Goal: Task Accomplishment & Management: Use online tool/utility

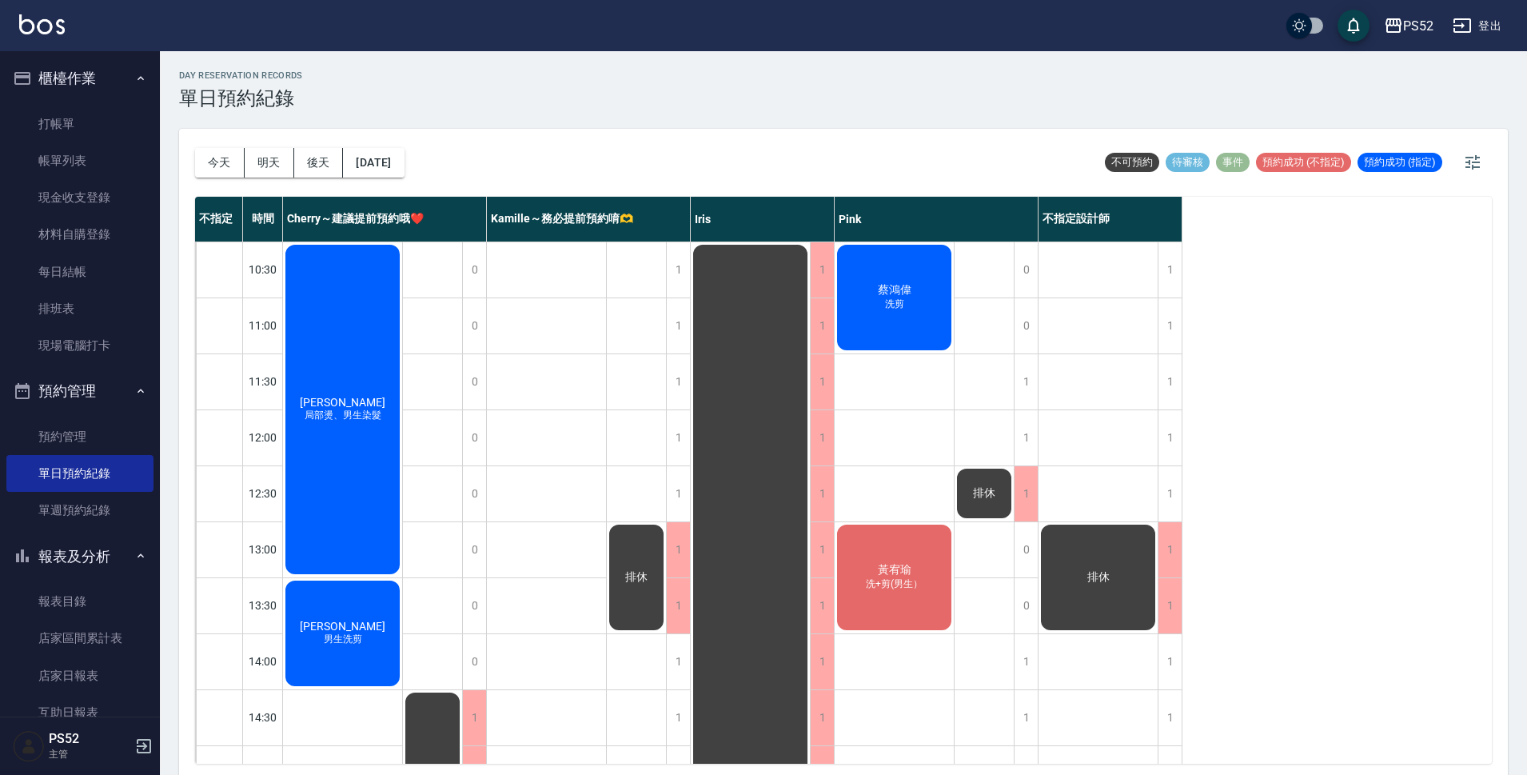
scroll to position [453, 0]
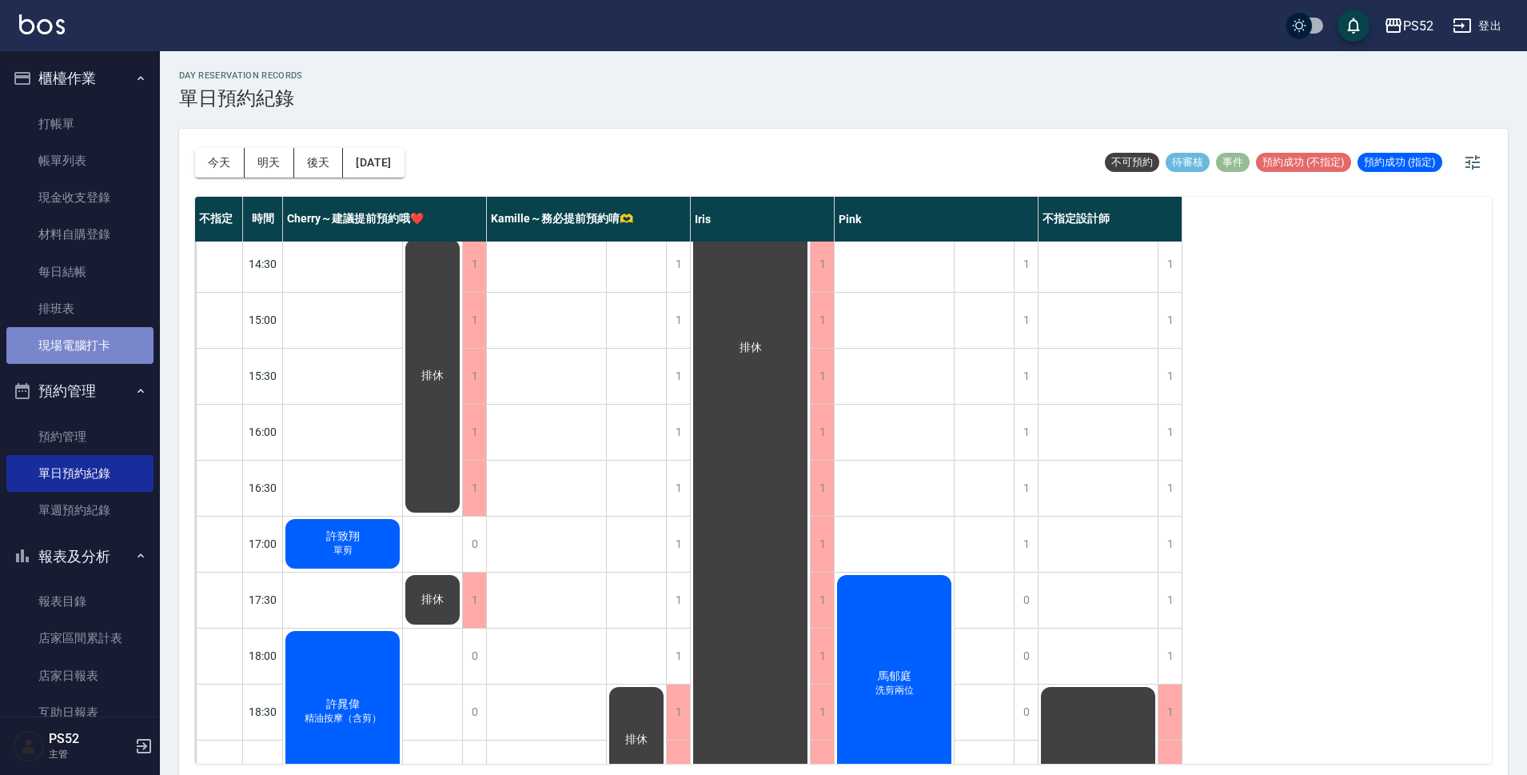
click at [89, 345] on link "現場電腦打卡" at bounding box center [79, 345] width 147 height 37
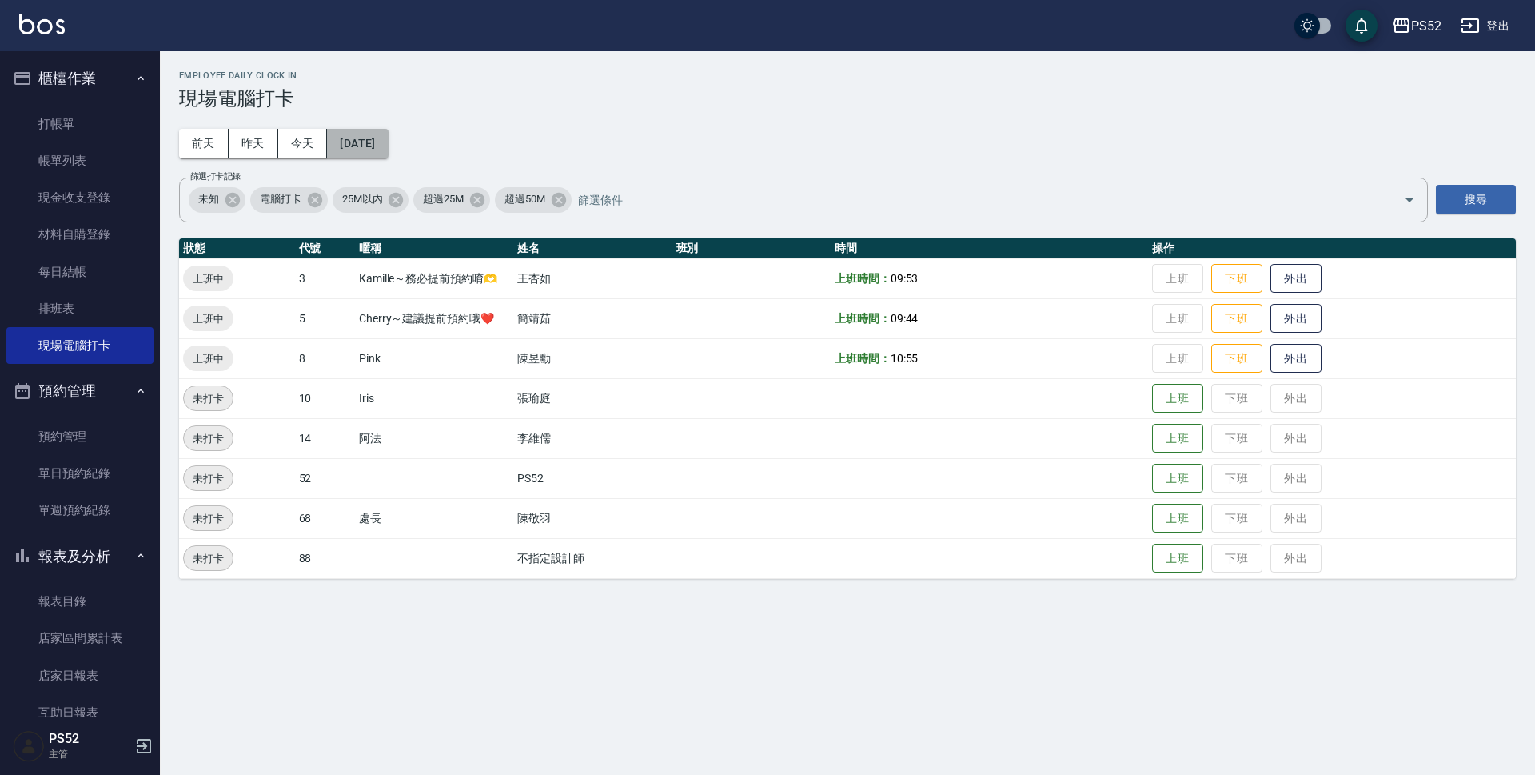
click at [365, 144] on button "[DATE]" at bounding box center [357, 144] width 61 height 30
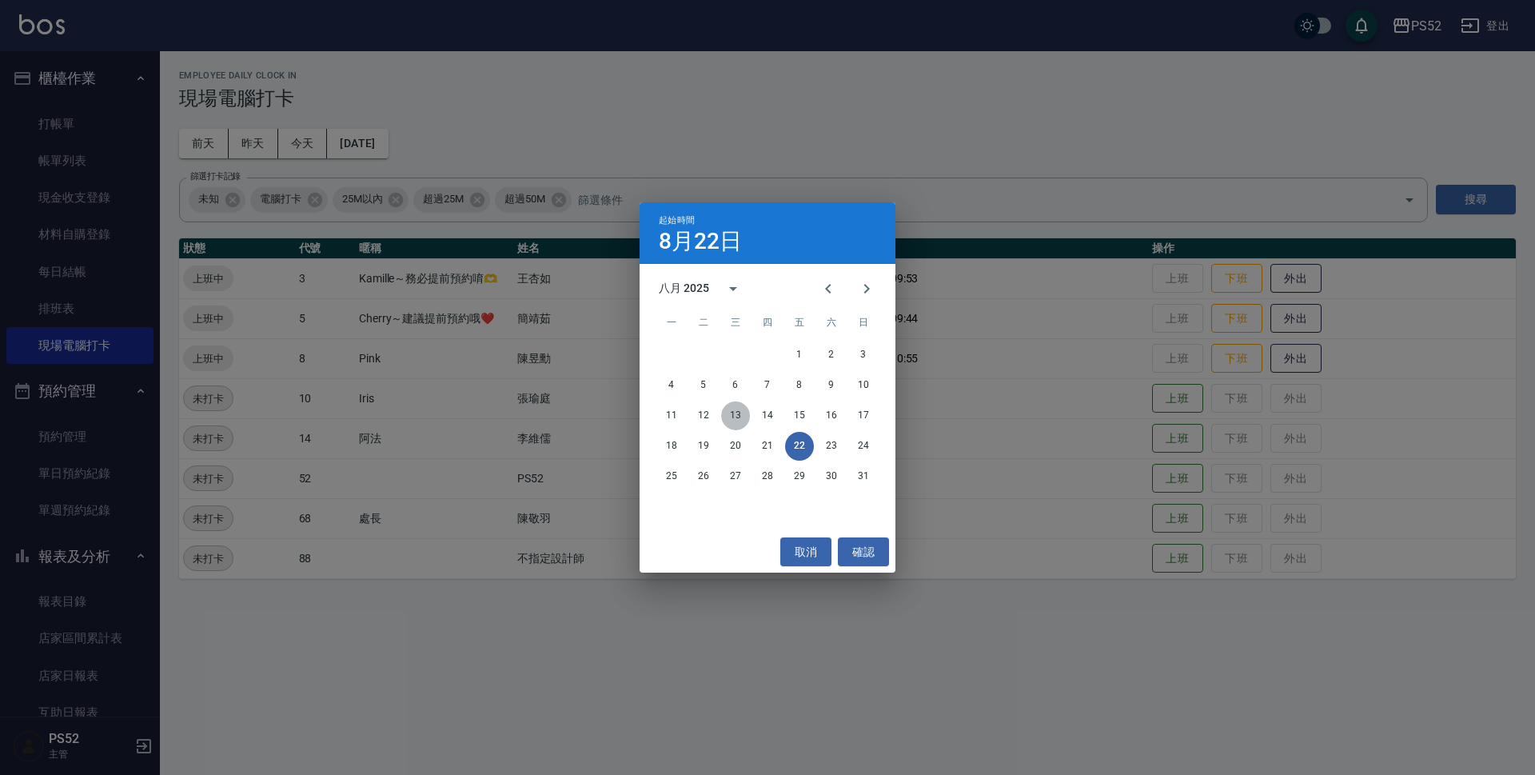
click at [734, 409] on button "13" at bounding box center [735, 415] width 29 height 29
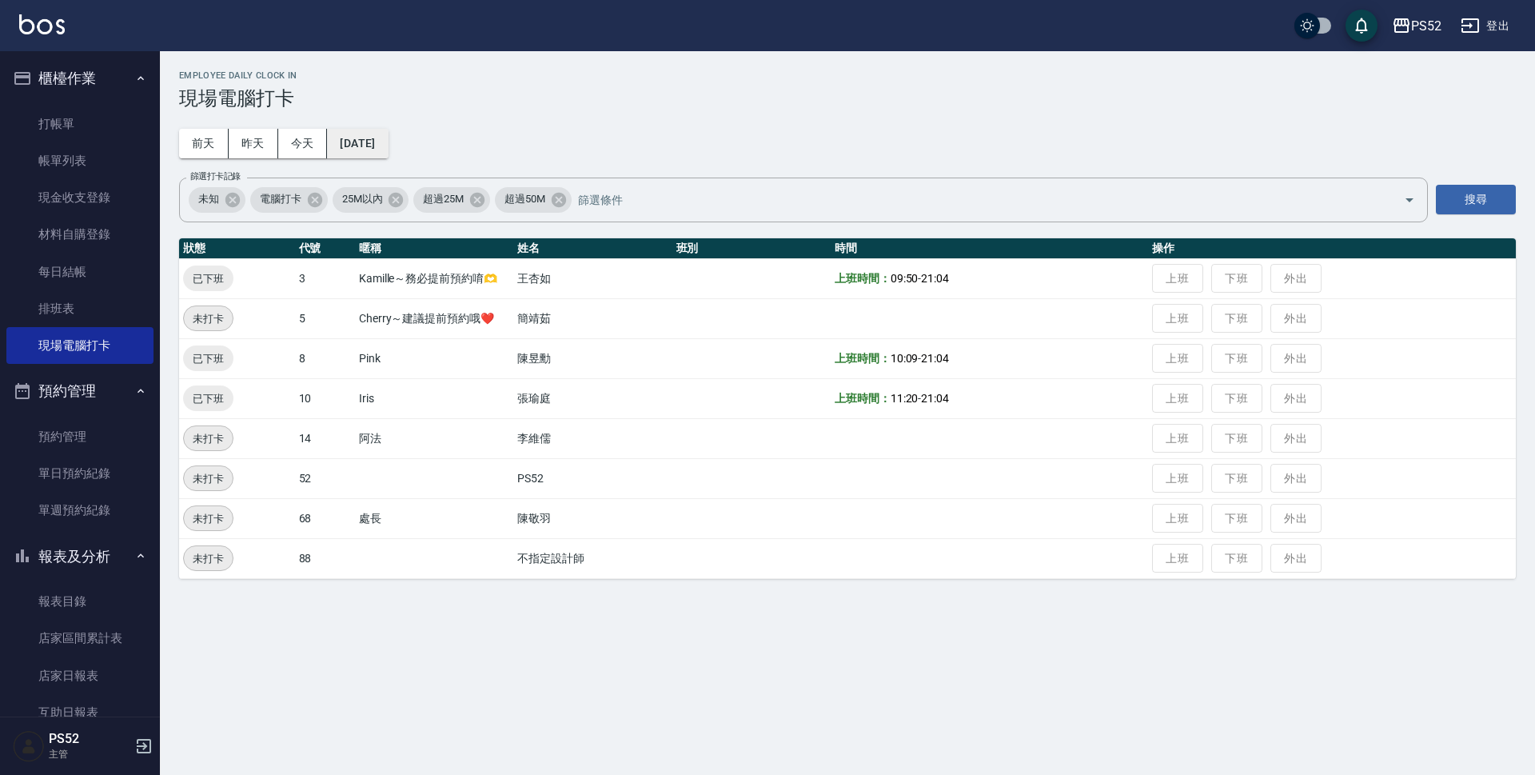
click at [388, 146] on button "[DATE]" at bounding box center [357, 144] width 61 height 30
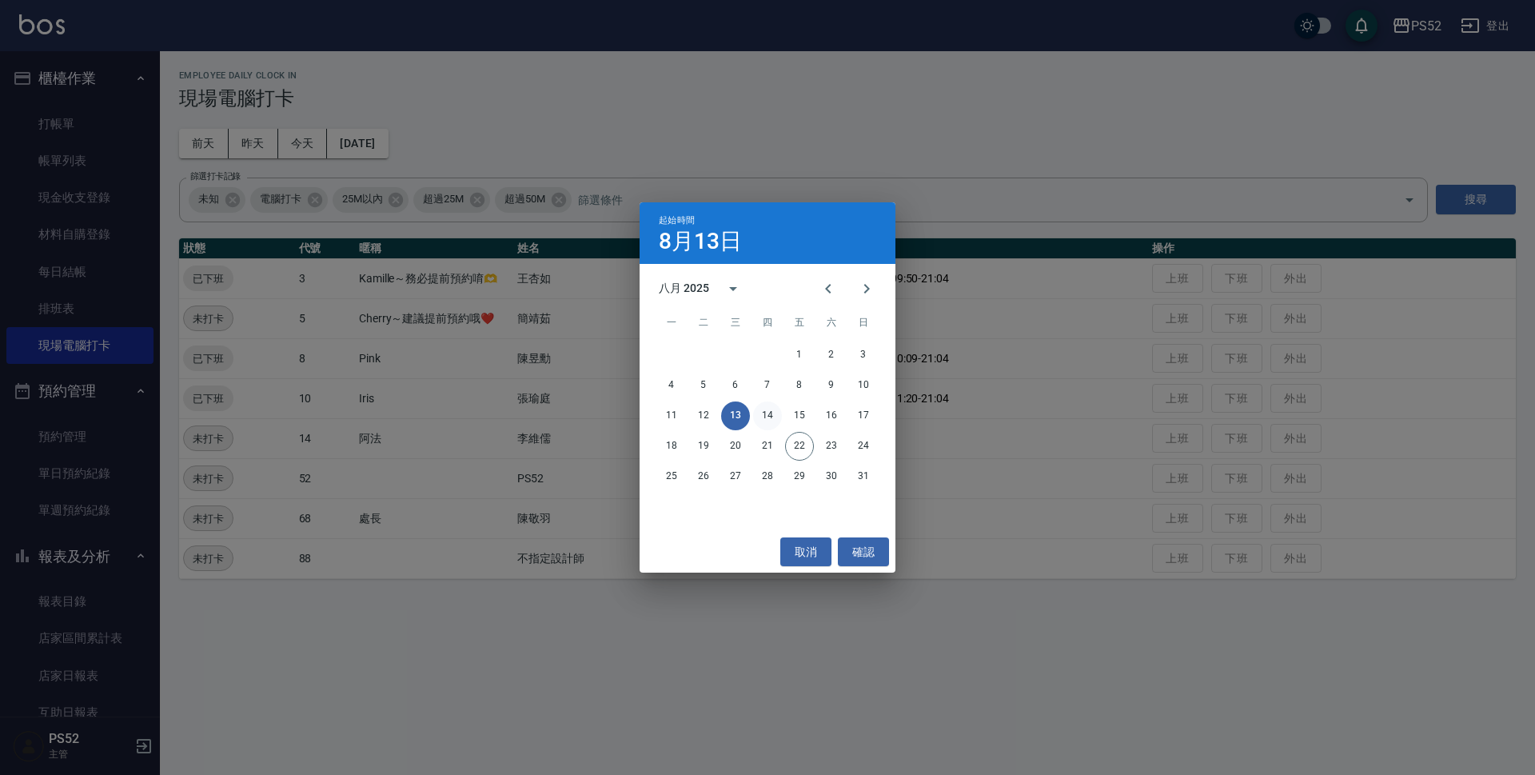
click at [761, 410] on button "14" at bounding box center [767, 415] width 29 height 29
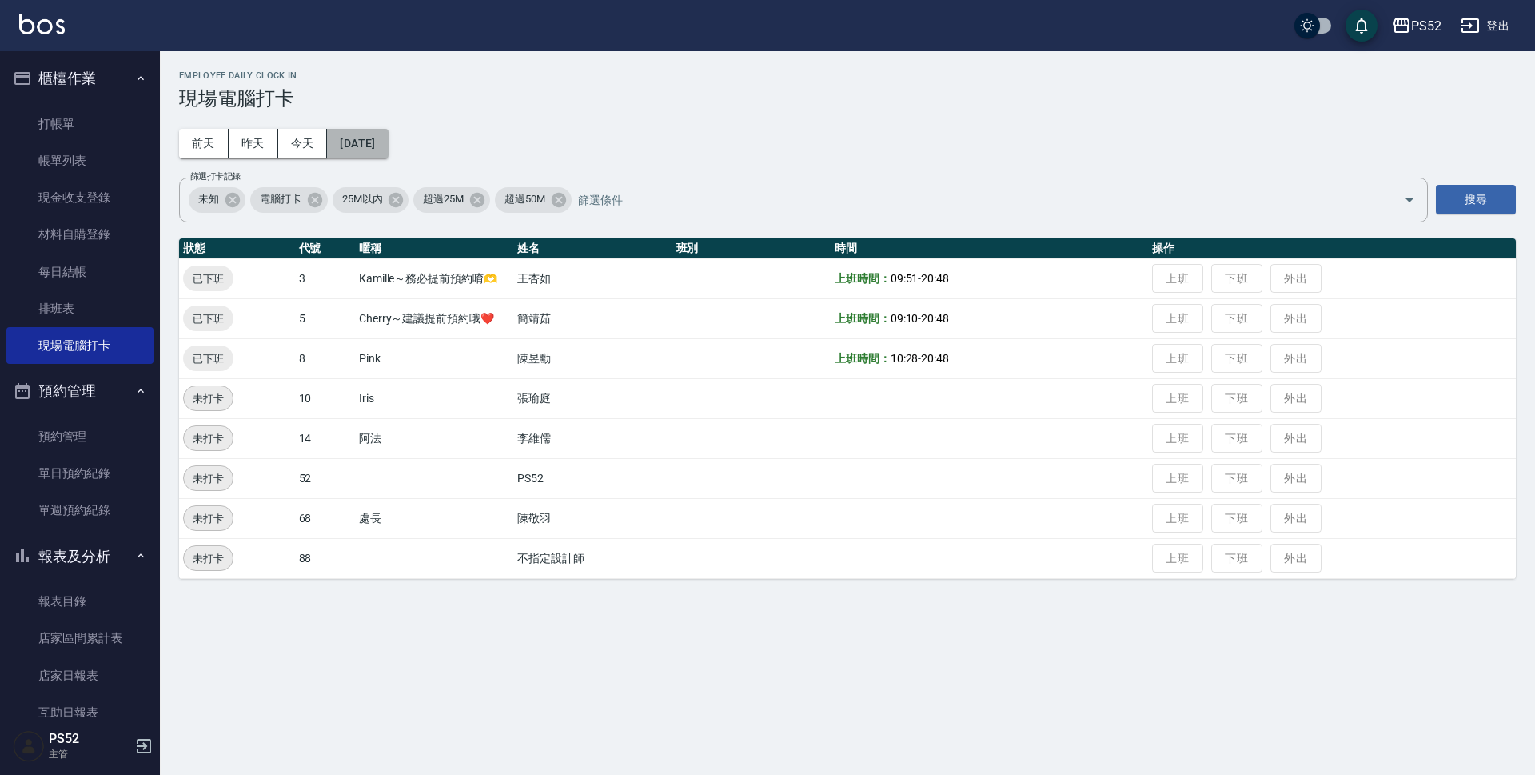
click at [365, 147] on button "[DATE]" at bounding box center [357, 144] width 61 height 30
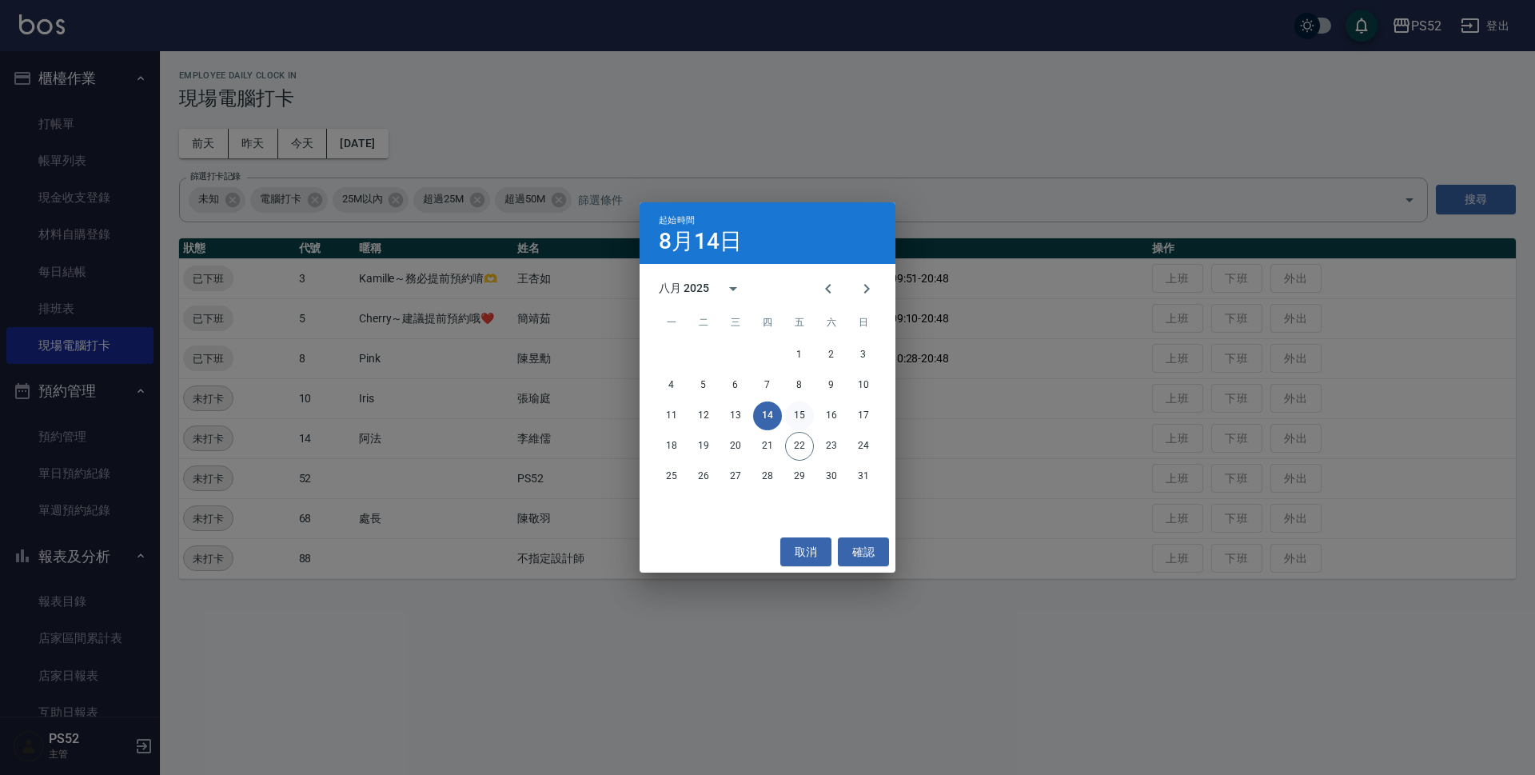
click at [806, 409] on button "15" at bounding box center [799, 415] width 29 height 29
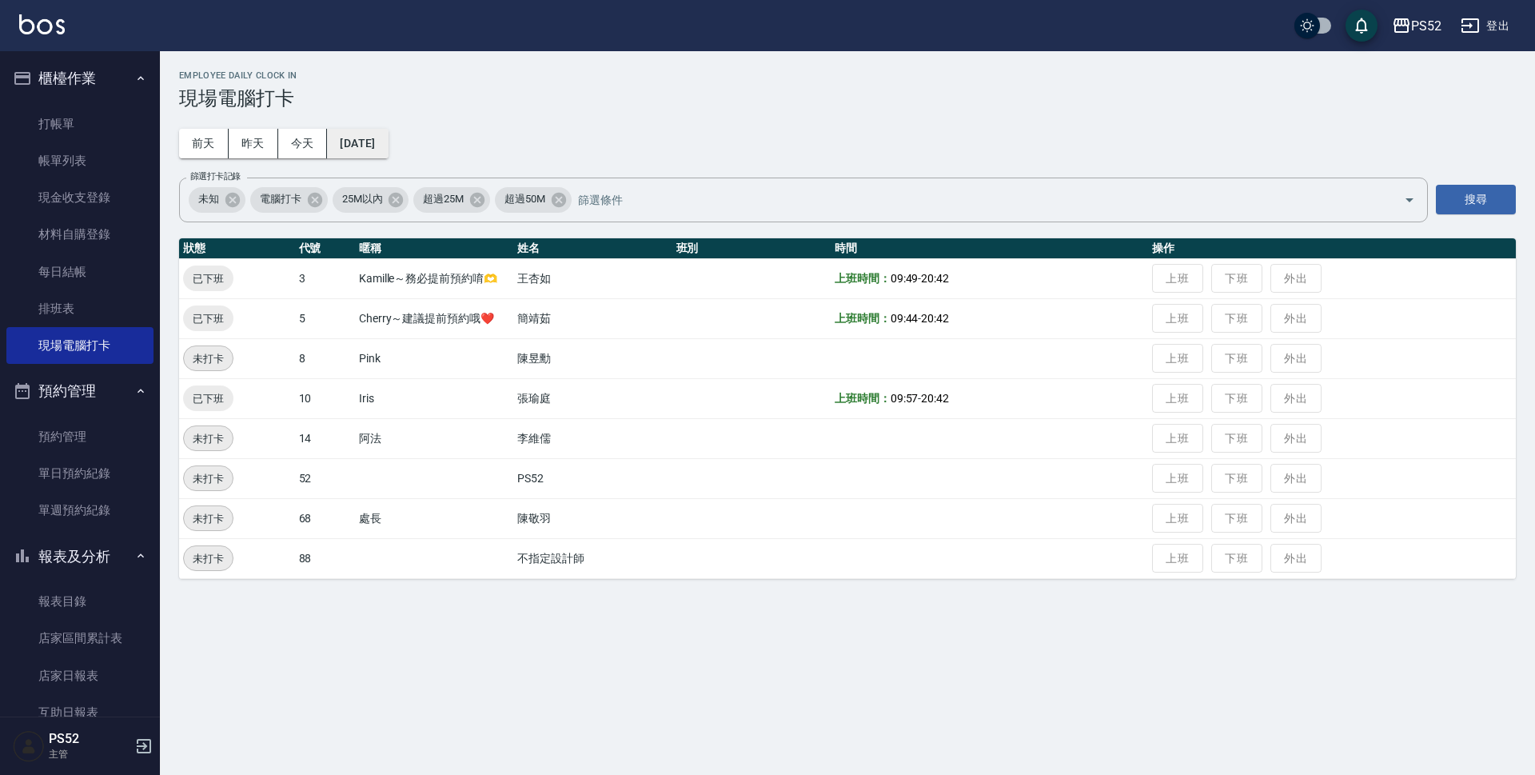
click at [388, 148] on button "[DATE]" at bounding box center [357, 144] width 61 height 30
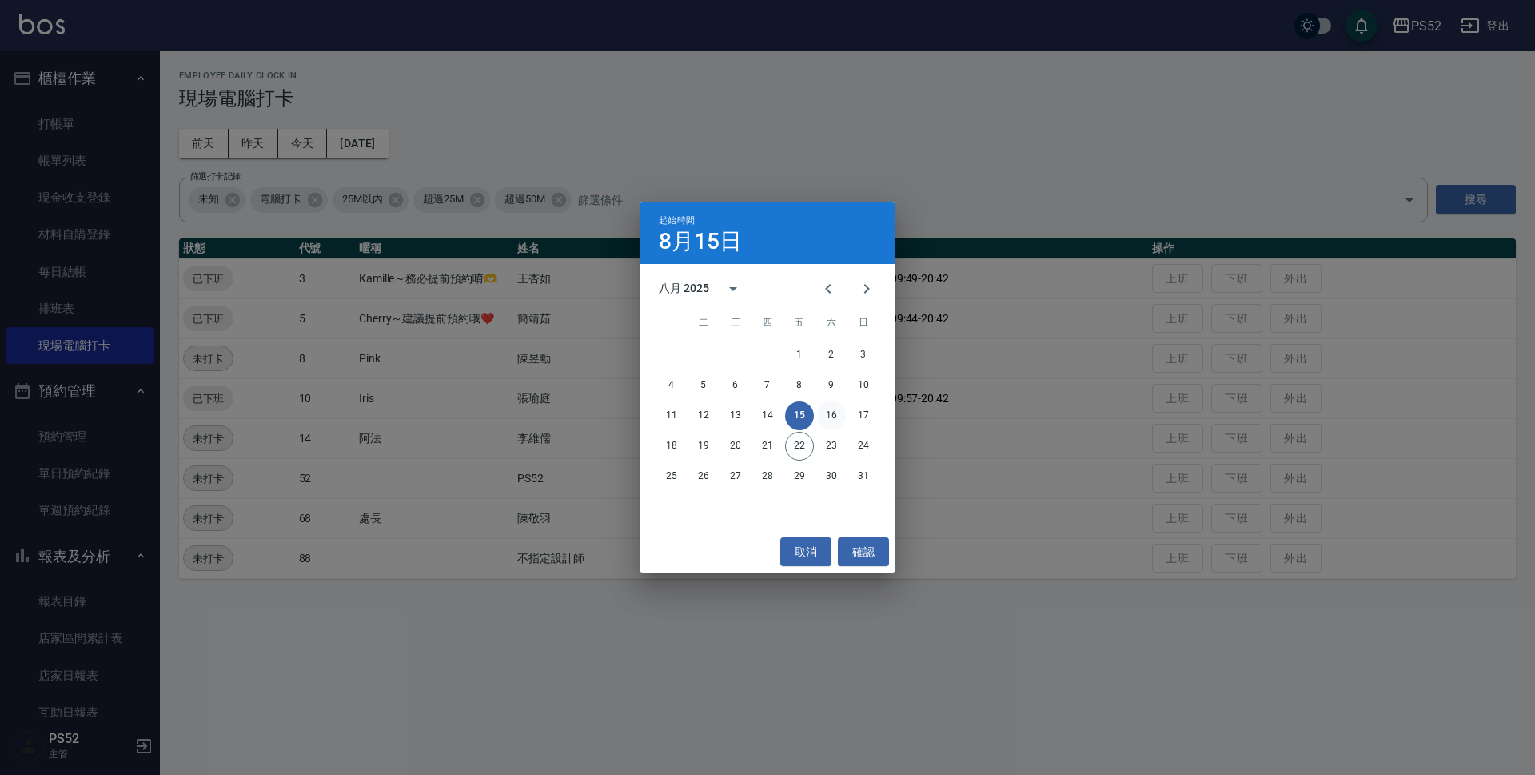
click at [828, 412] on button "16" at bounding box center [831, 415] width 29 height 29
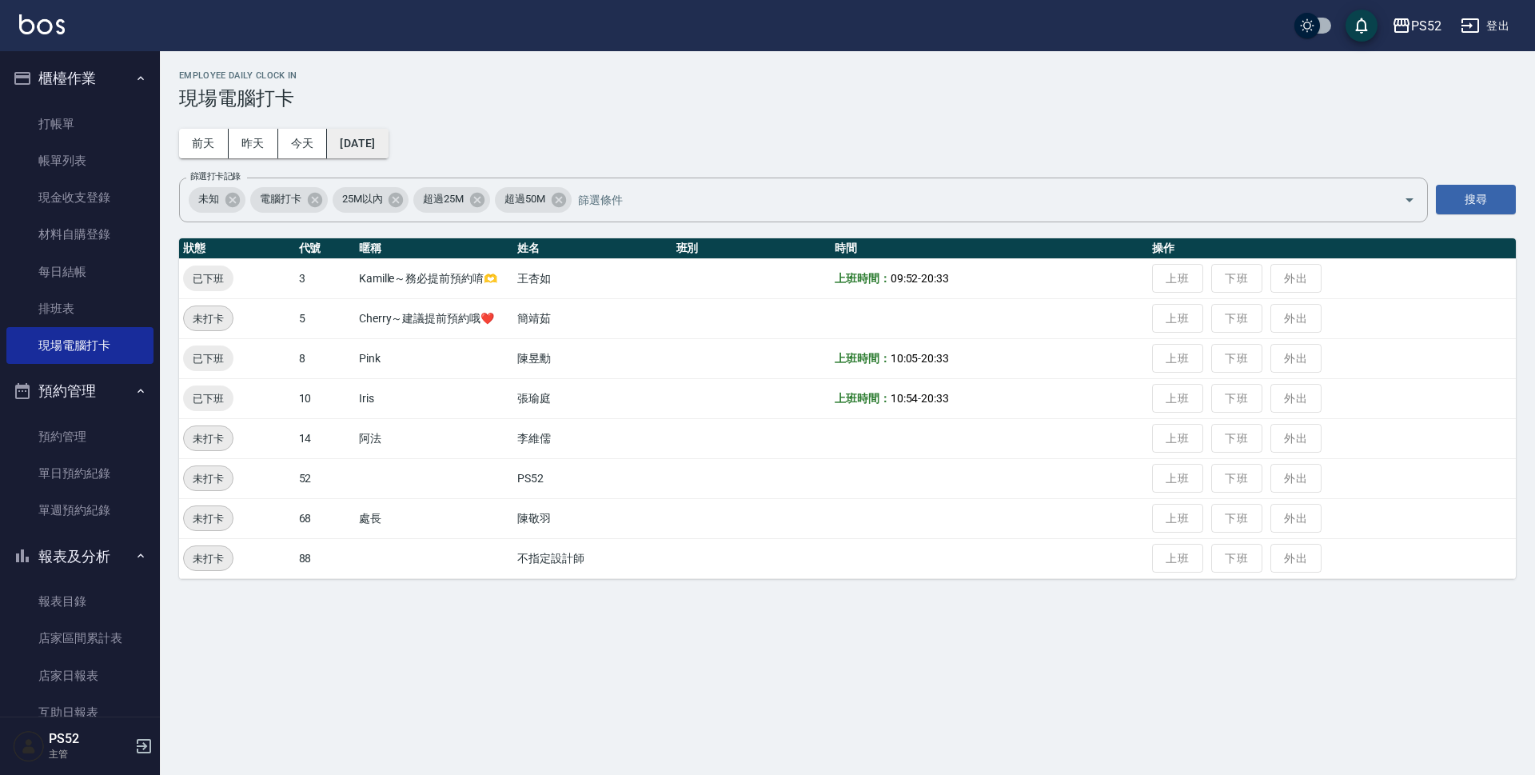
click at [369, 144] on button "[DATE]" at bounding box center [357, 144] width 61 height 30
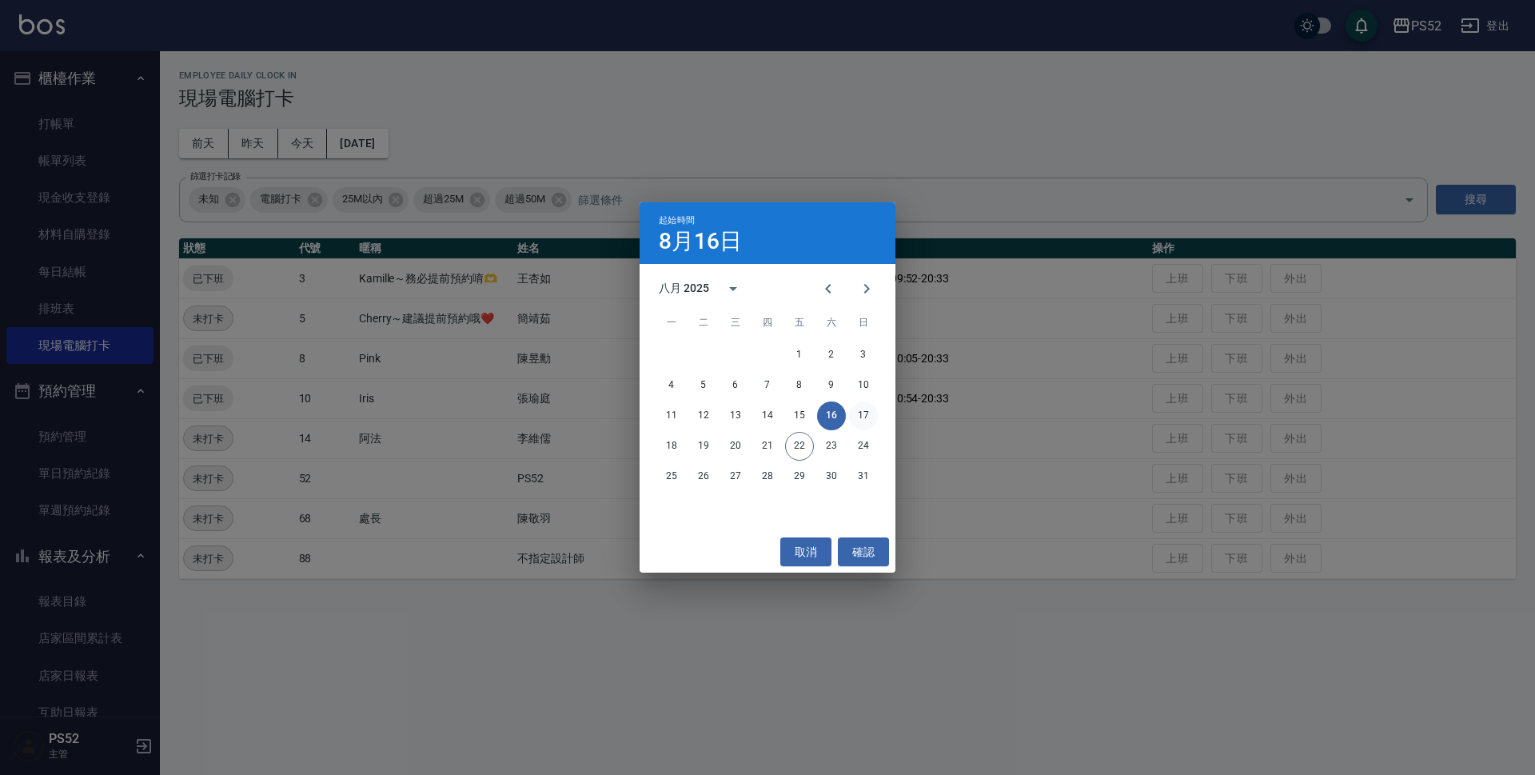
click at [861, 420] on button "17" at bounding box center [863, 415] width 29 height 29
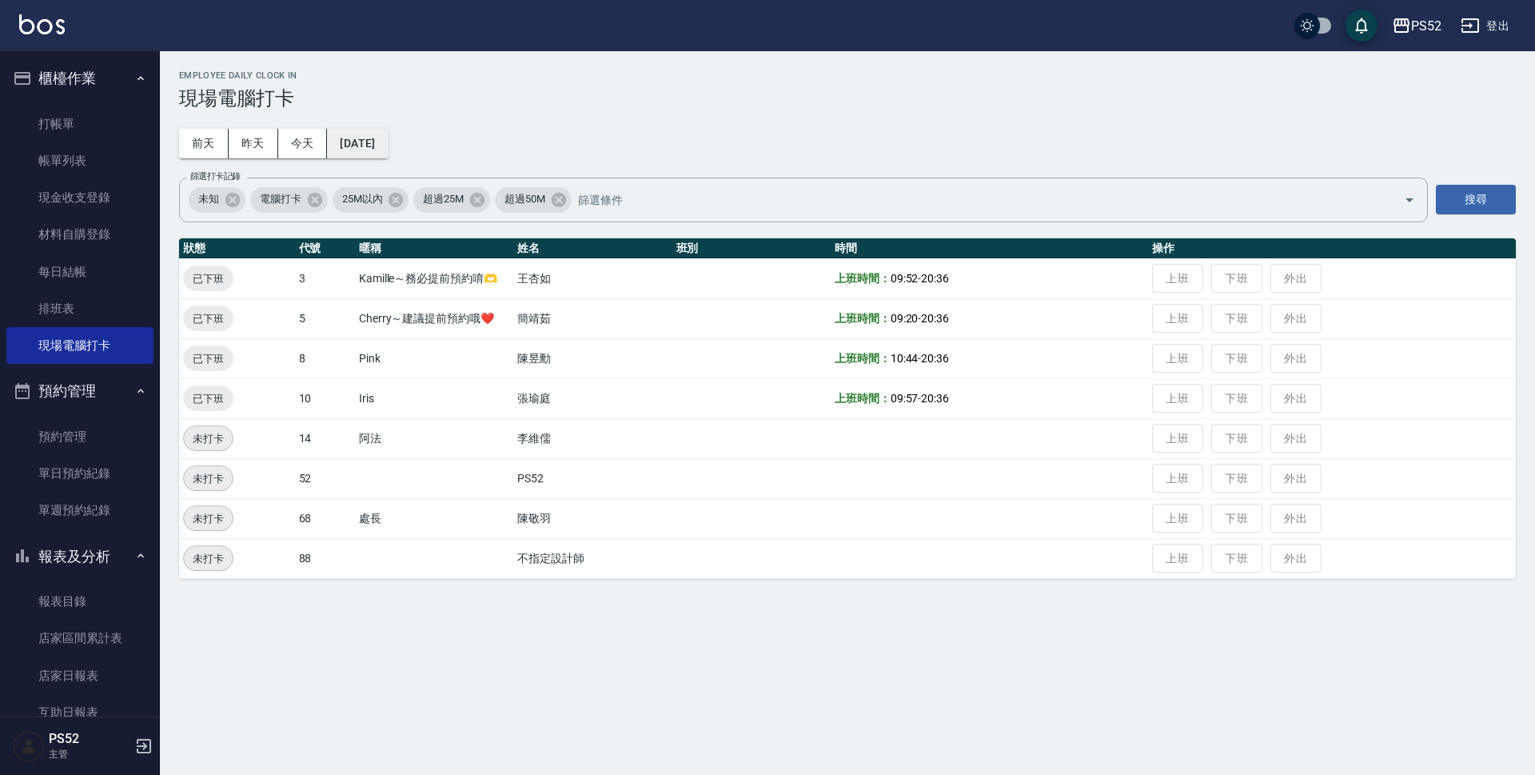
click at [388, 139] on button "[DATE]" at bounding box center [357, 144] width 61 height 30
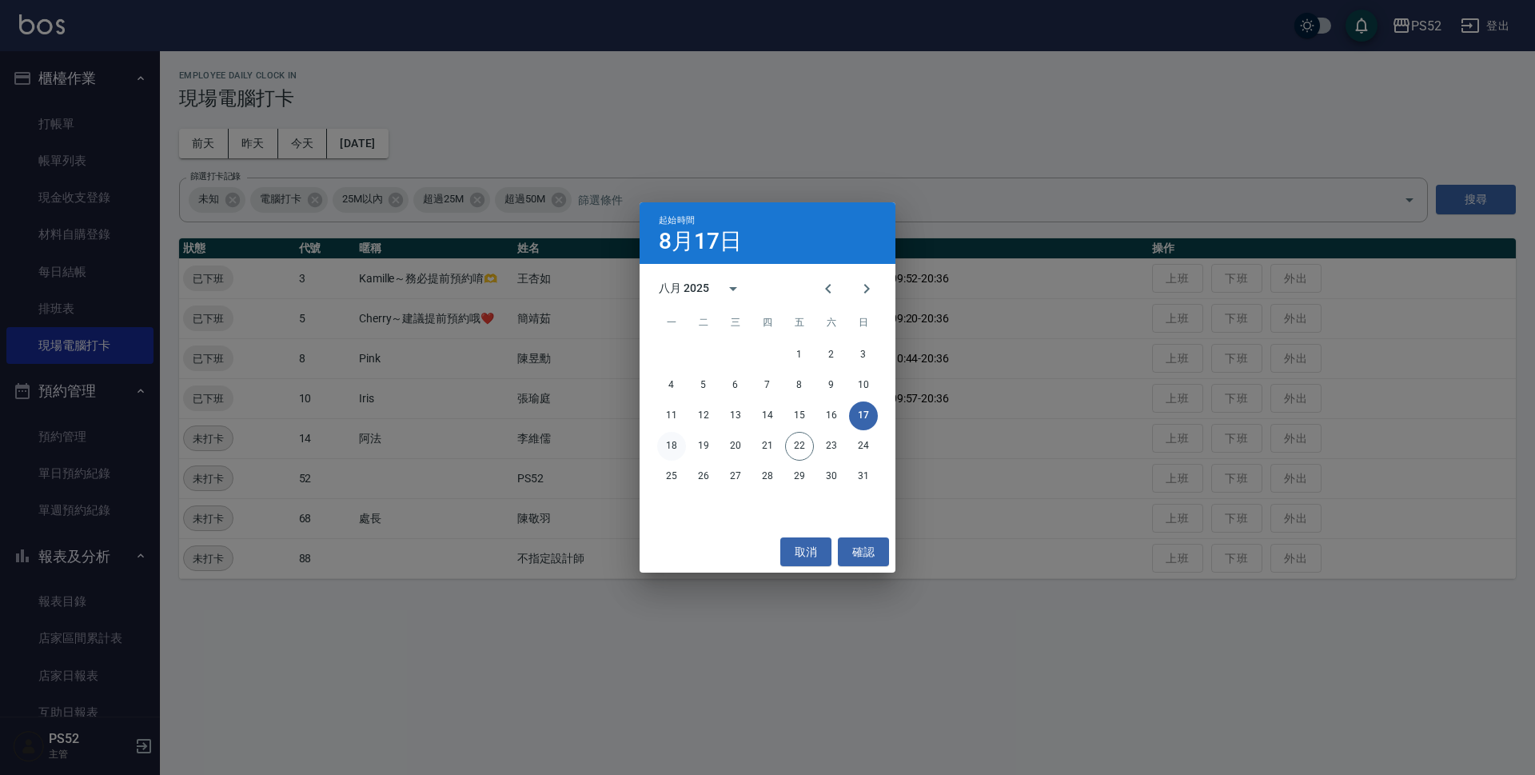
click at [668, 453] on button "18" at bounding box center [671, 446] width 29 height 29
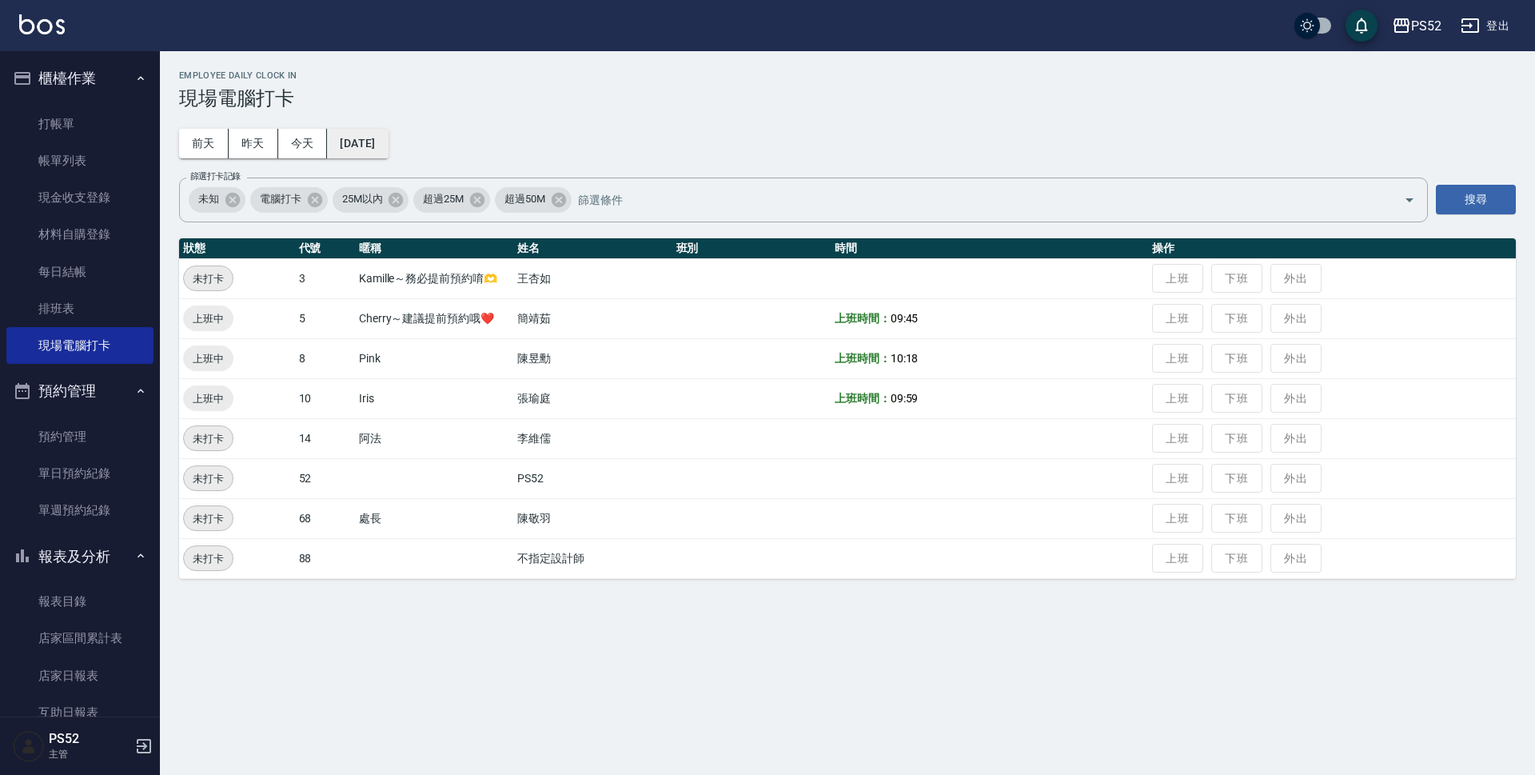
click at [373, 144] on button "[DATE]" at bounding box center [357, 144] width 61 height 30
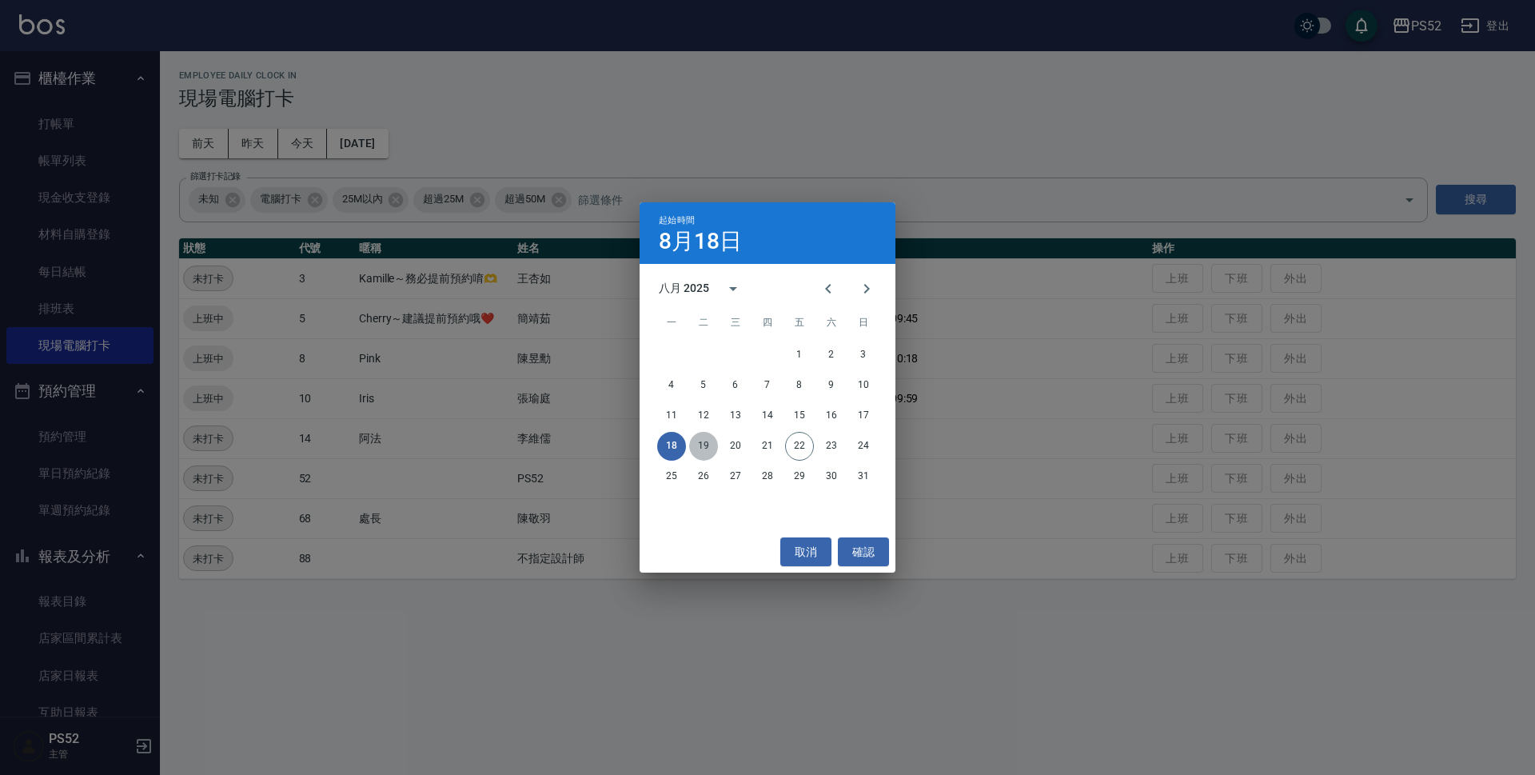
click at [706, 449] on button "19" at bounding box center [703, 446] width 29 height 29
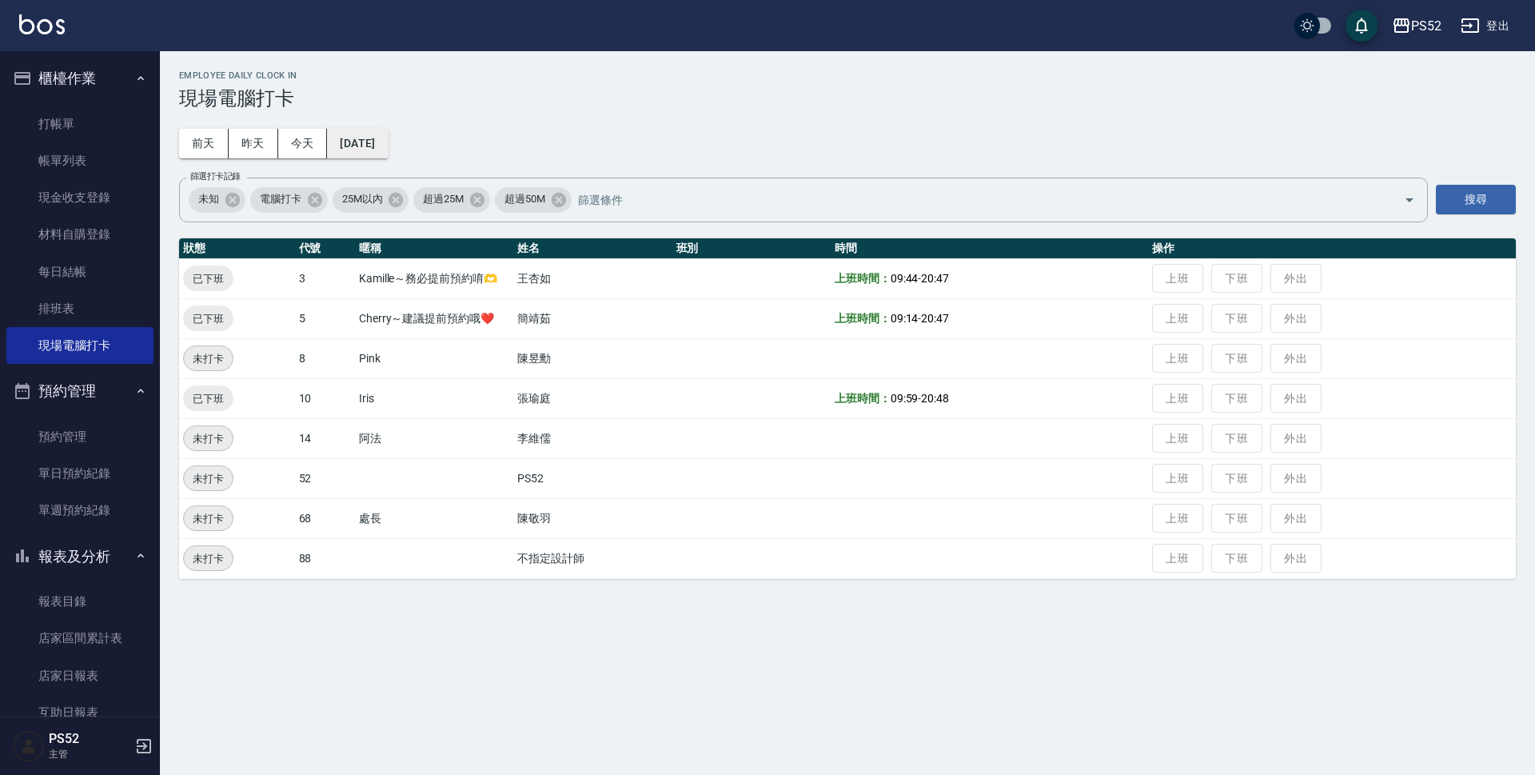
click at [388, 136] on button "[DATE]" at bounding box center [357, 144] width 61 height 30
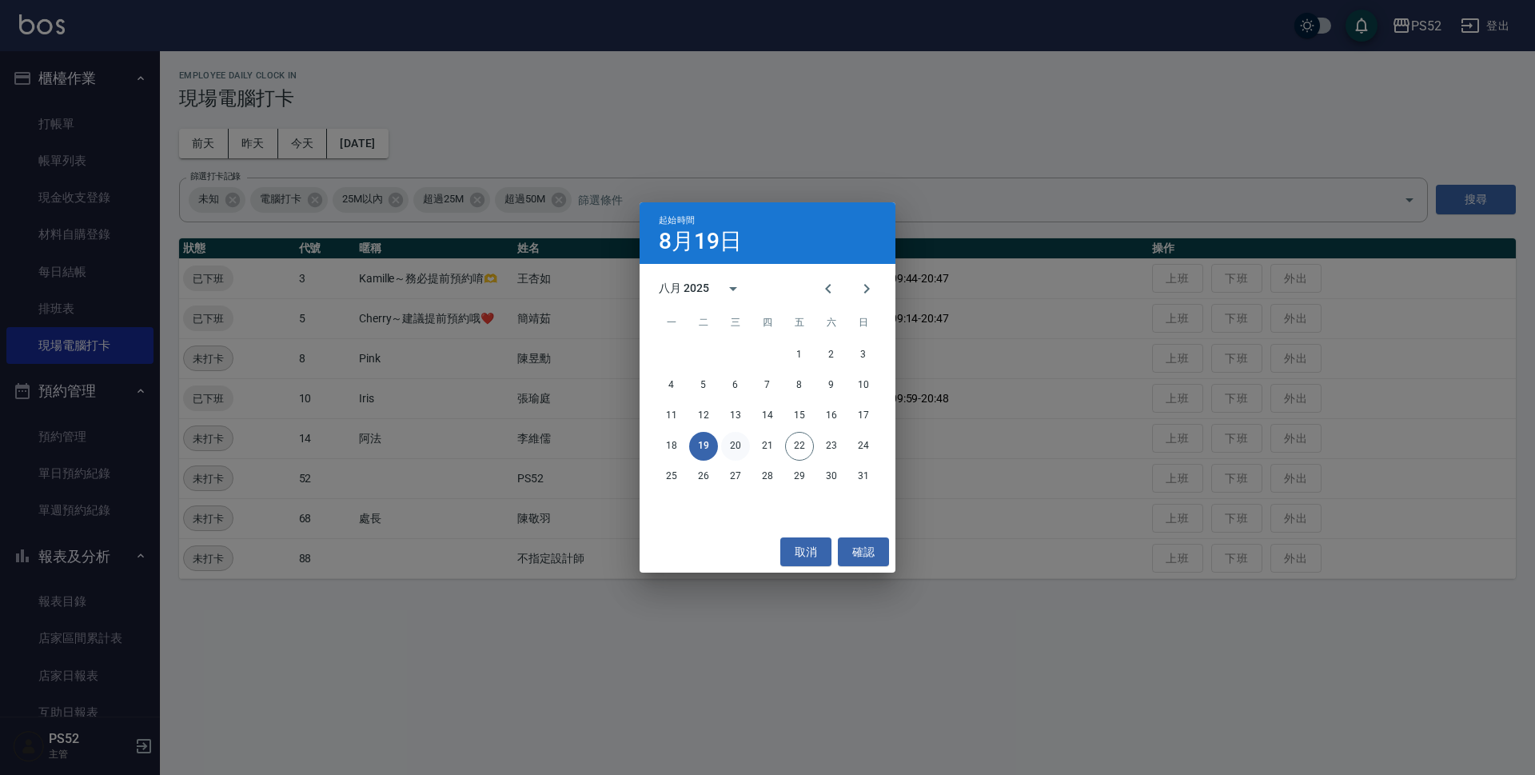
click at [736, 445] on button "20" at bounding box center [735, 446] width 29 height 29
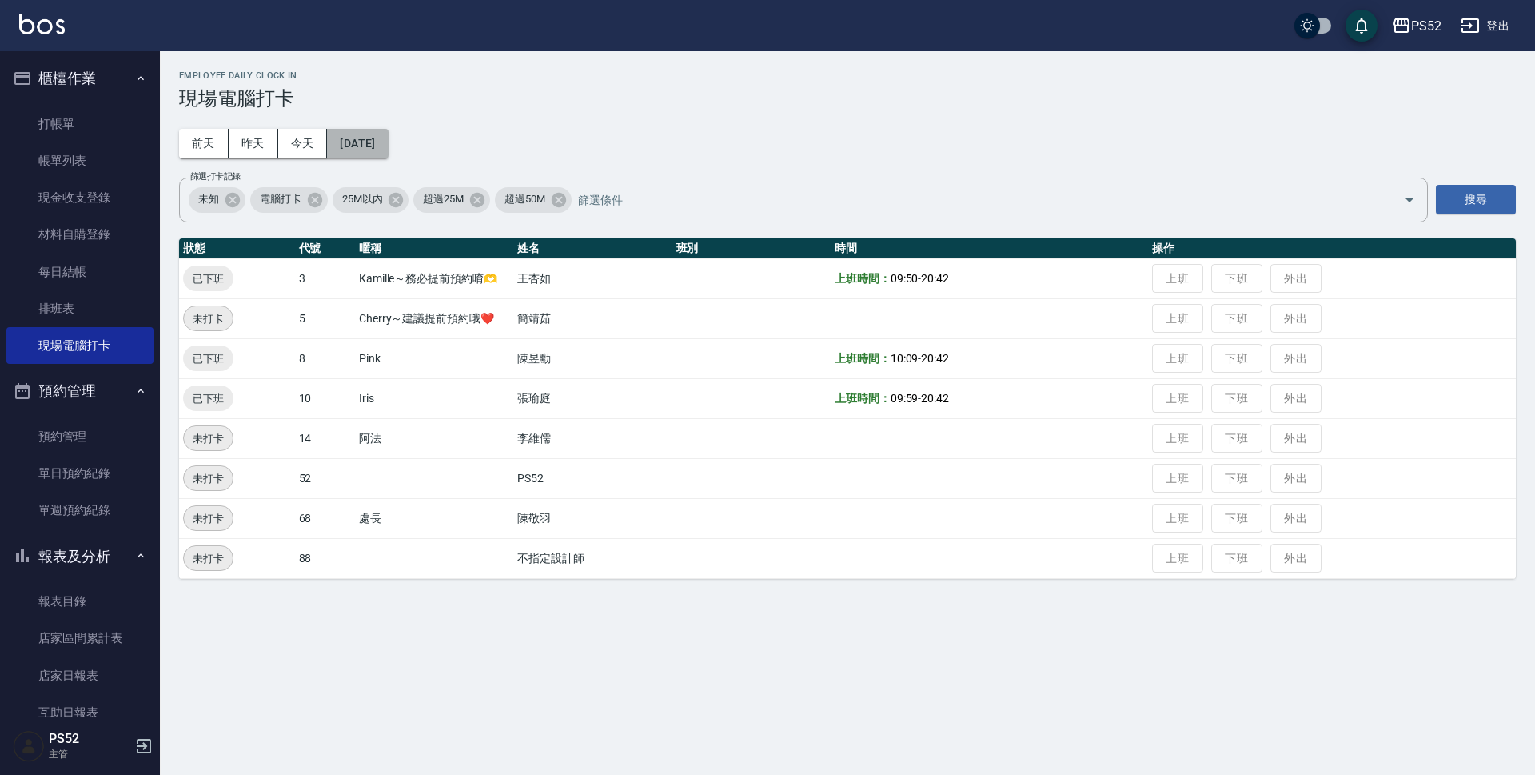
click at [361, 143] on button "[DATE]" at bounding box center [357, 144] width 61 height 30
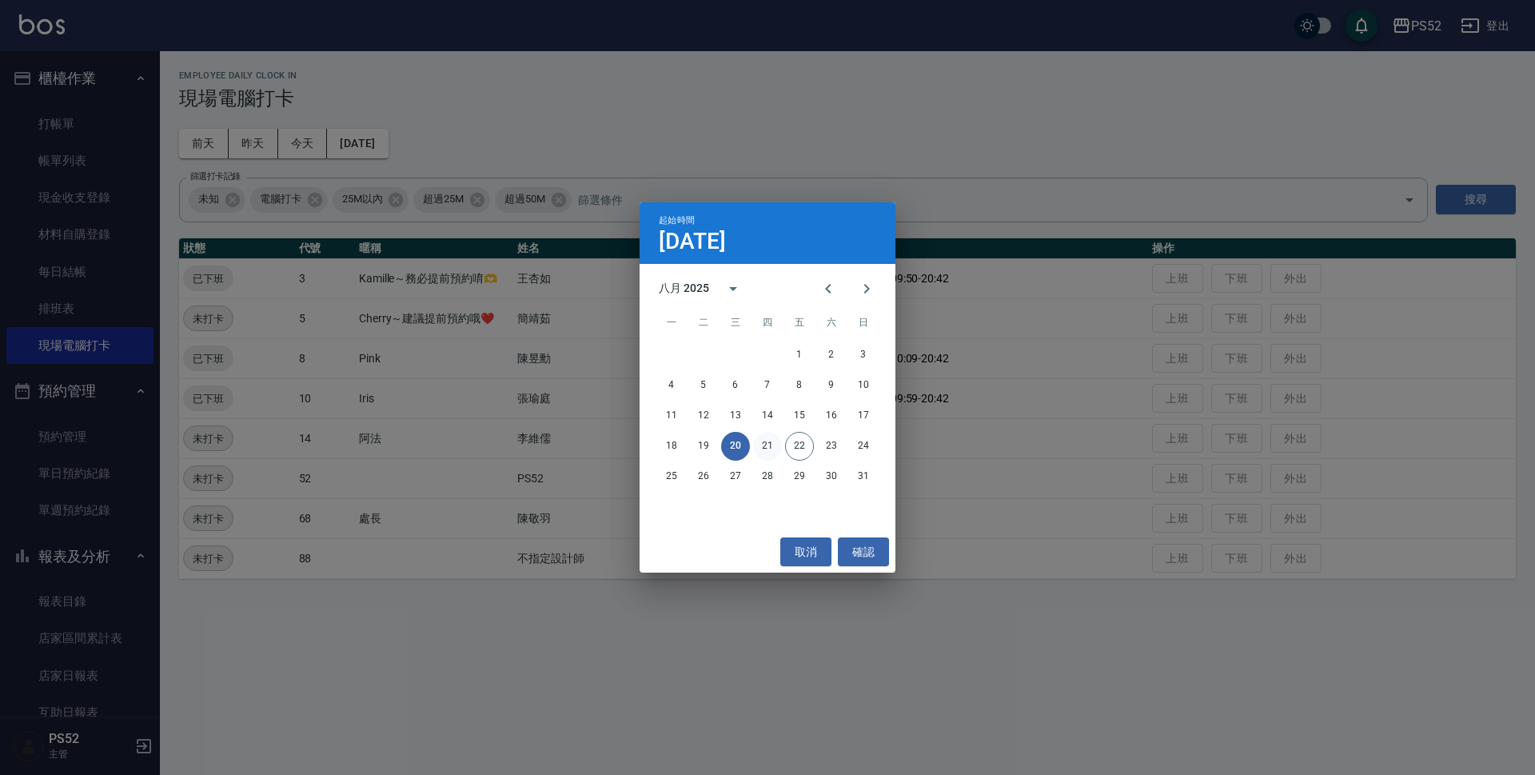
click at [773, 452] on button "21" at bounding box center [767, 446] width 29 height 29
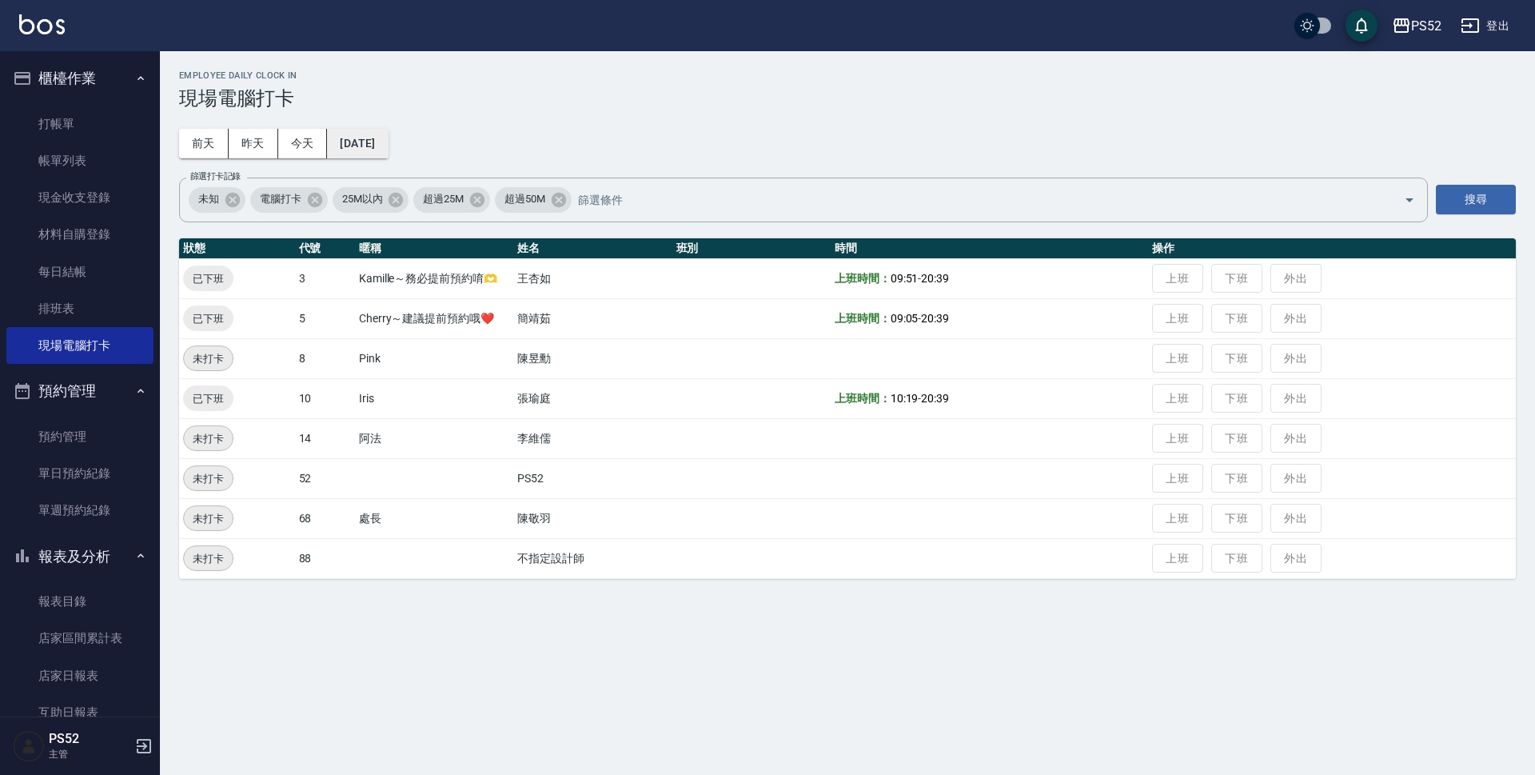
click at [377, 138] on button "[DATE]" at bounding box center [357, 144] width 61 height 30
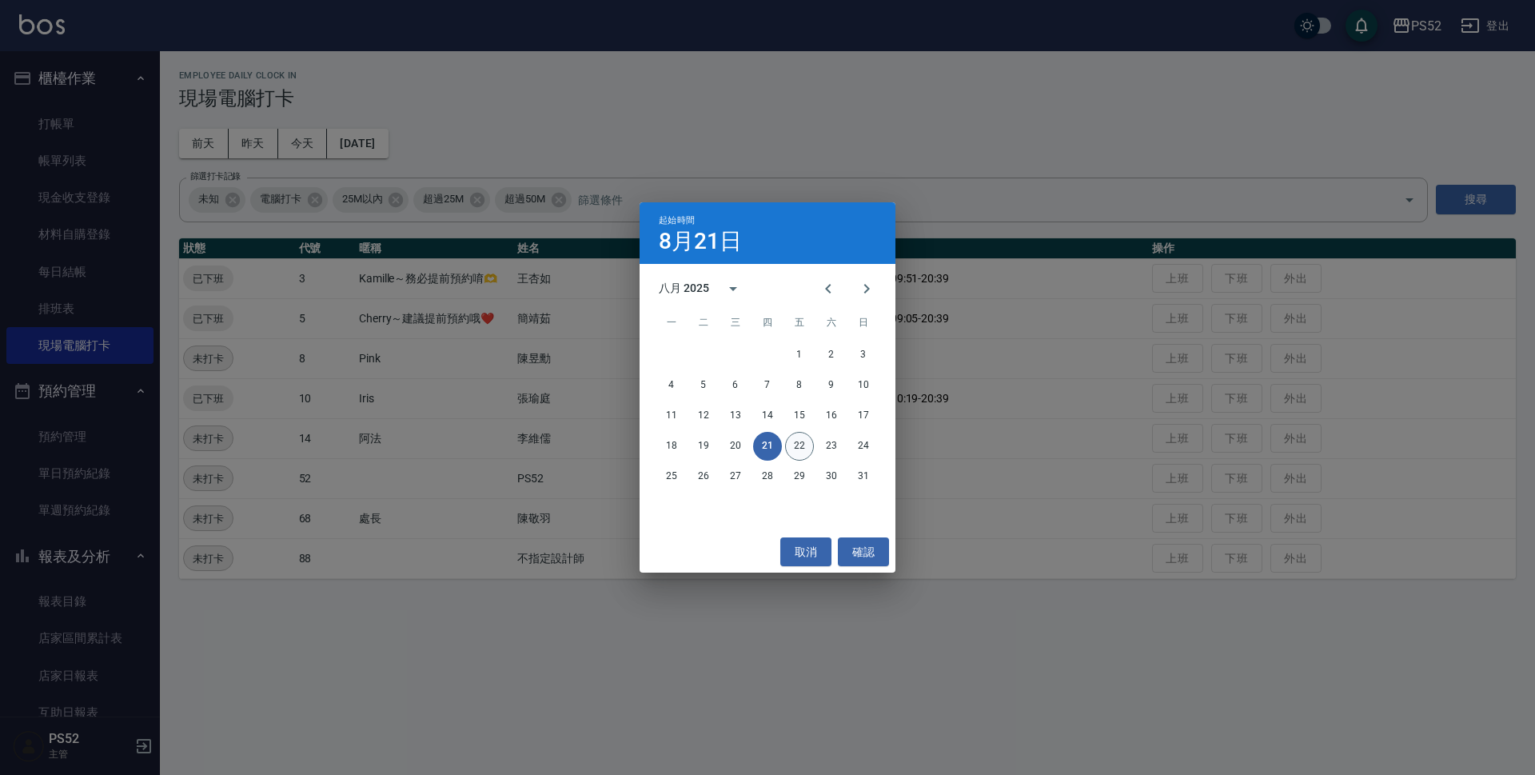
click at [794, 453] on button "22" at bounding box center [799, 446] width 29 height 29
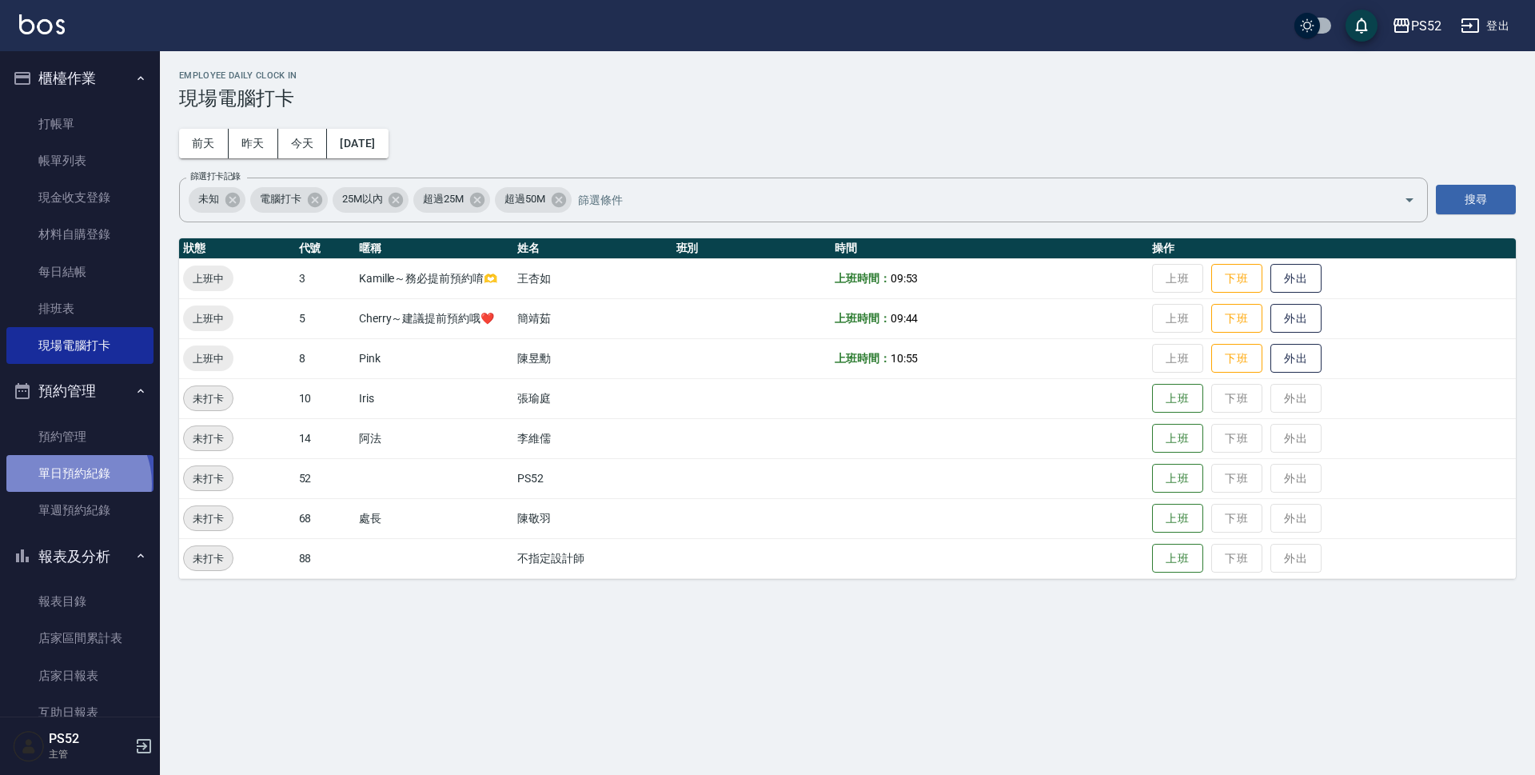
click at [66, 484] on link "單日預約紀錄" at bounding box center [79, 473] width 147 height 37
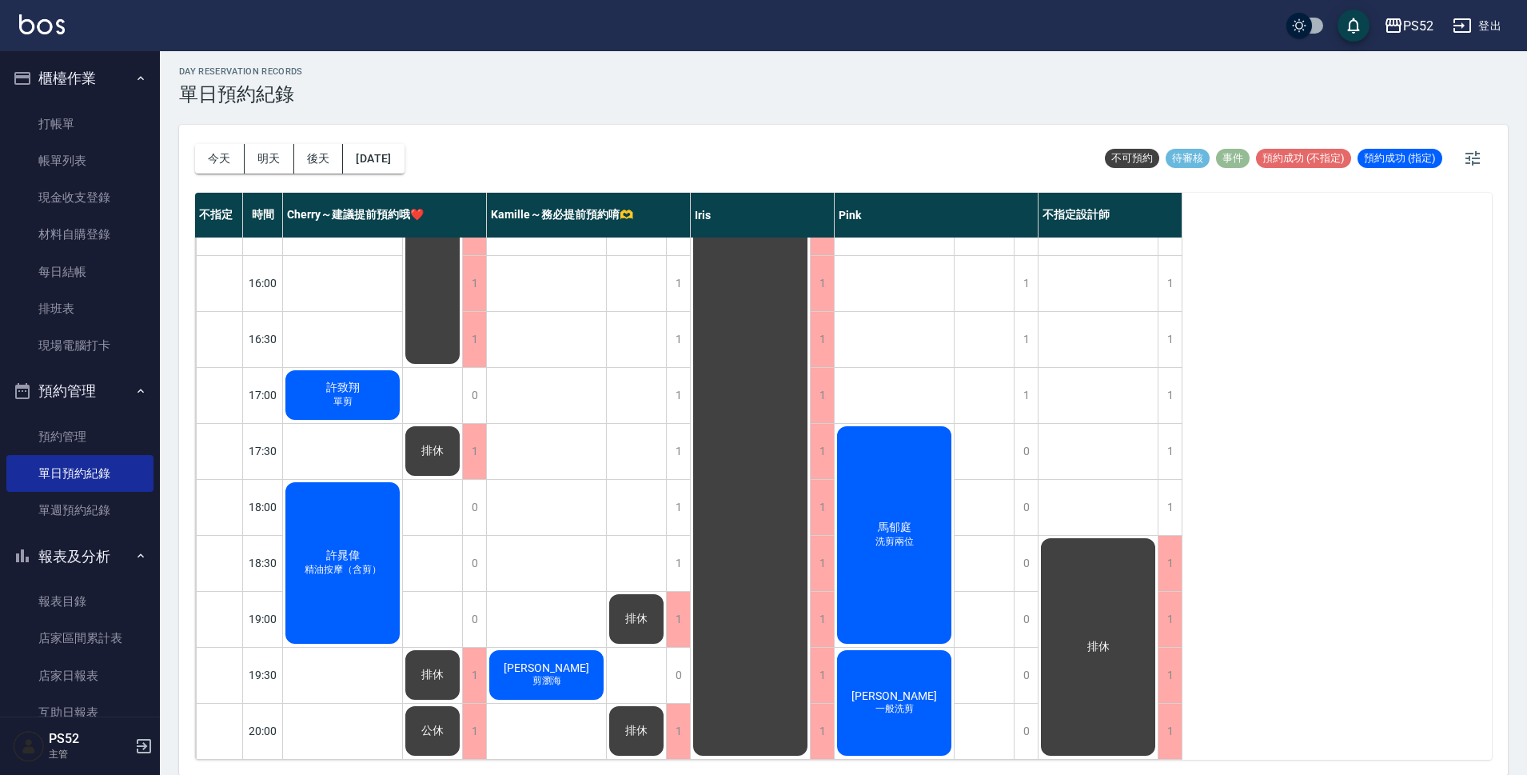
scroll to position [5, 0]
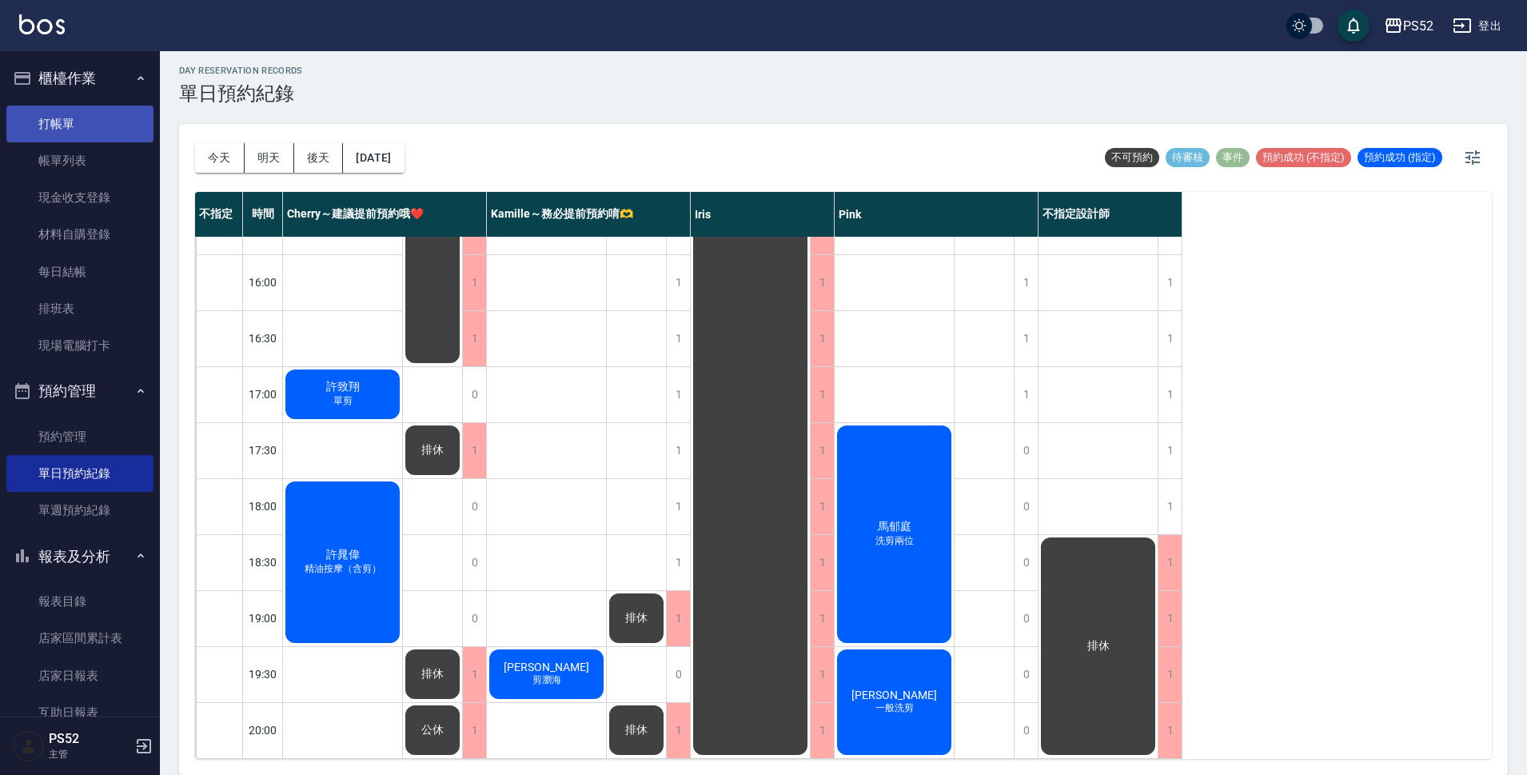
click at [35, 128] on link "打帳單" at bounding box center [79, 124] width 147 height 37
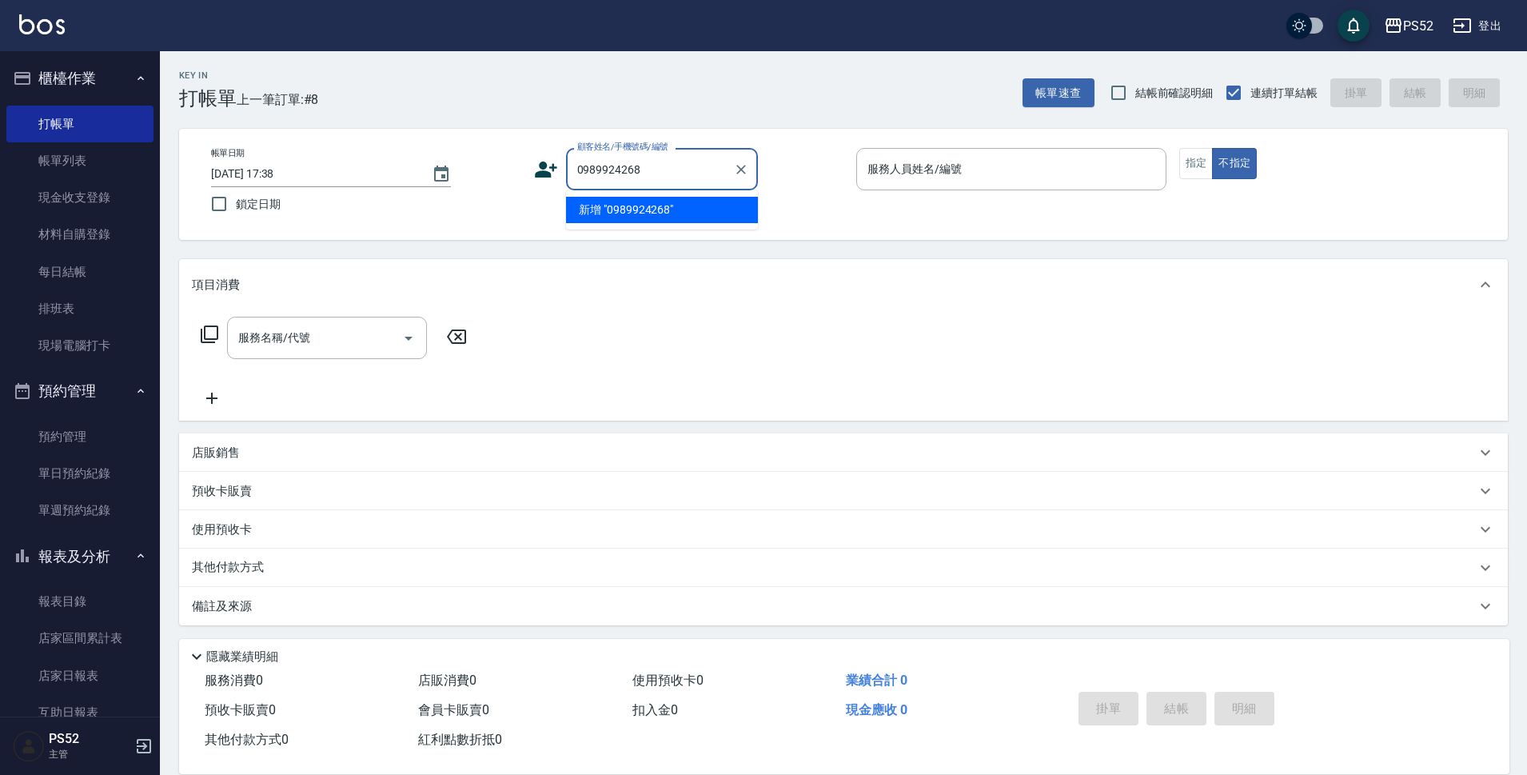
type input "0989924268"
click at [543, 173] on icon at bounding box center [546, 170] width 22 height 16
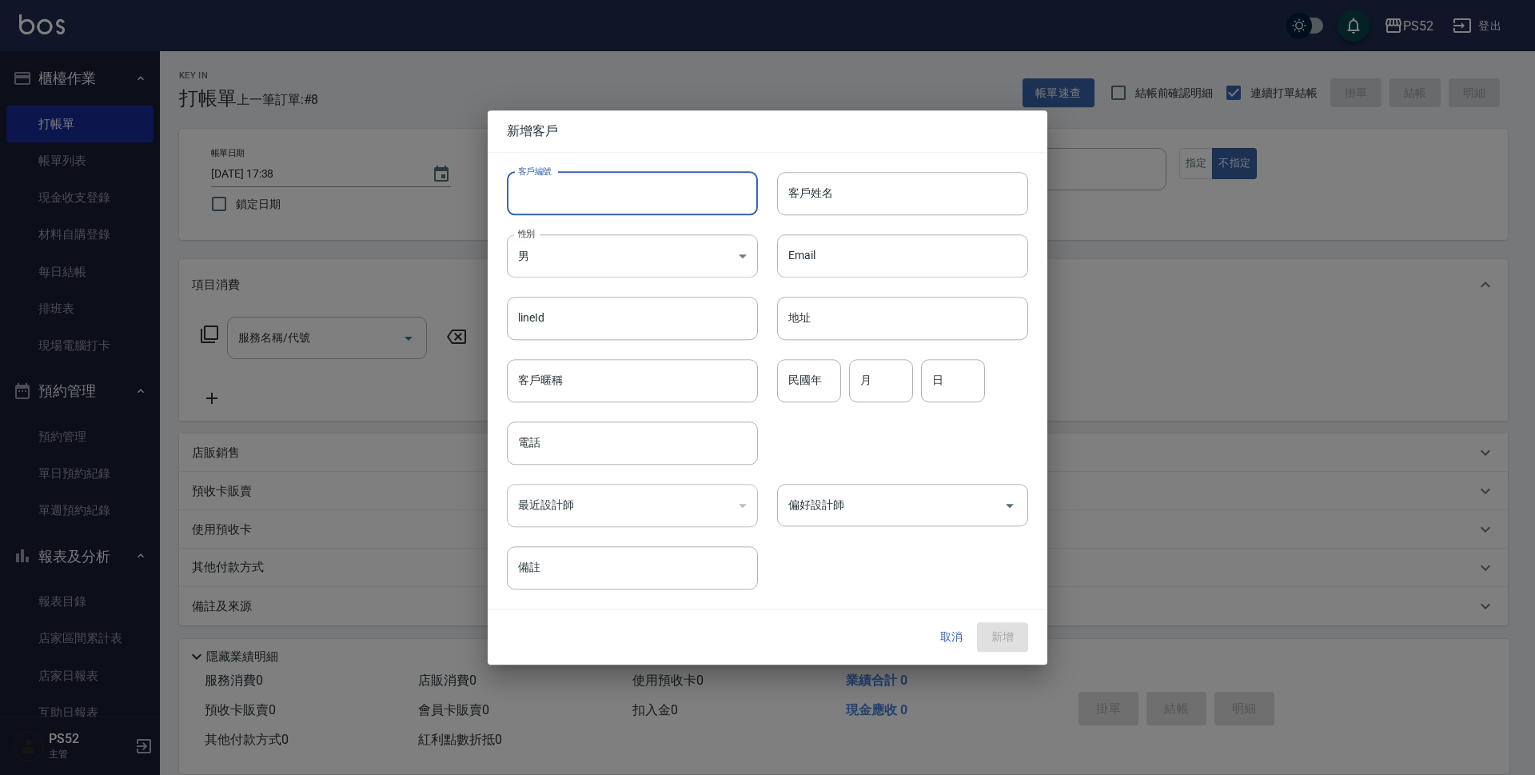
click at [577, 178] on input "客戶編號" at bounding box center [632, 193] width 251 height 43
type input "B0989924268"
click at [559, 457] on input "電話" at bounding box center [632, 442] width 251 height 43
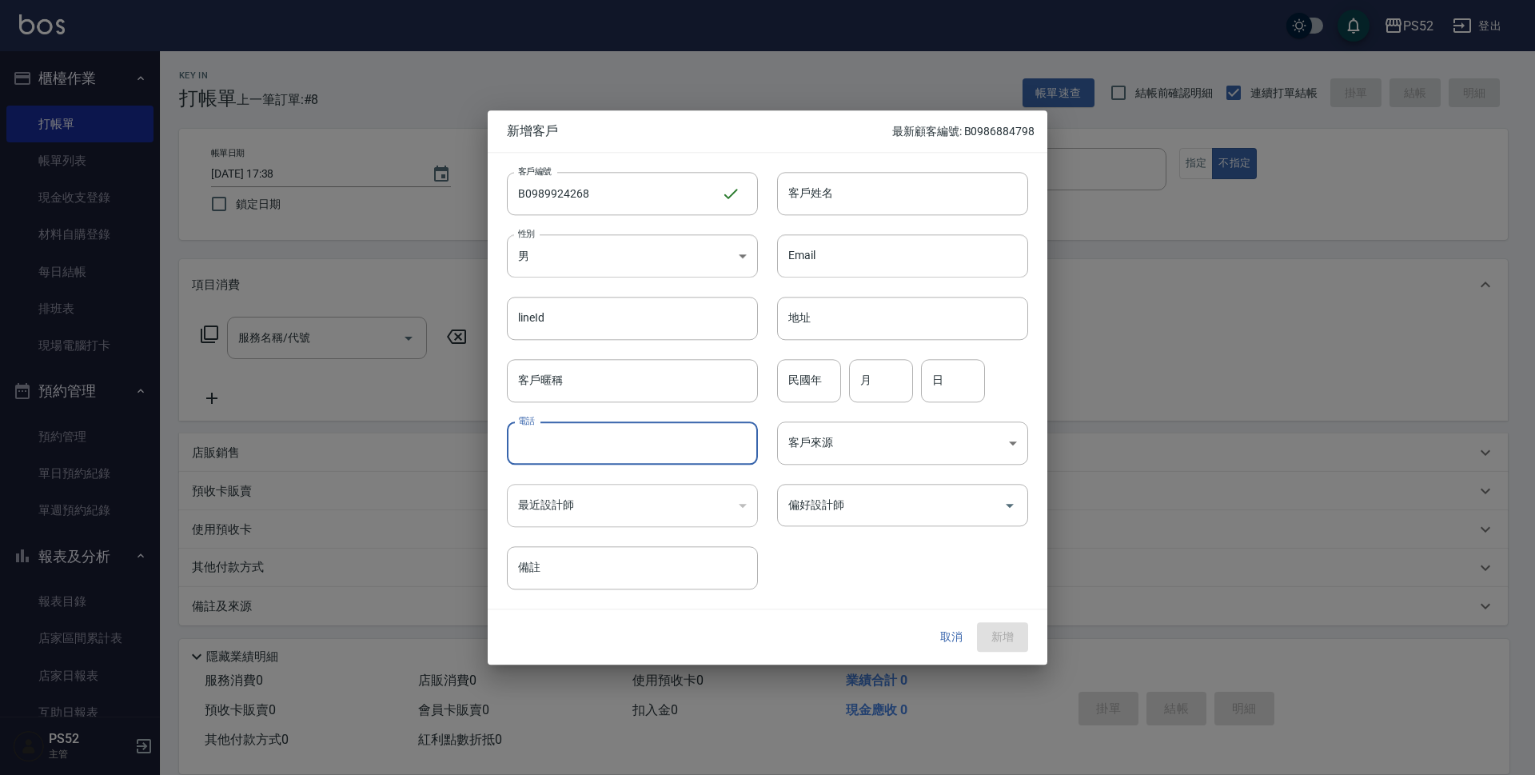
paste input "0989924268"
type input "0989924268"
click at [800, 383] on input "民國年" at bounding box center [809, 380] width 64 height 43
type input "86"
type input "7"
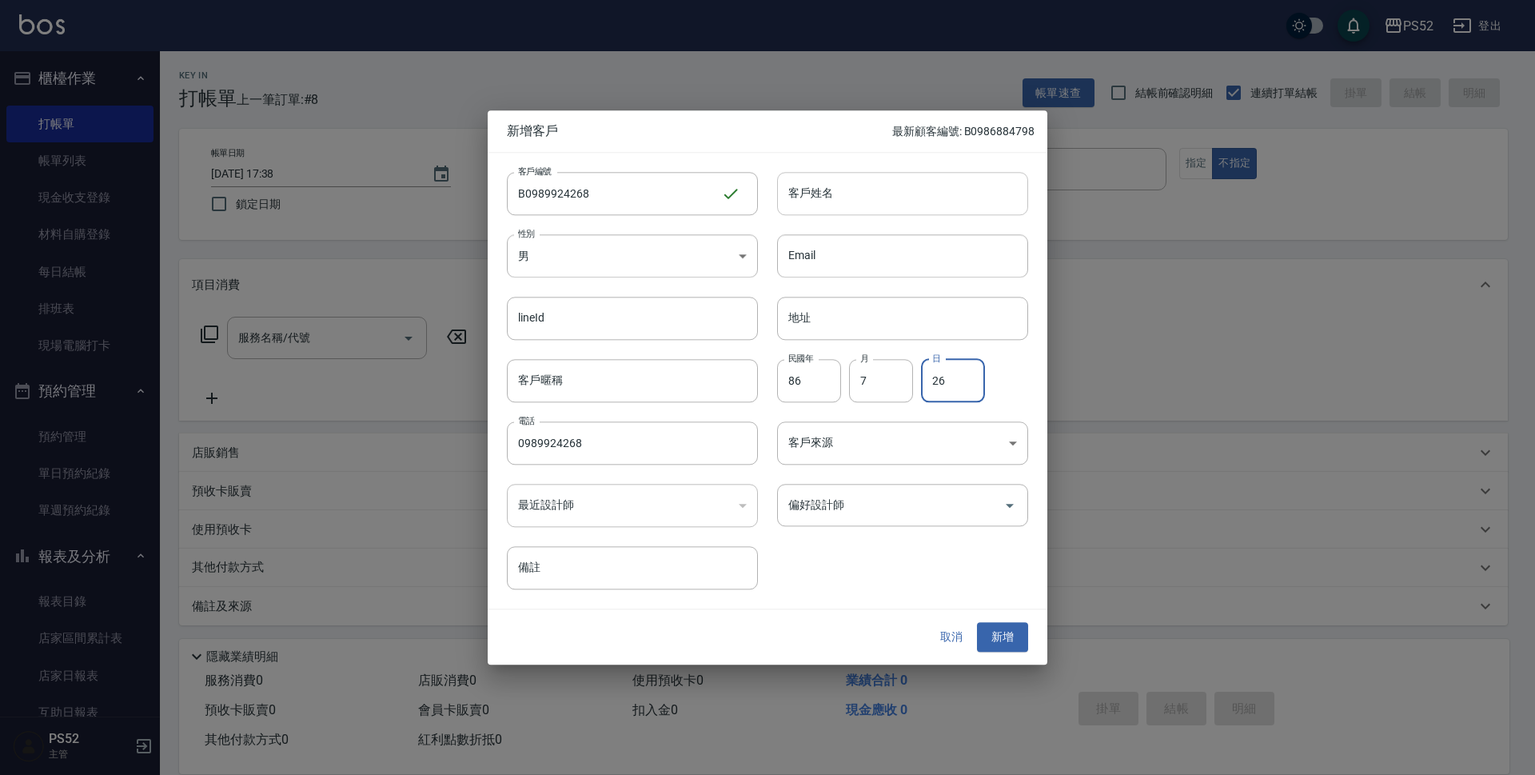
type input "26"
click at [888, 190] on input "客戶姓名" at bounding box center [902, 193] width 251 height 43
type input "蔡學政"
click at [1002, 640] on button "新增" at bounding box center [1002, 638] width 51 height 30
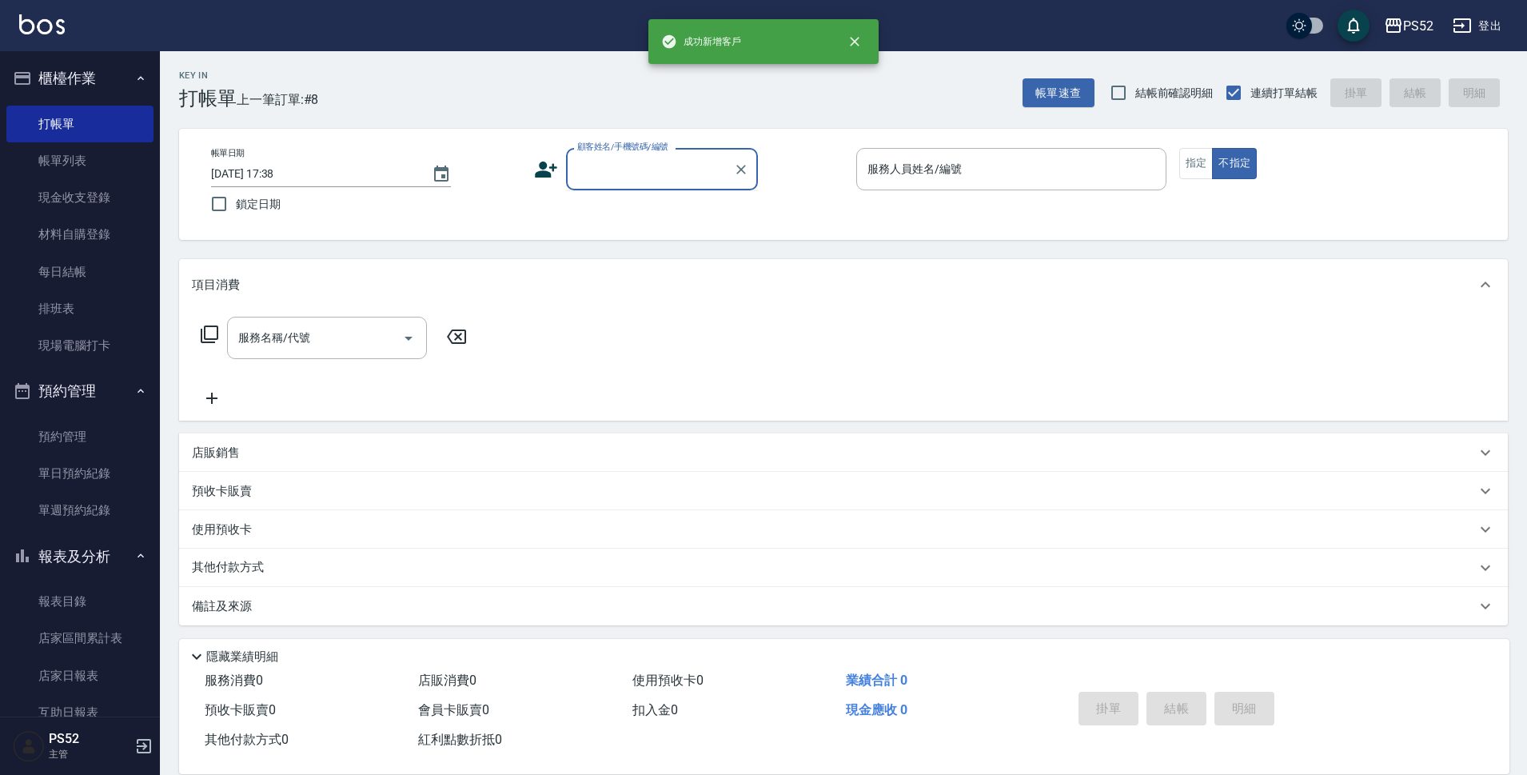
click at [685, 166] on input "顧客姓名/手機號碼/編號" at bounding box center [650, 169] width 154 height 28
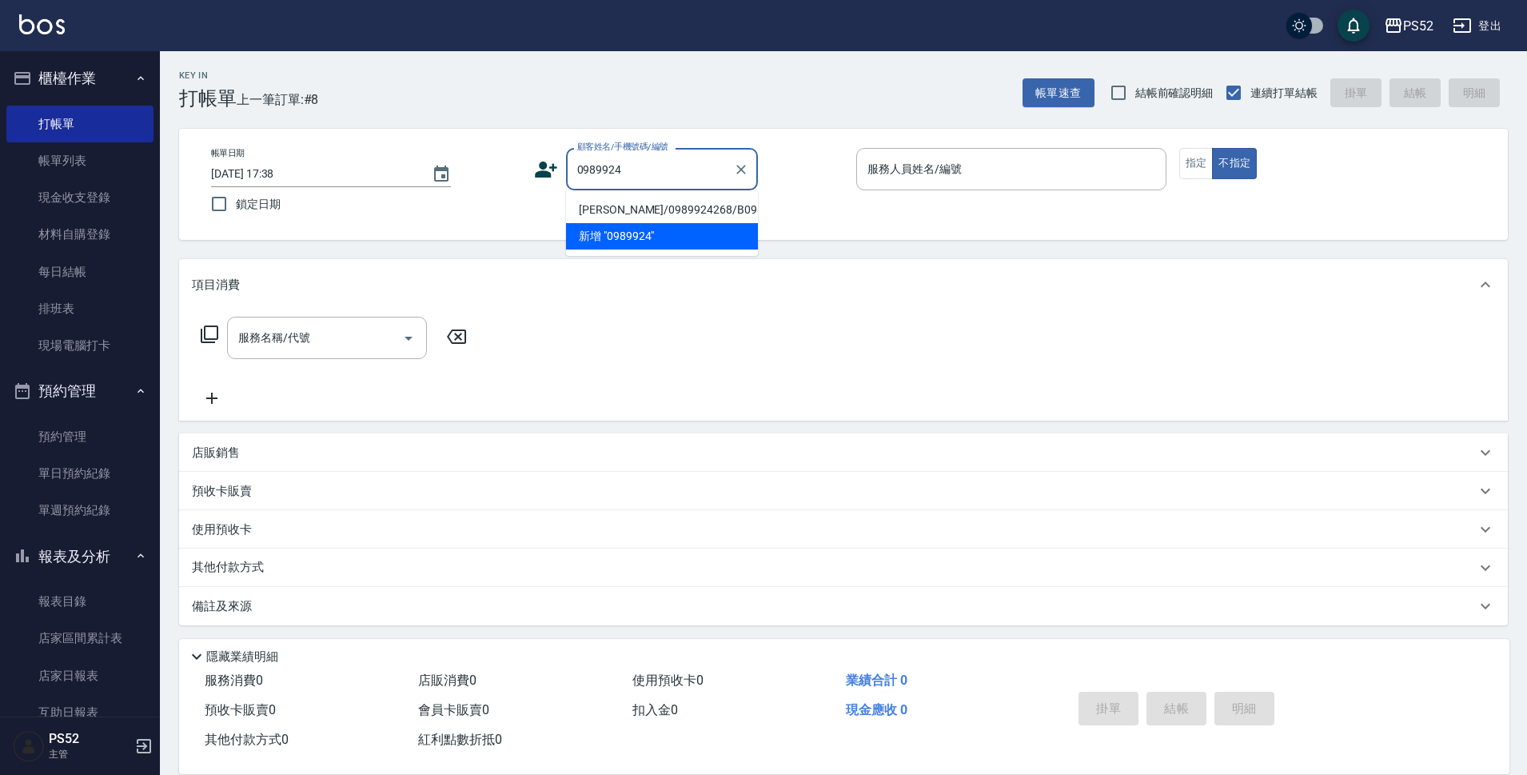
click at [626, 217] on li "[PERSON_NAME]/0989924268/B0989924268" at bounding box center [662, 210] width 192 height 26
type input "[PERSON_NAME]/0989924268/B0989924268"
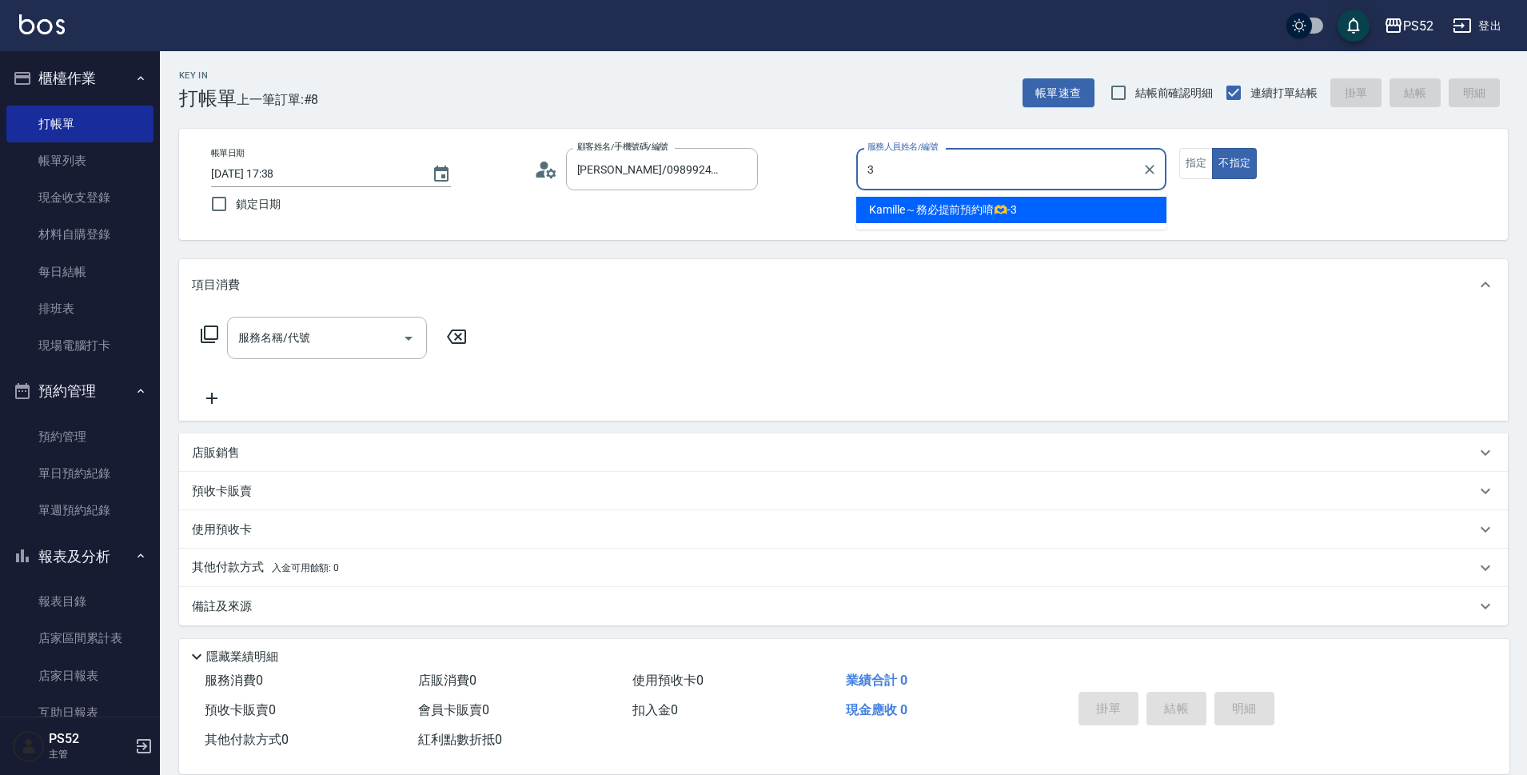
type input "Kamille～務必提前預約唷🫶-3"
type button "false"
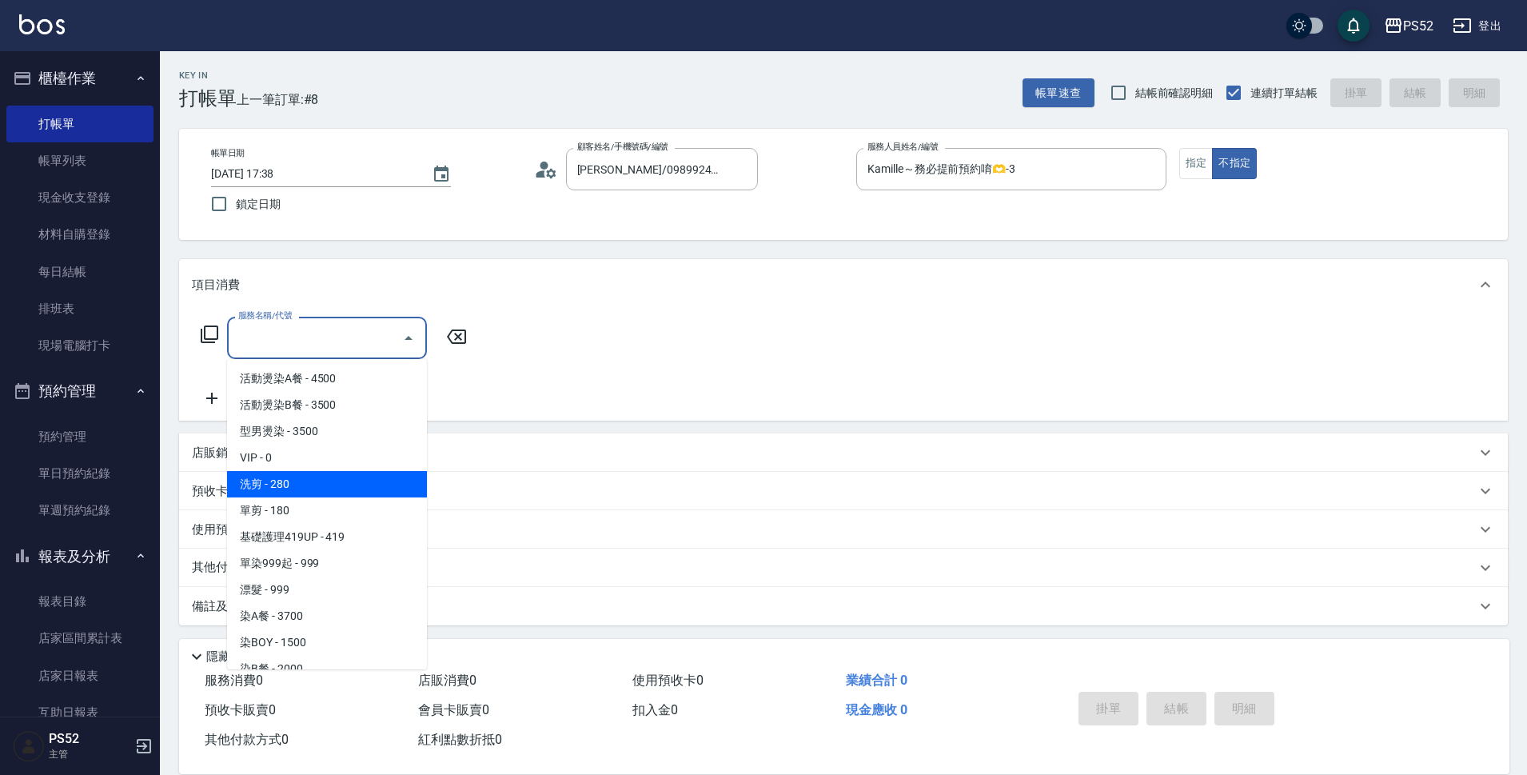
type input "洗剪(C1)"
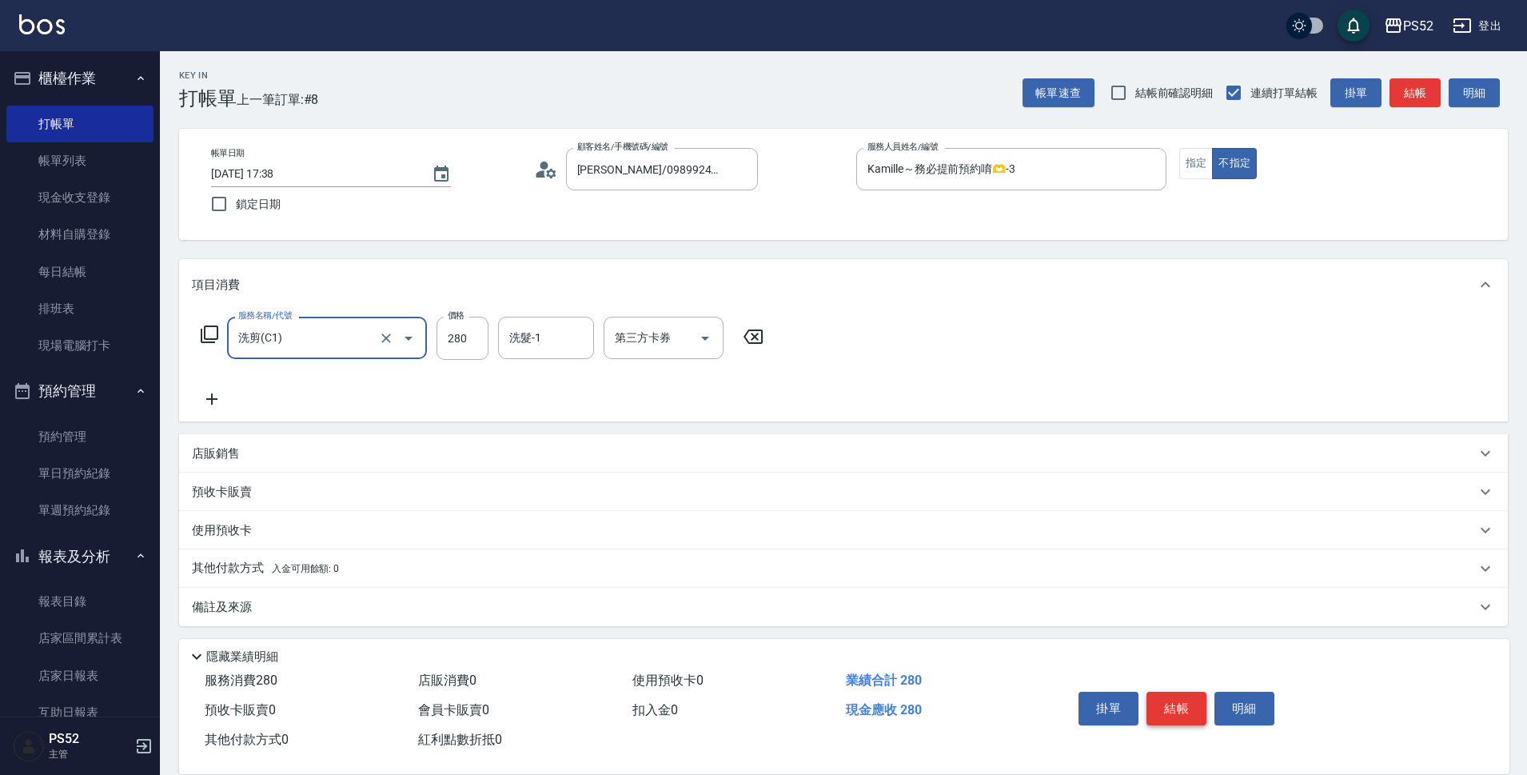
click at [1156, 700] on button "結帳" at bounding box center [1177, 709] width 60 height 34
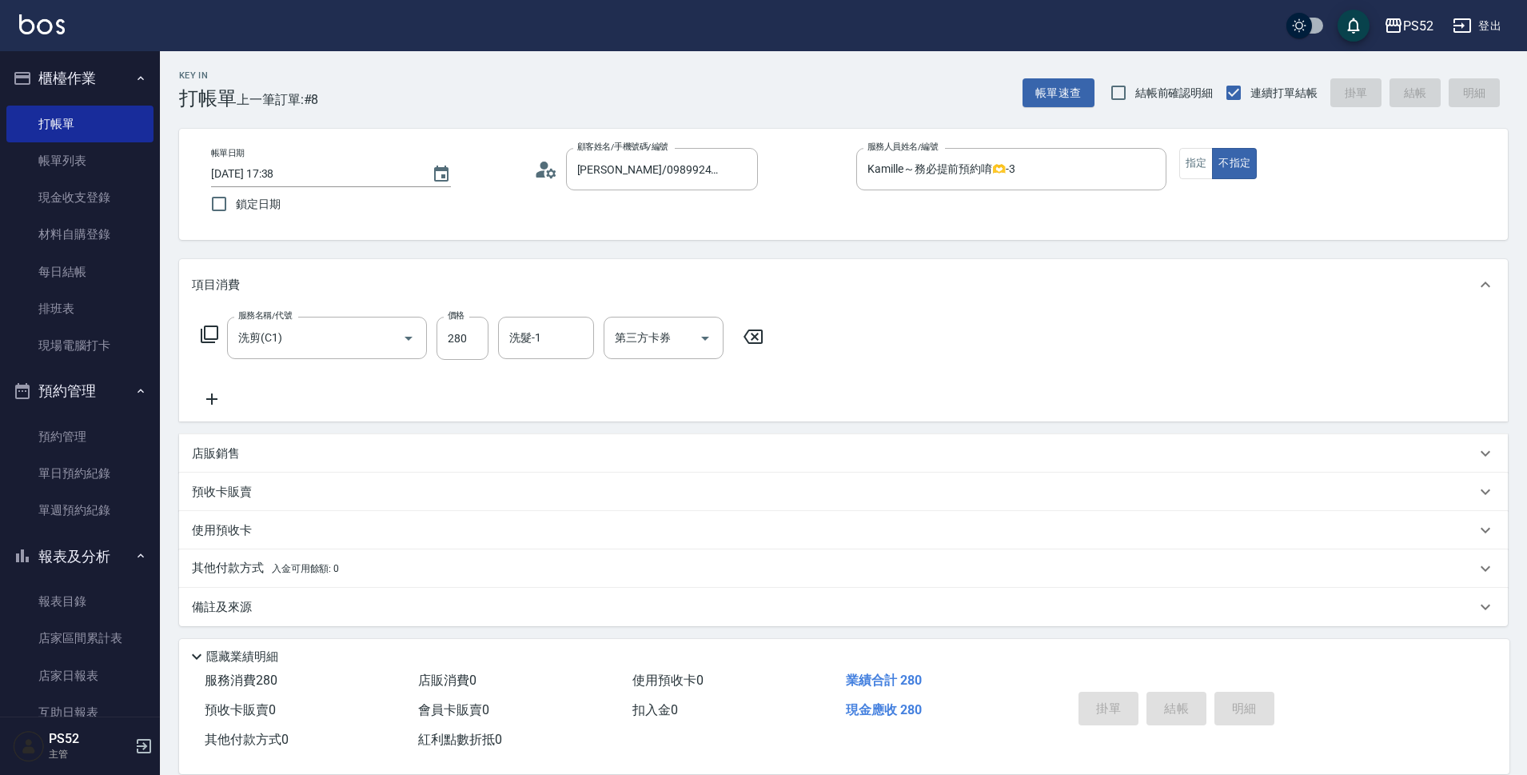
type input "[DATE] 17:39"
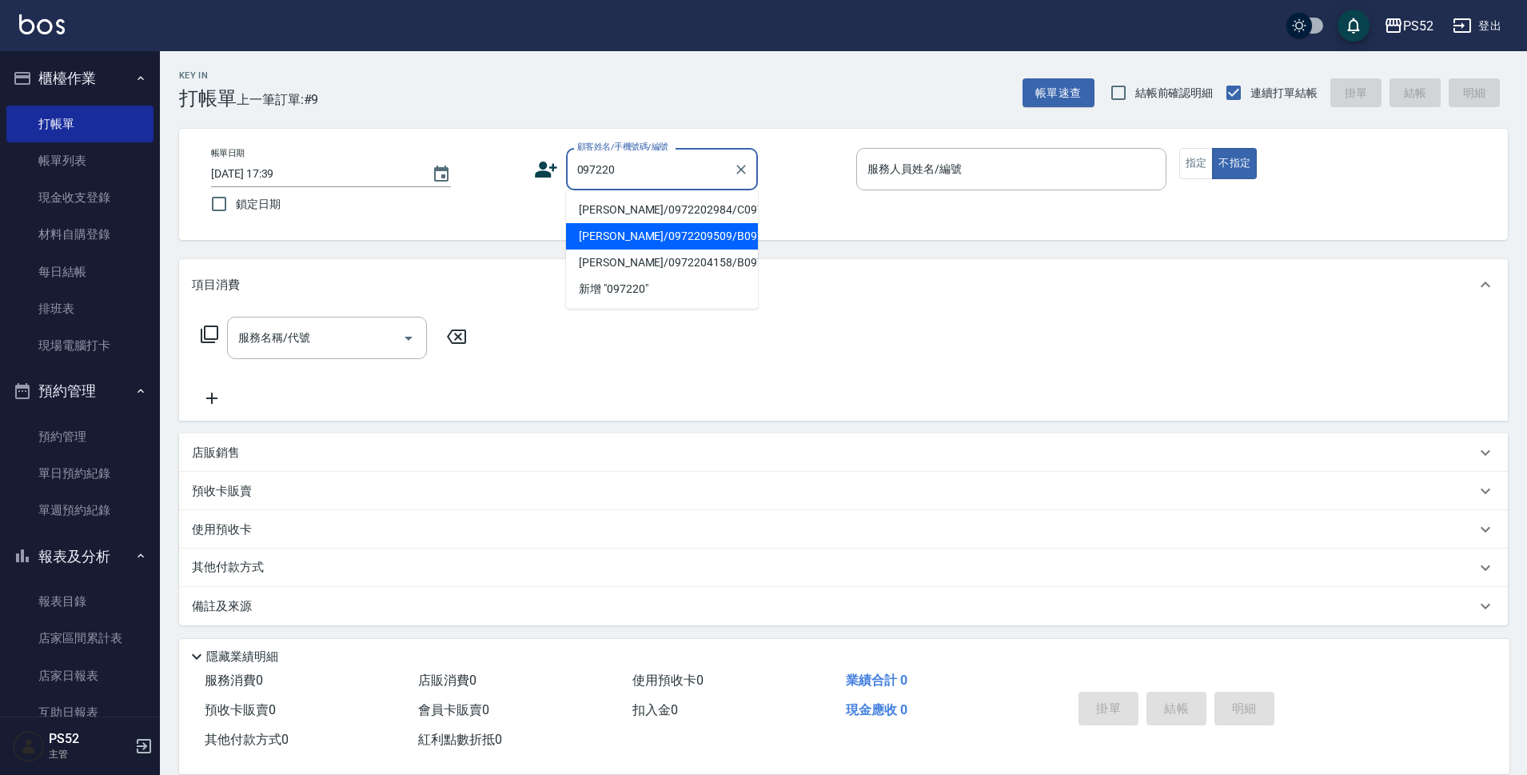
type input "[PERSON_NAME]/0972209509/B0972209509"
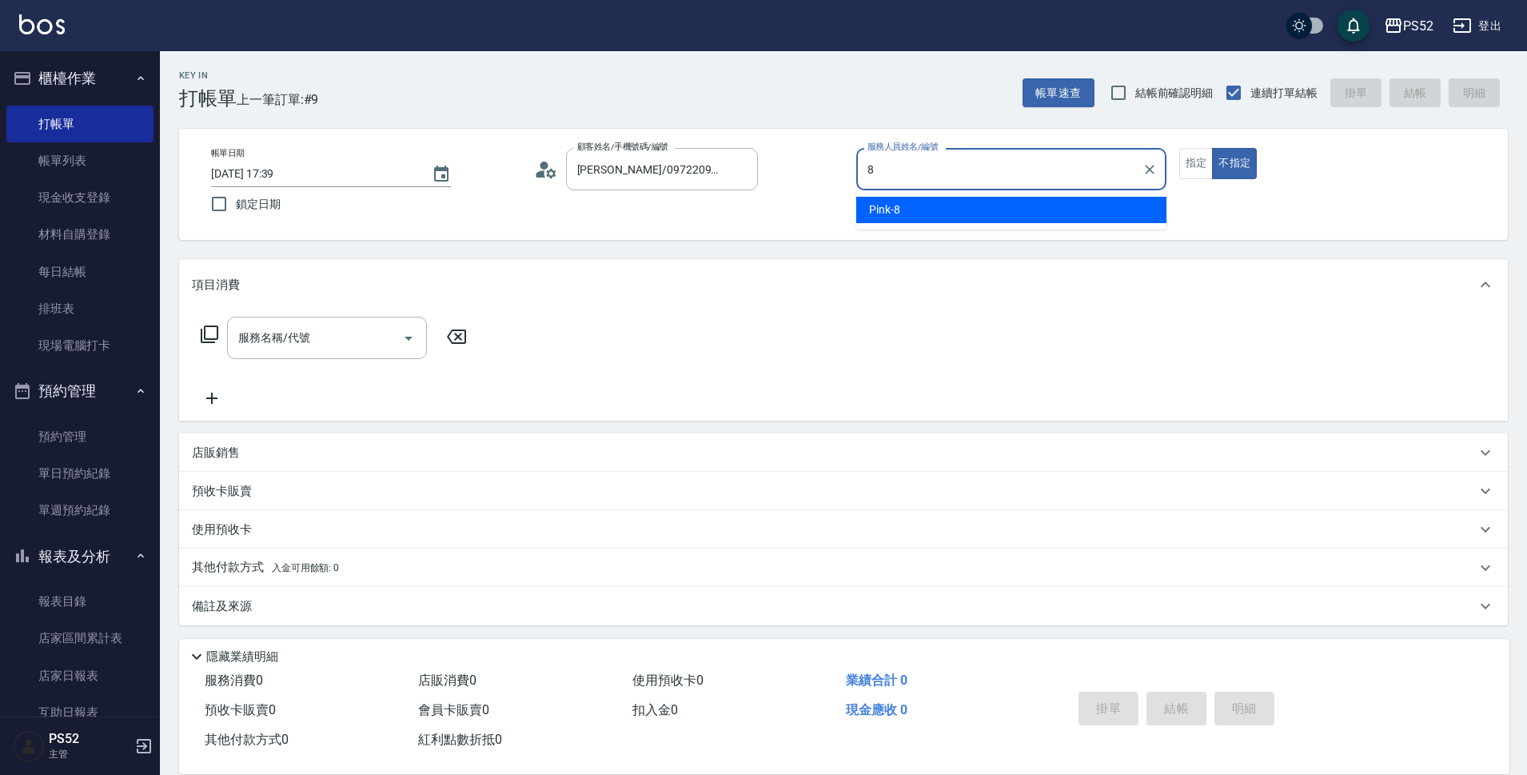
type input "Pink-8"
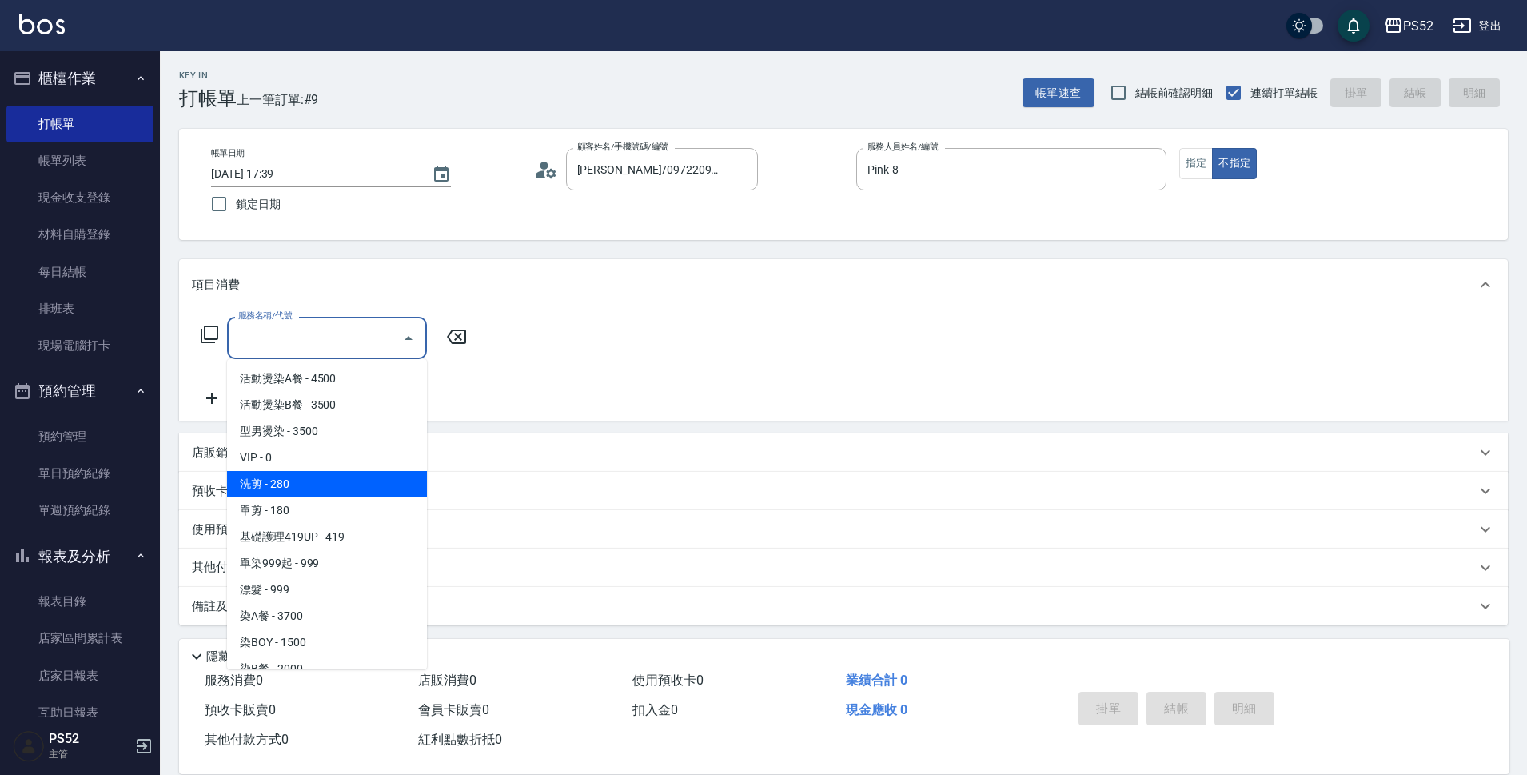
type input "洗剪(C1)"
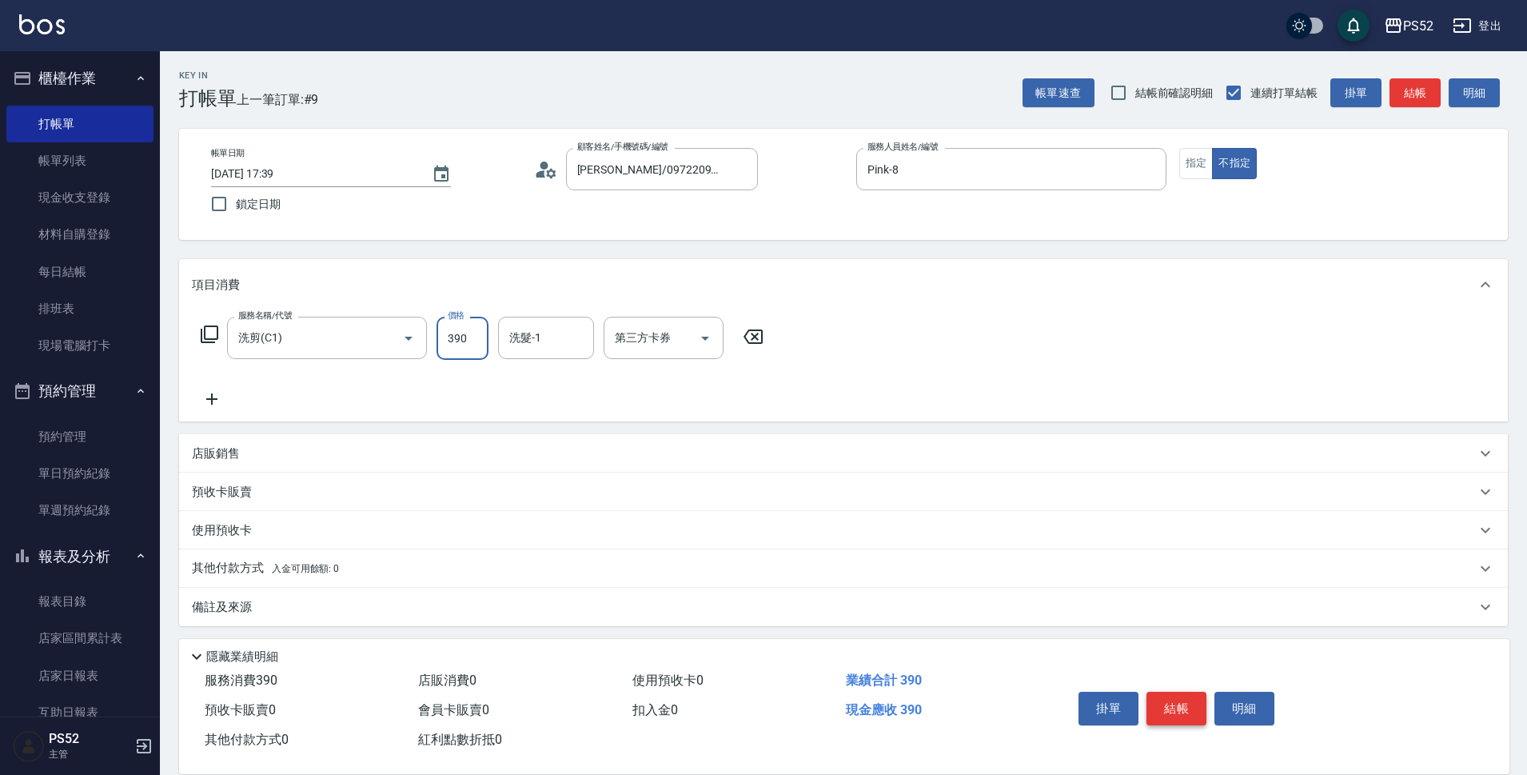
type input "390"
click at [1183, 700] on button "結帳" at bounding box center [1177, 709] width 60 height 34
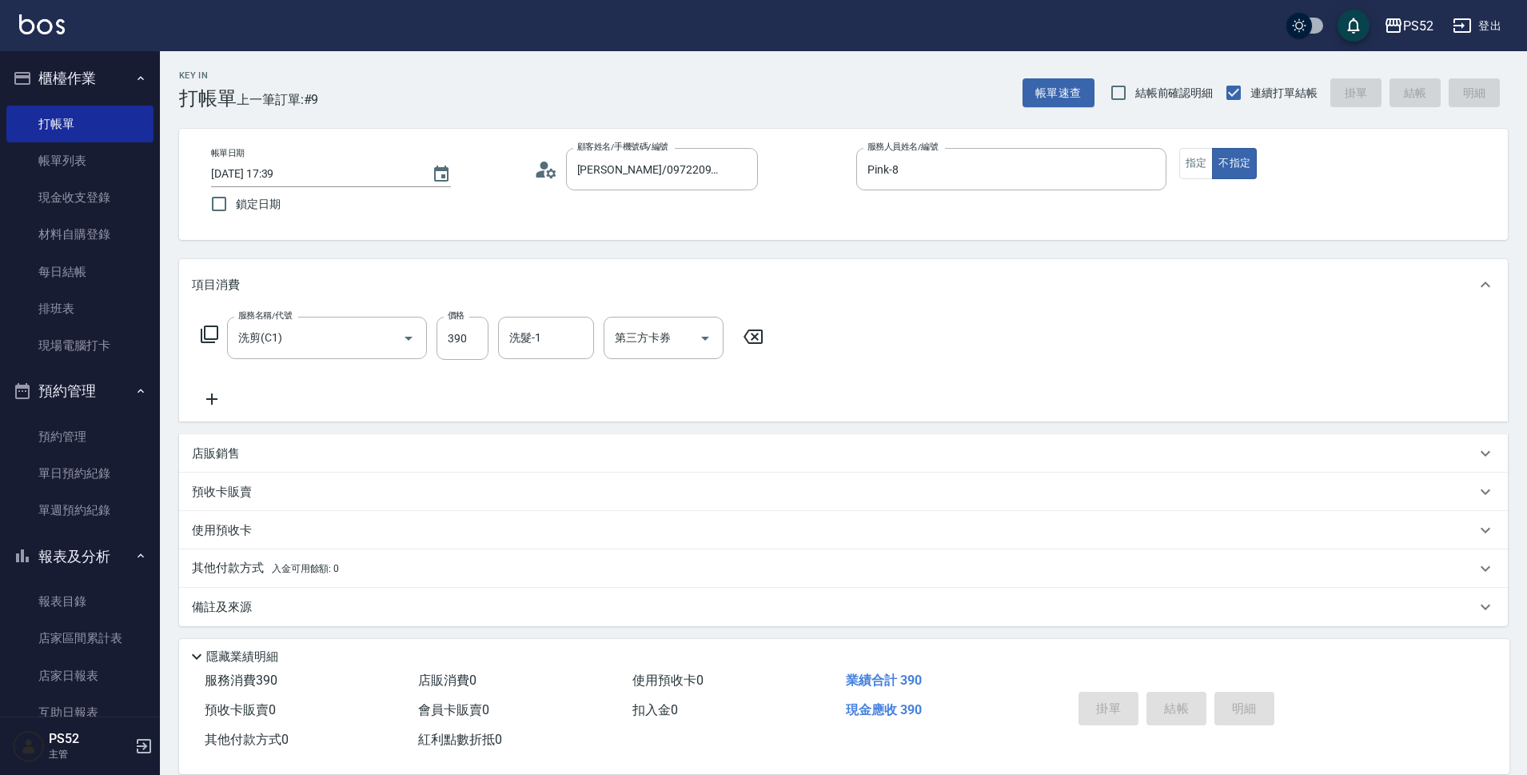
type input "[DATE] 17:40"
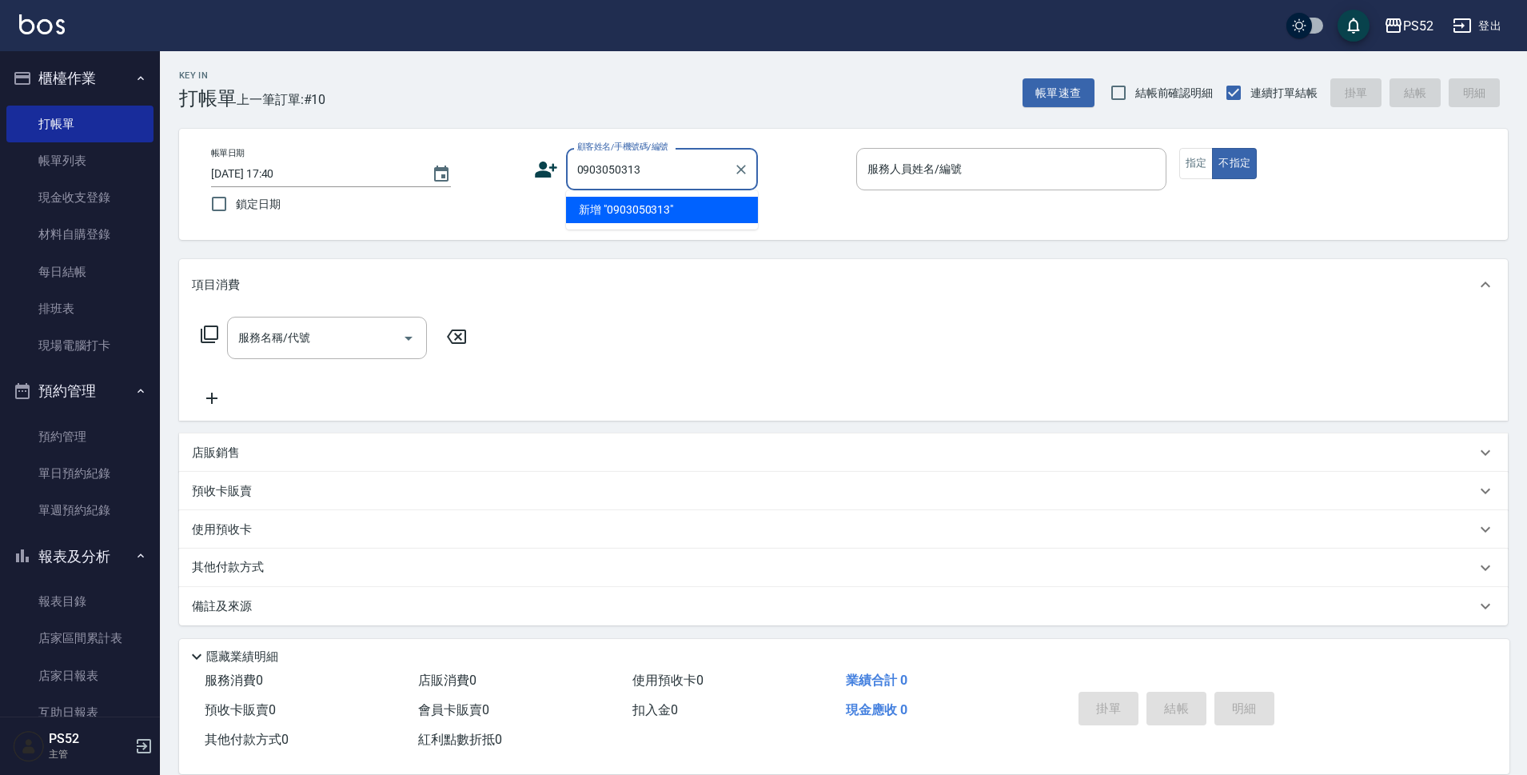
type input "0903050313"
click at [544, 164] on icon at bounding box center [546, 170] width 22 height 16
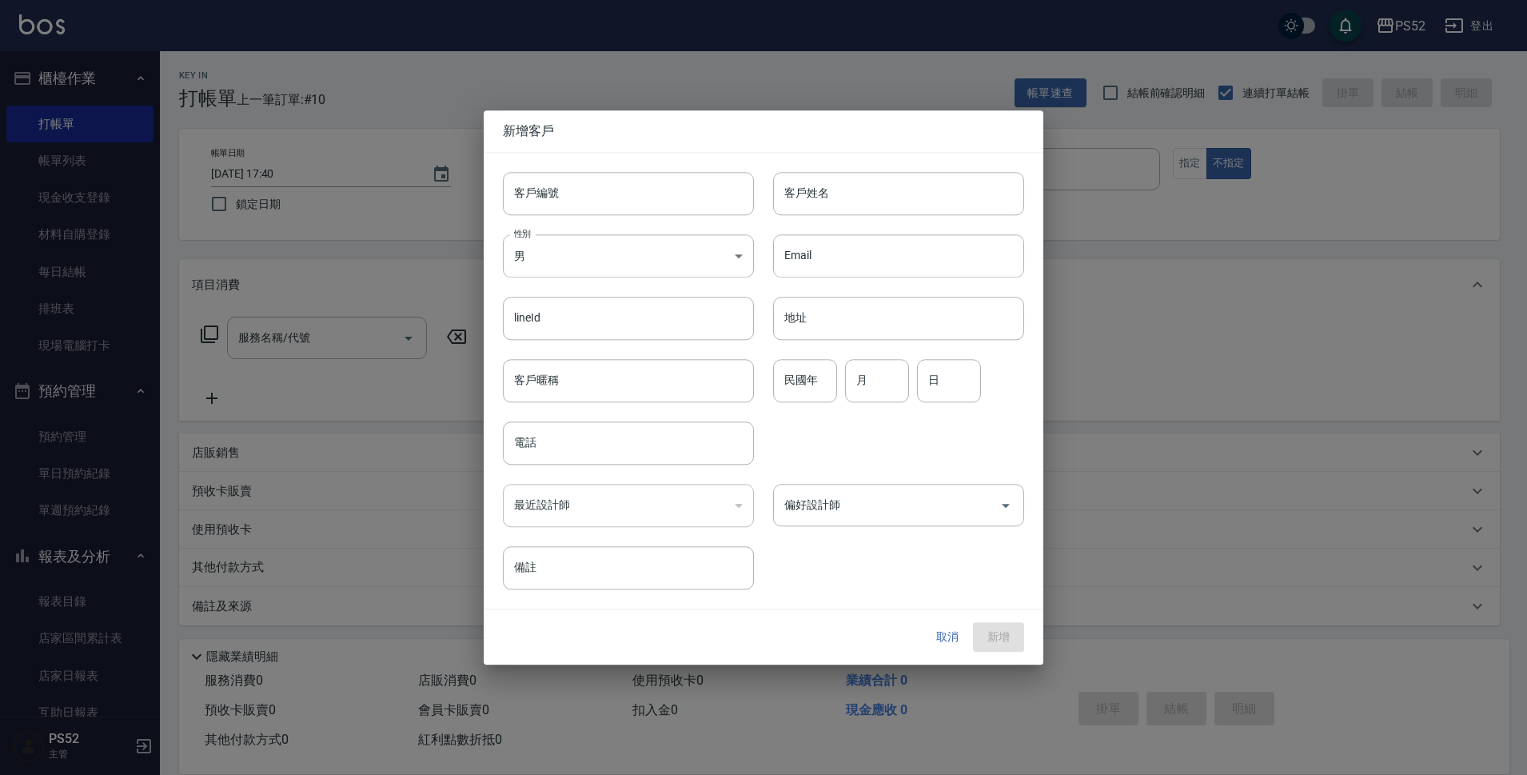
click at [601, 209] on input "客戶編號" at bounding box center [628, 193] width 251 height 43
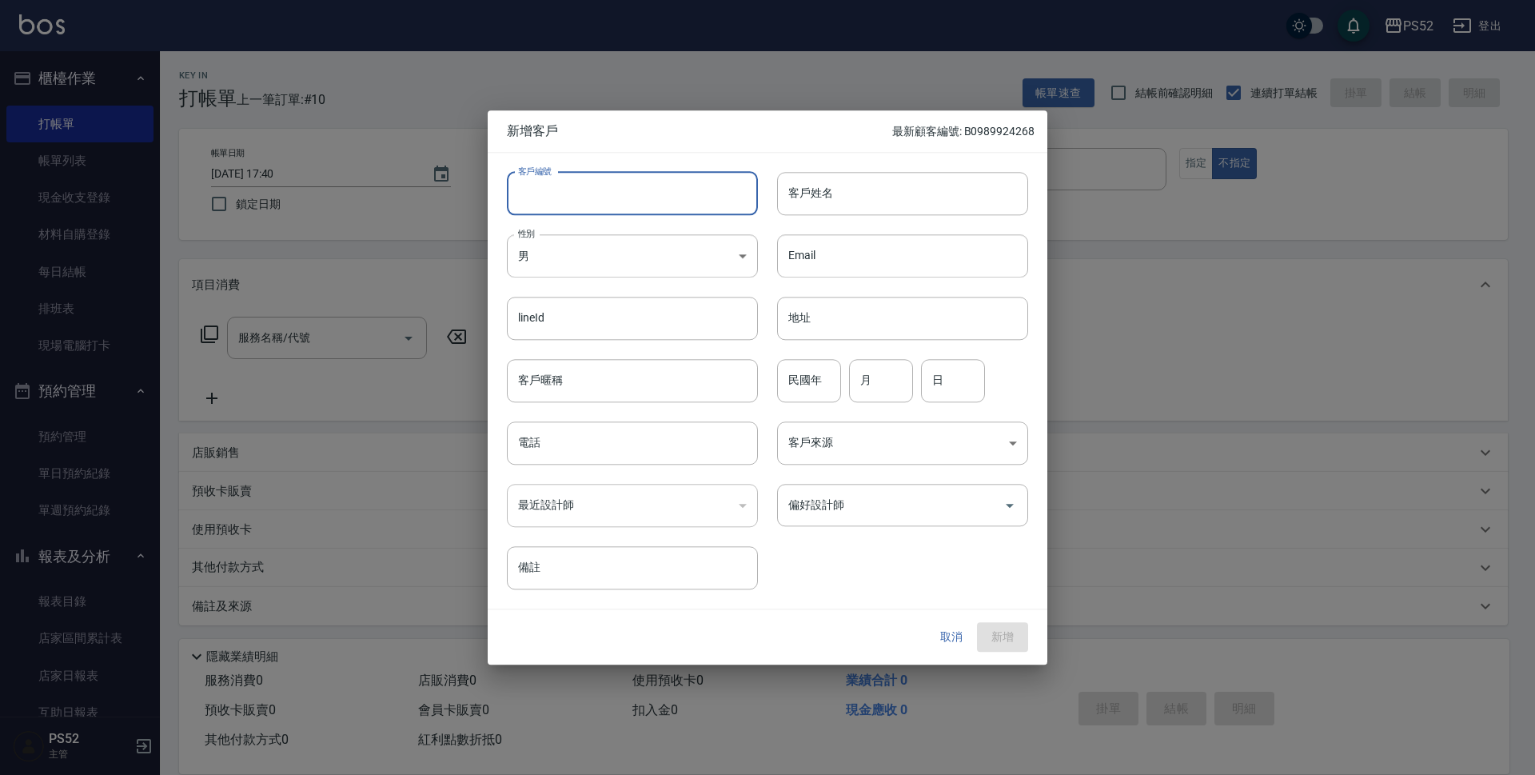
type input "N"
paste input "0903050313"
type input "B0903050313"
click at [565, 263] on body "PS52 登出 櫃檯作業 打帳單 帳單列表 現金收支登錄 材料自購登錄 每日結帳 排班表 現場電腦打卡 預約管理 預約管理 單日預約紀錄 單週預約紀錄 報表及…" at bounding box center [767, 389] width 1535 height 779
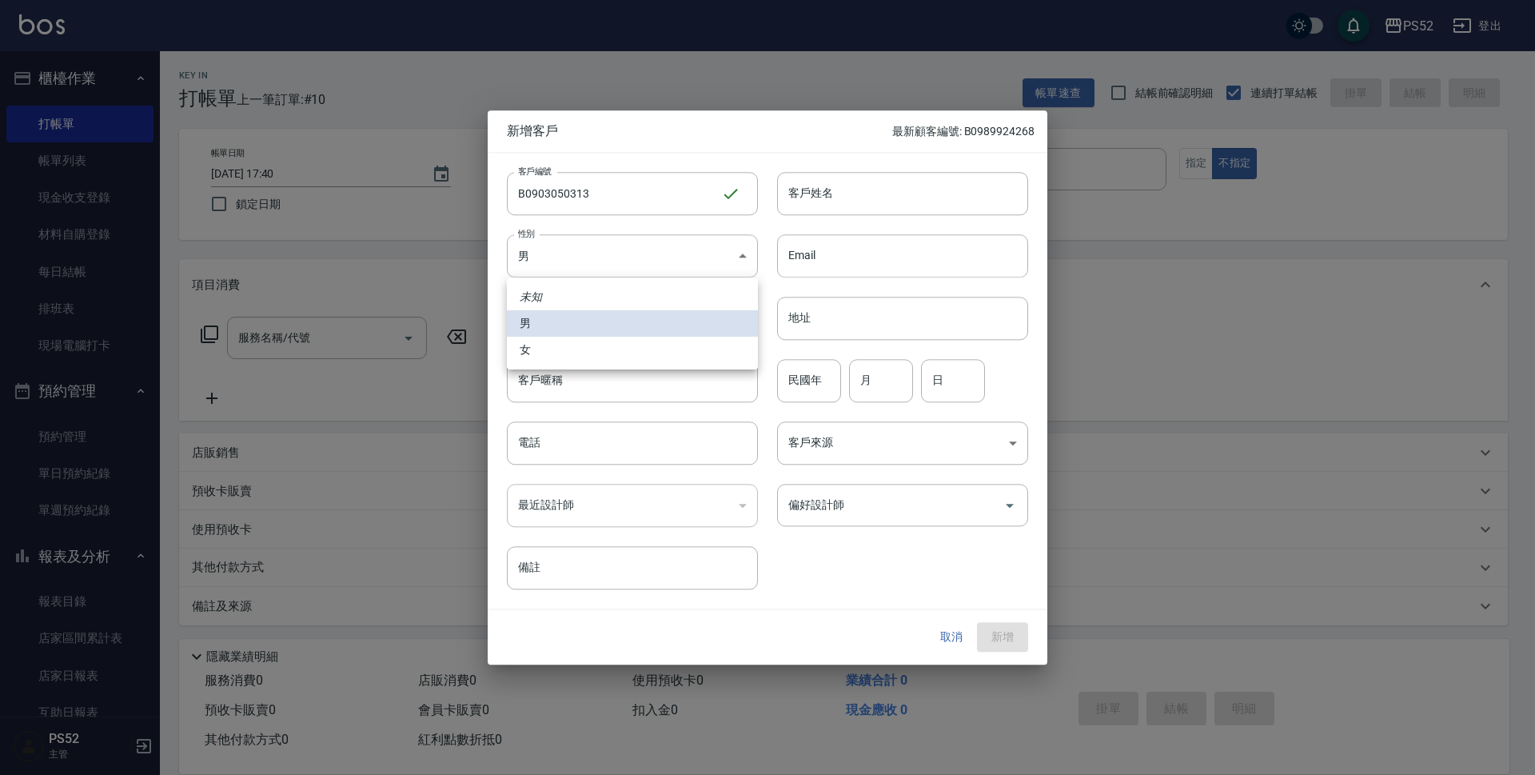
click at [556, 349] on li "女" at bounding box center [632, 350] width 251 height 26
type input "[DEMOGRAPHIC_DATA]"
click at [569, 437] on input "電話" at bounding box center [632, 442] width 251 height 43
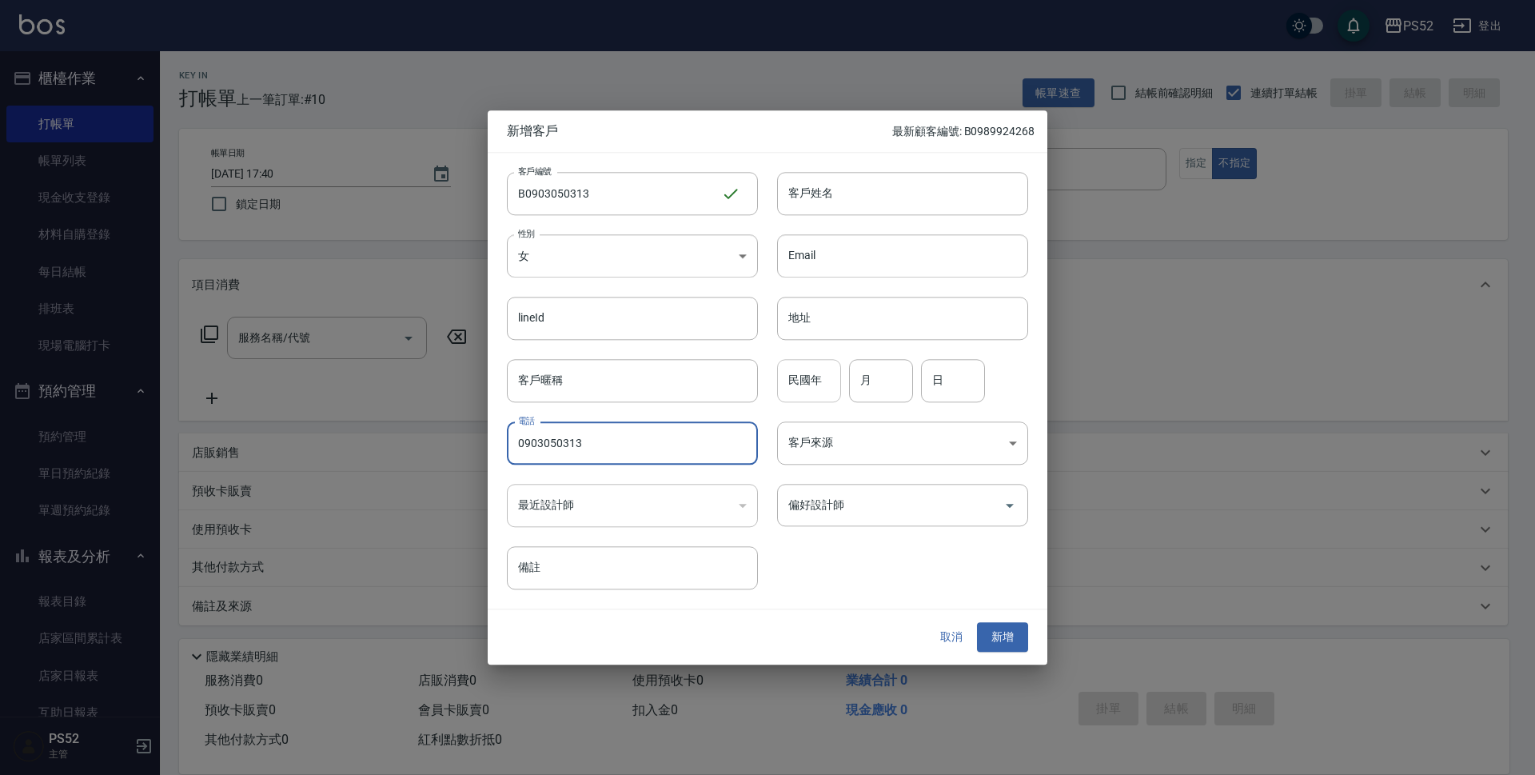
type input "0903050313"
click at [802, 375] on input "民國年" at bounding box center [809, 380] width 64 height 43
type input "91"
type input "8"
type input "1"
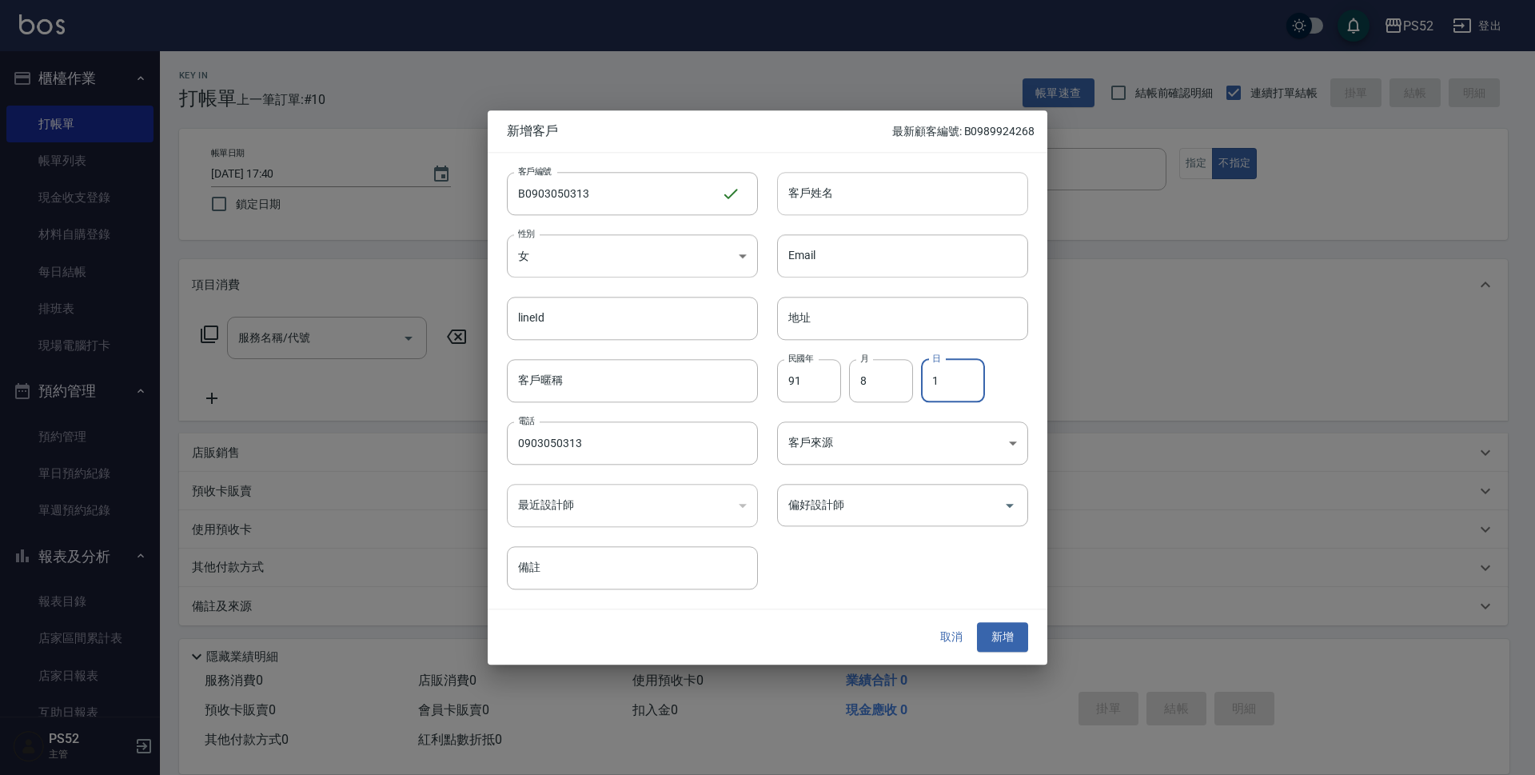
click at [815, 184] on div "客戶姓名 客戶姓名" at bounding box center [902, 193] width 251 height 43
click at [809, 190] on input "[PERSON_NAME]" at bounding box center [902, 193] width 251 height 43
type input "[PERSON_NAME]"
click at [1007, 638] on button "新增" at bounding box center [1002, 638] width 51 height 30
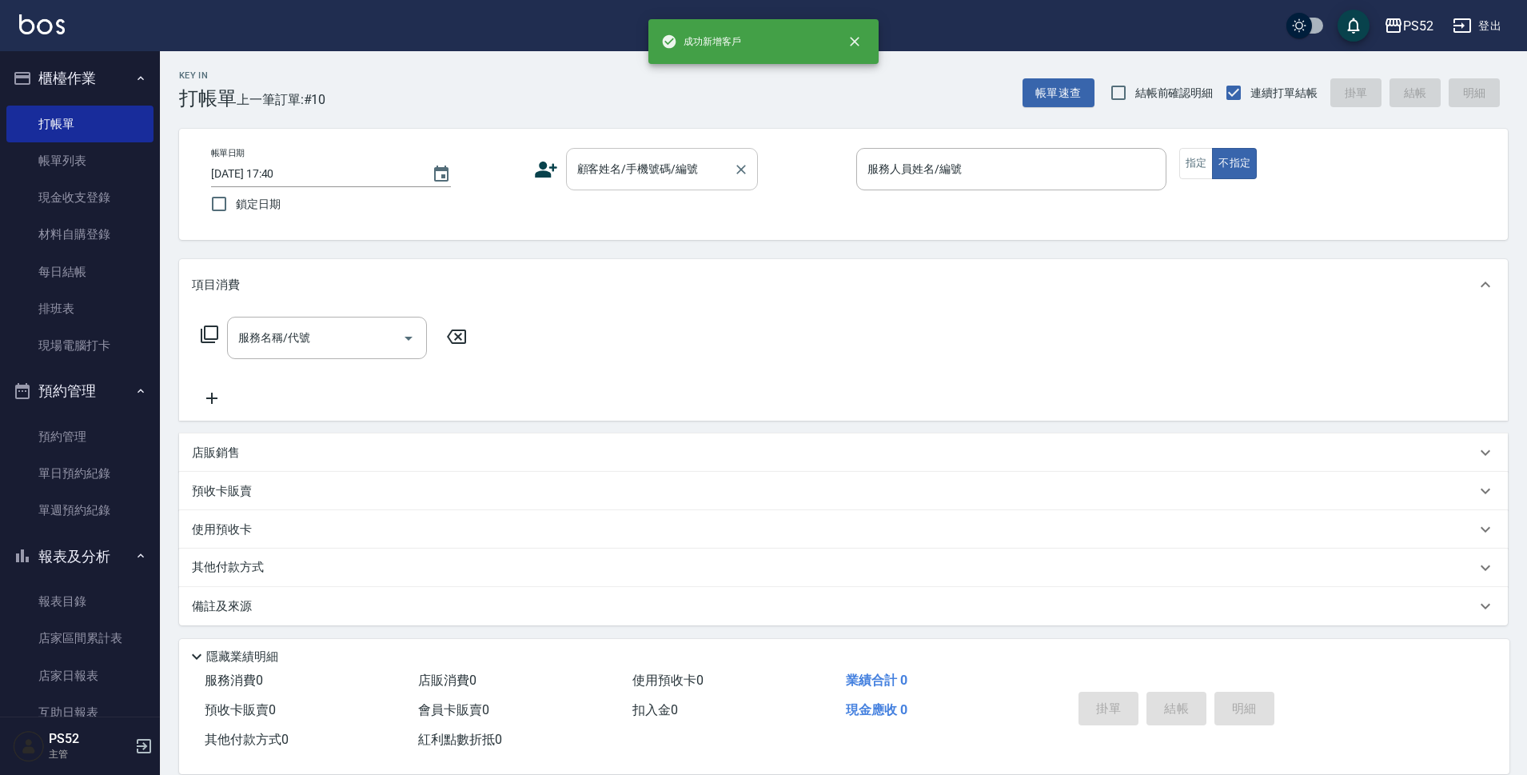
click at [657, 182] on input "顧客姓名/手機號碼/編號" at bounding box center [650, 169] width 154 height 28
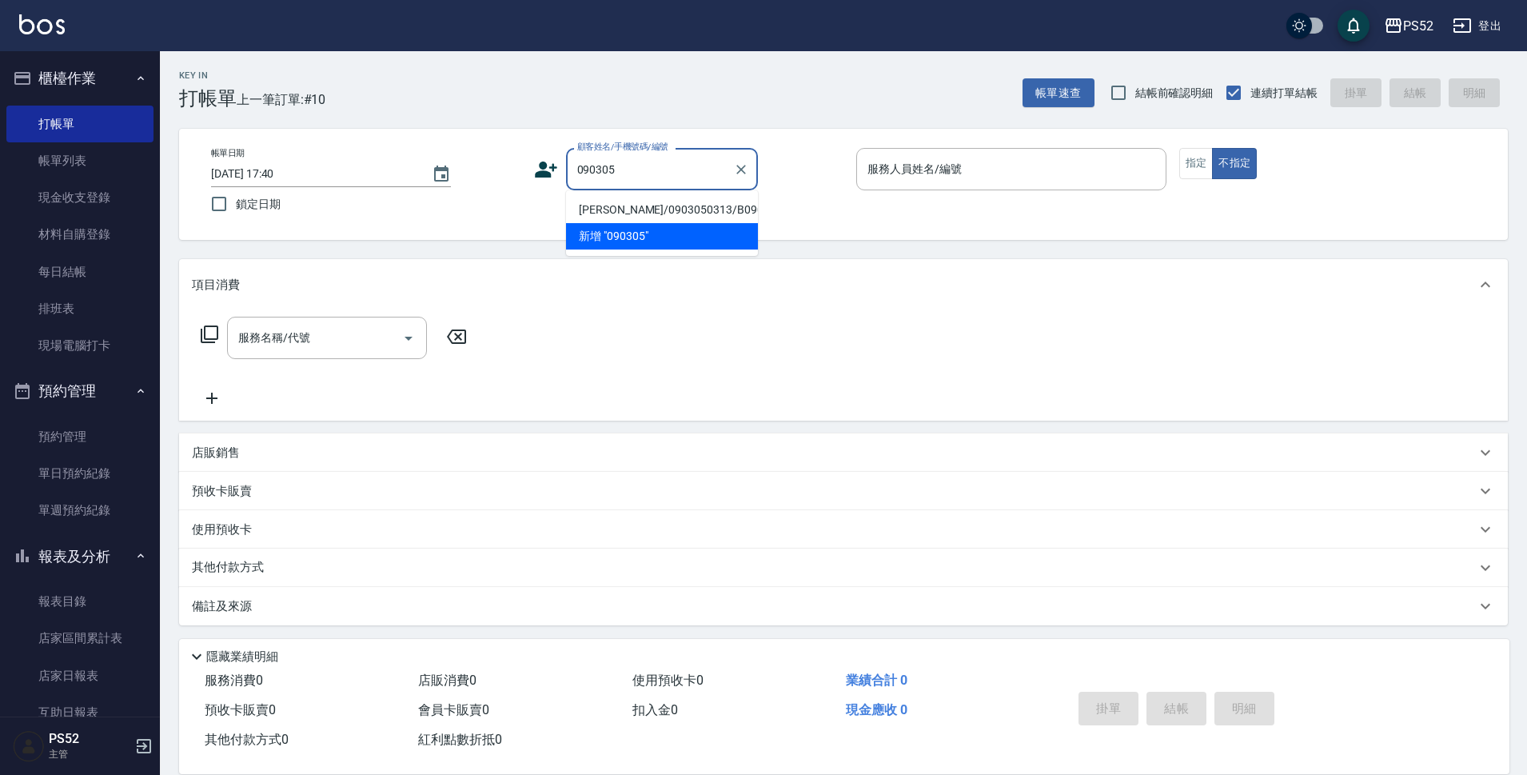
click at [652, 209] on li "[PERSON_NAME]/0903050313/B0903050313" at bounding box center [662, 210] width 192 height 26
type input "[PERSON_NAME]/0903050313/B0903050313"
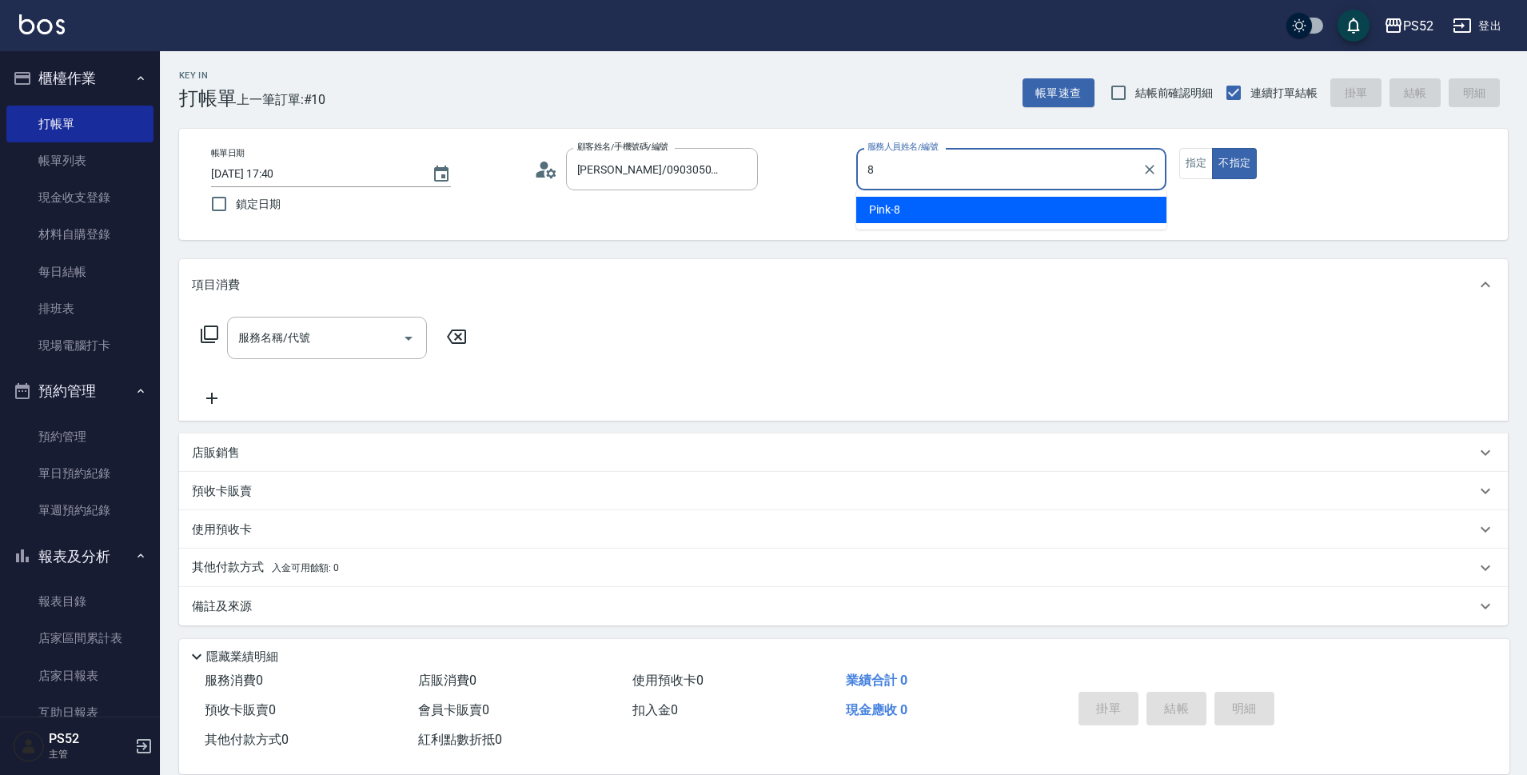
type input "Pink-8"
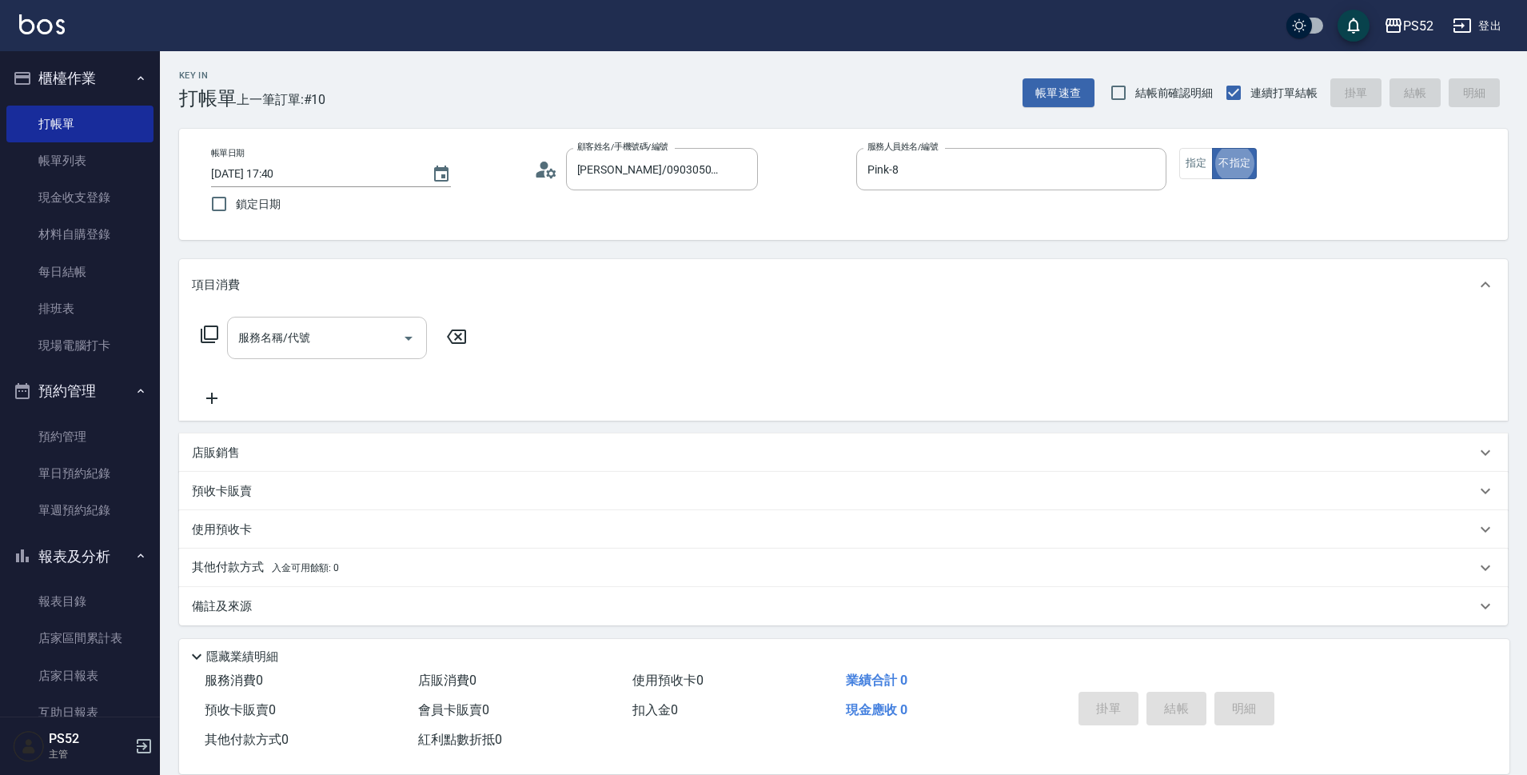
click at [310, 345] on input "服務名稱/代號" at bounding box center [315, 338] width 162 height 28
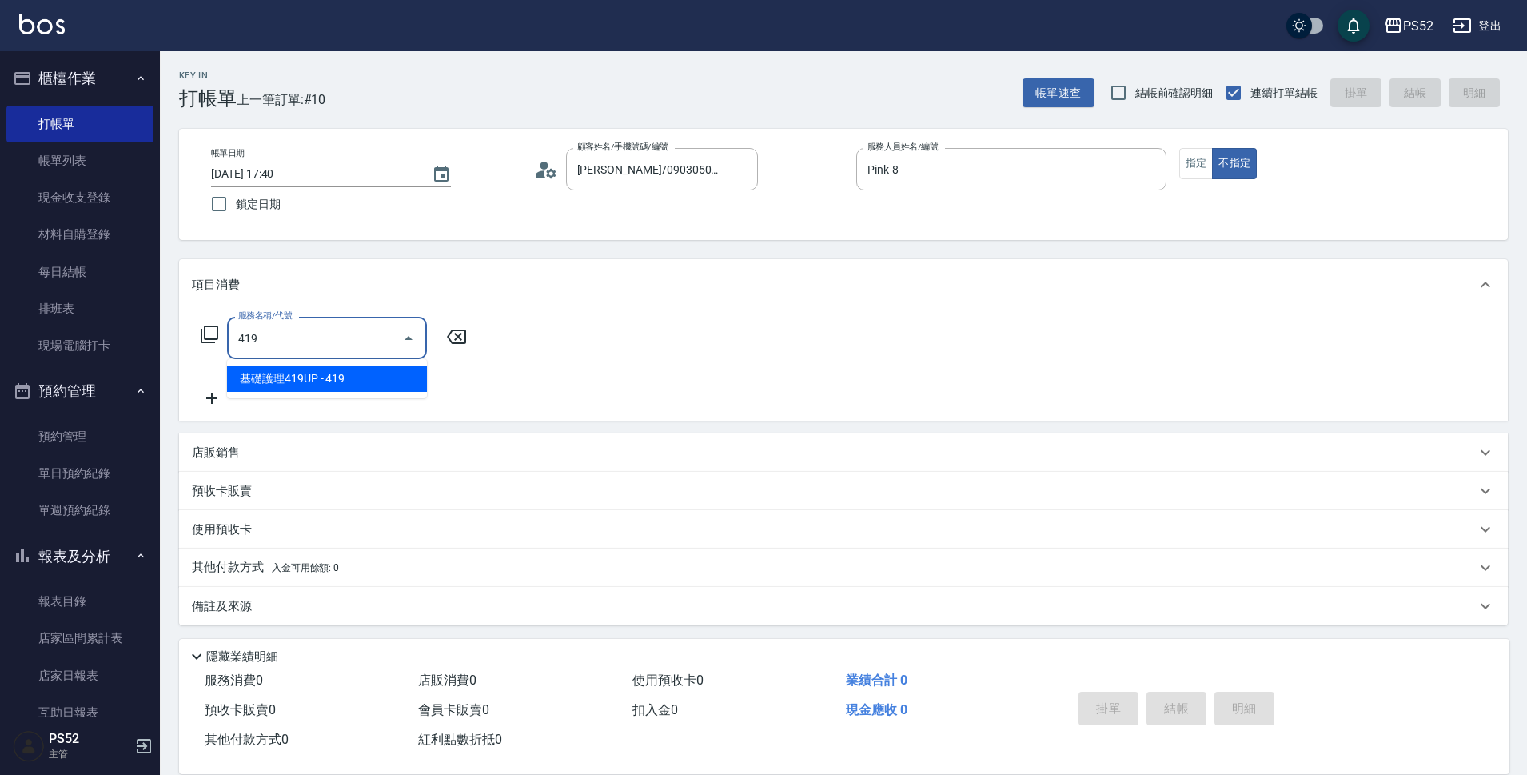
type input "基礎護理419UP(C3)"
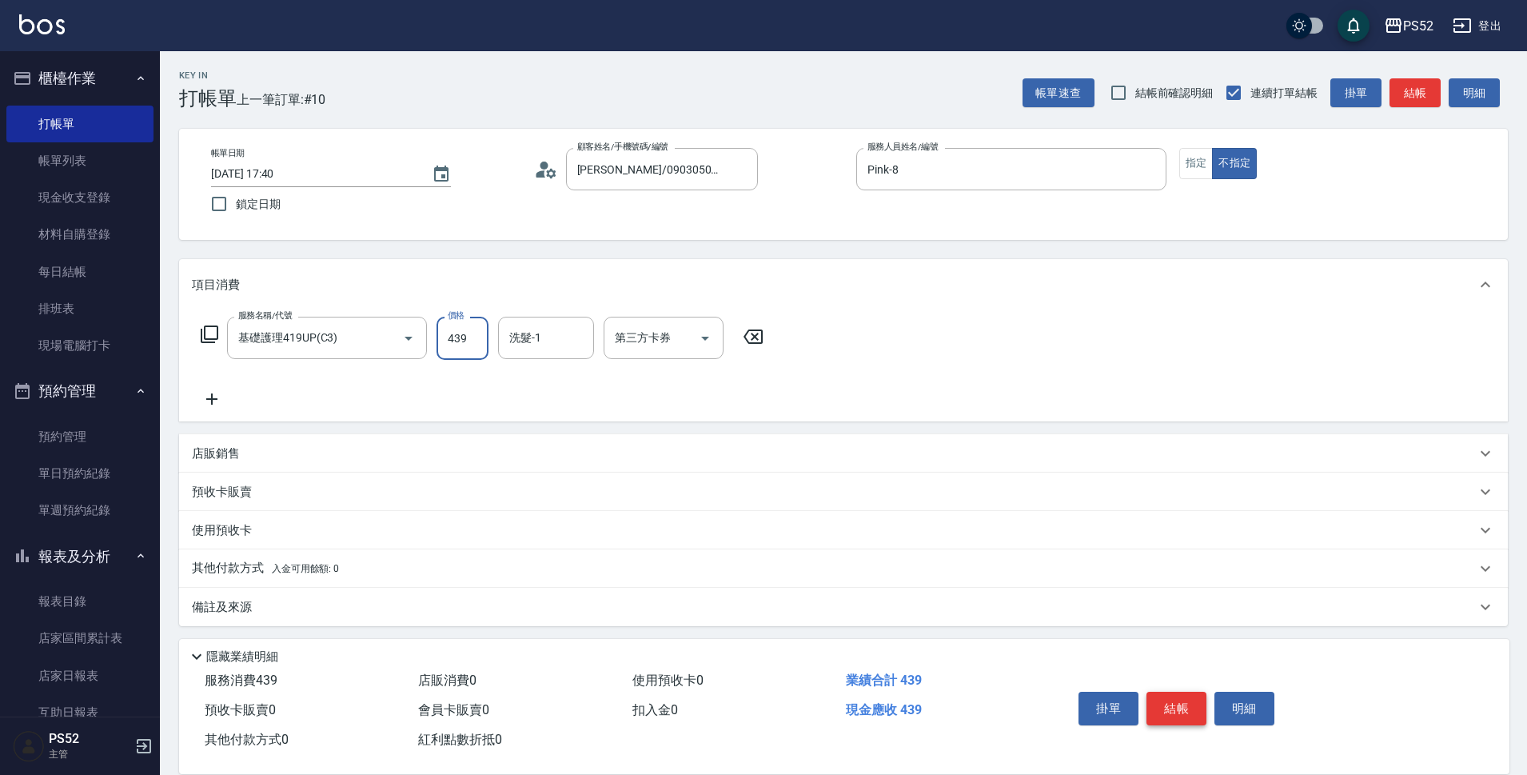
type input "439"
click at [1151, 692] on button "結帳" at bounding box center [1177, 709] width 60 height 34
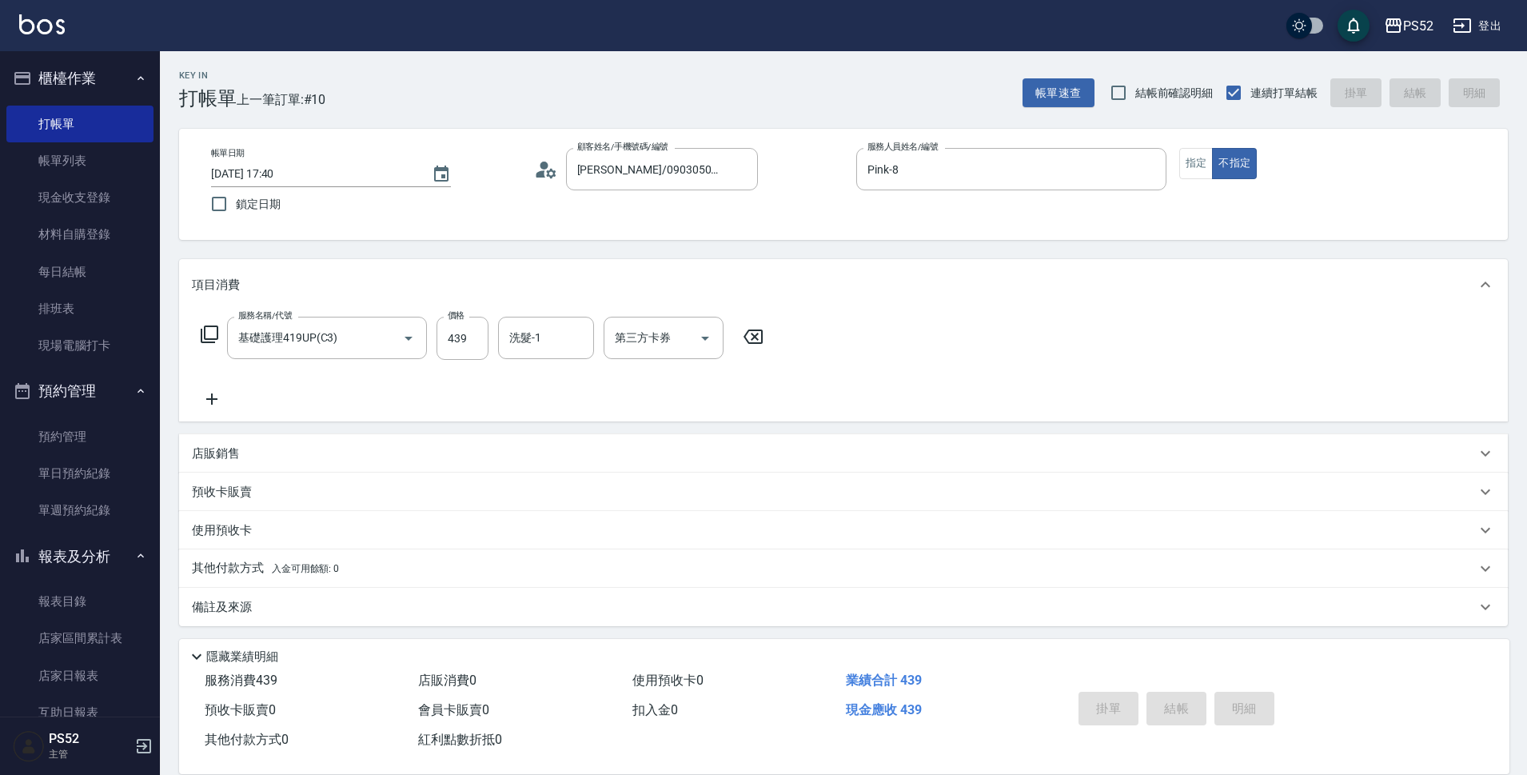
type input "[DATE] 17:41"
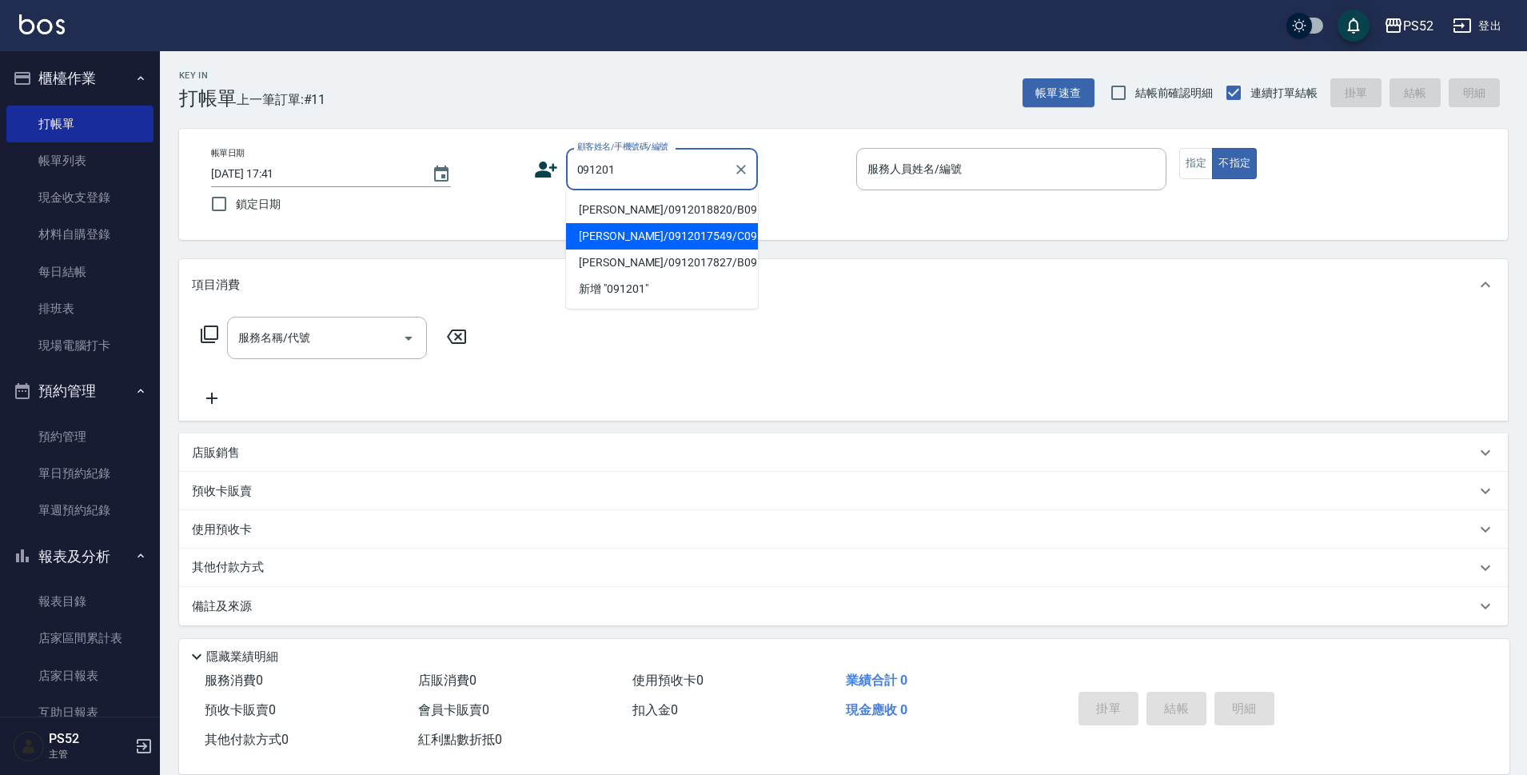
click at [638, 249] on li "[PERSON_NAME]/0912017549/C0912017549" at bounding box center [662, 236] width 192 height 26
type input "[PERSON_NAME]/0912017549/C0912017549"
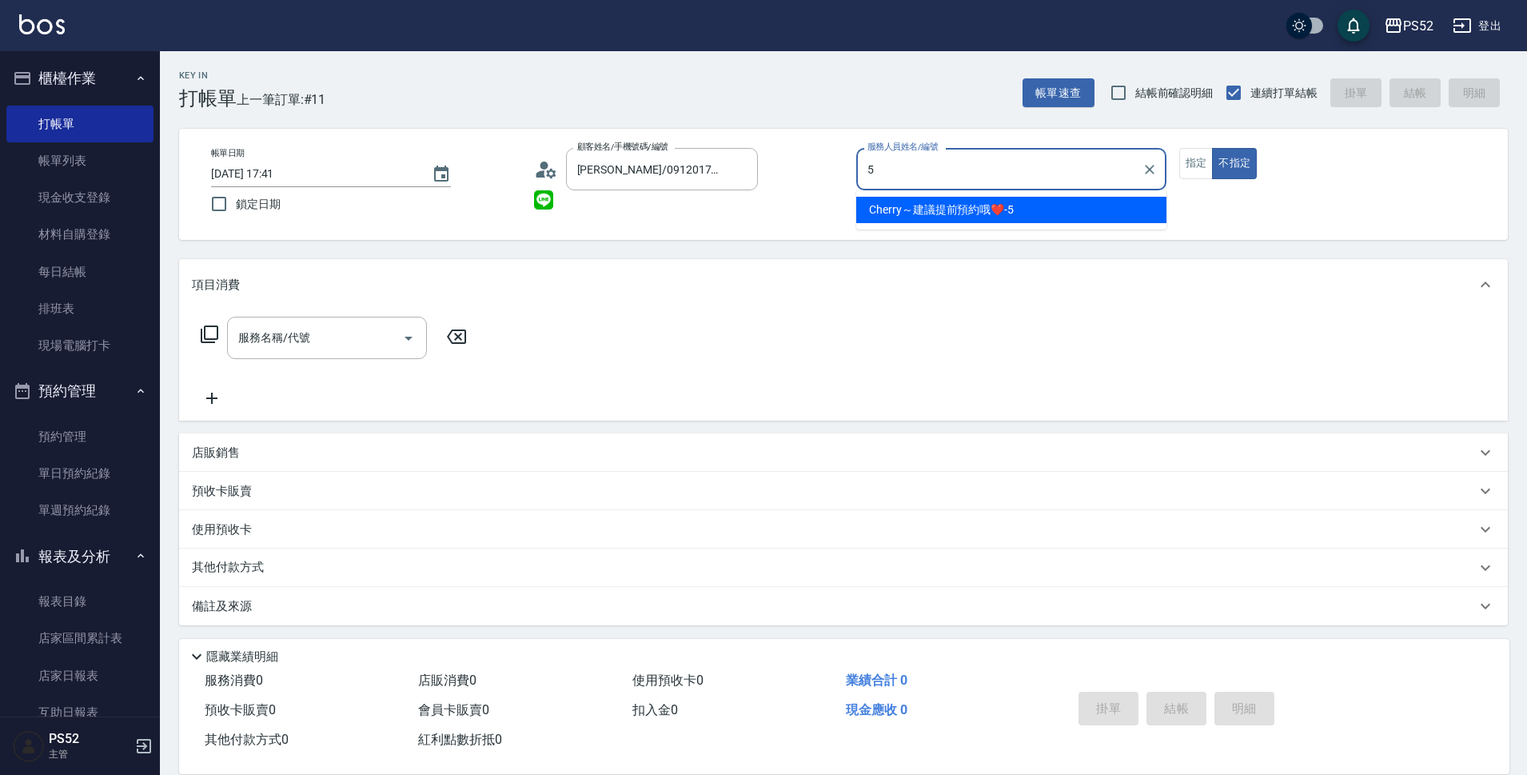
type input "Cherry～建議提前預約哦❤️-5"
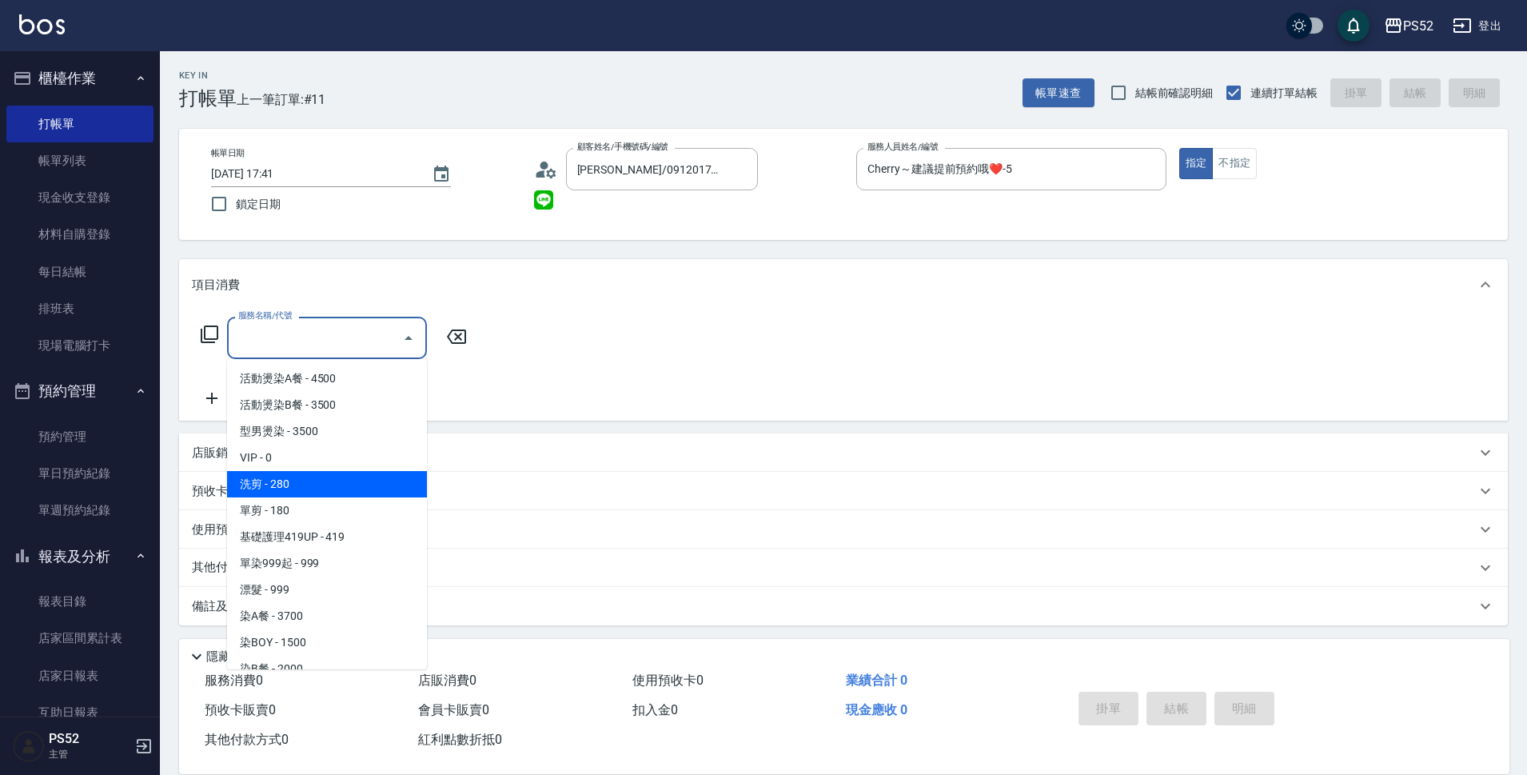
type input "洗剪(C1)"
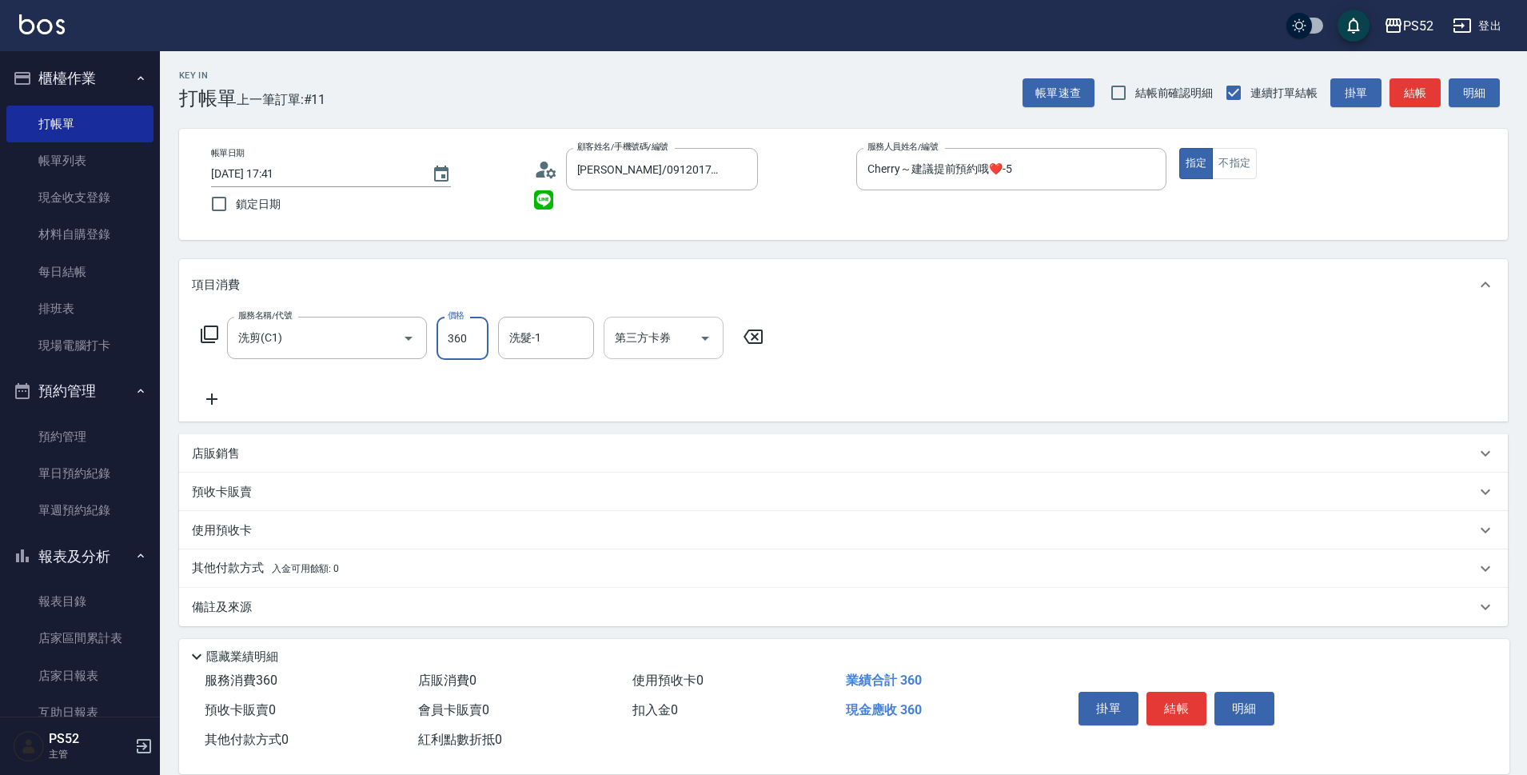
type input "360"
click at [685, 325] on input "第三方卡券" at bounding box center [652, 338] width 82 height 28
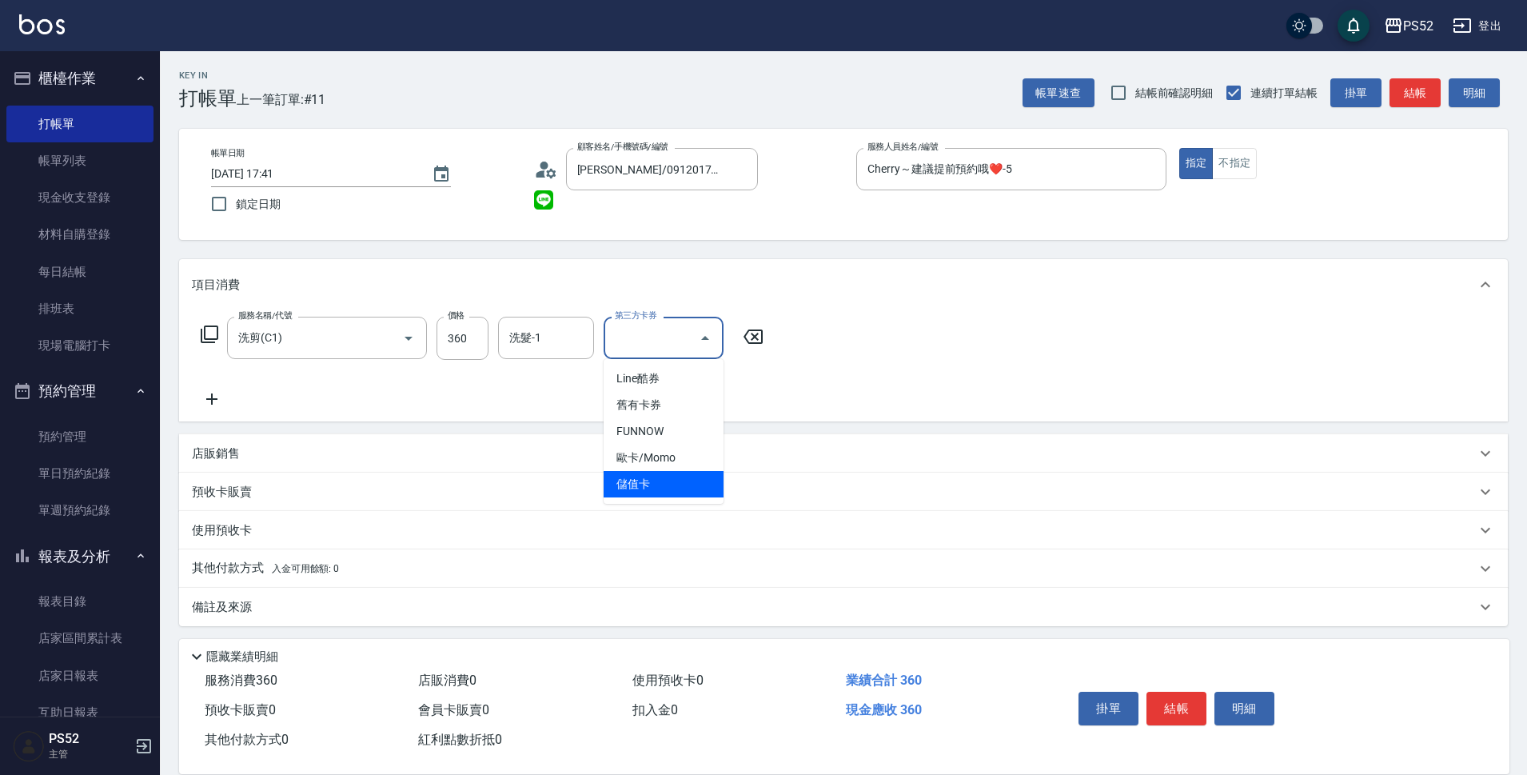
click at [675, 489] on span "儲值卡" at bounding box center [664, 484] width 120 height 26
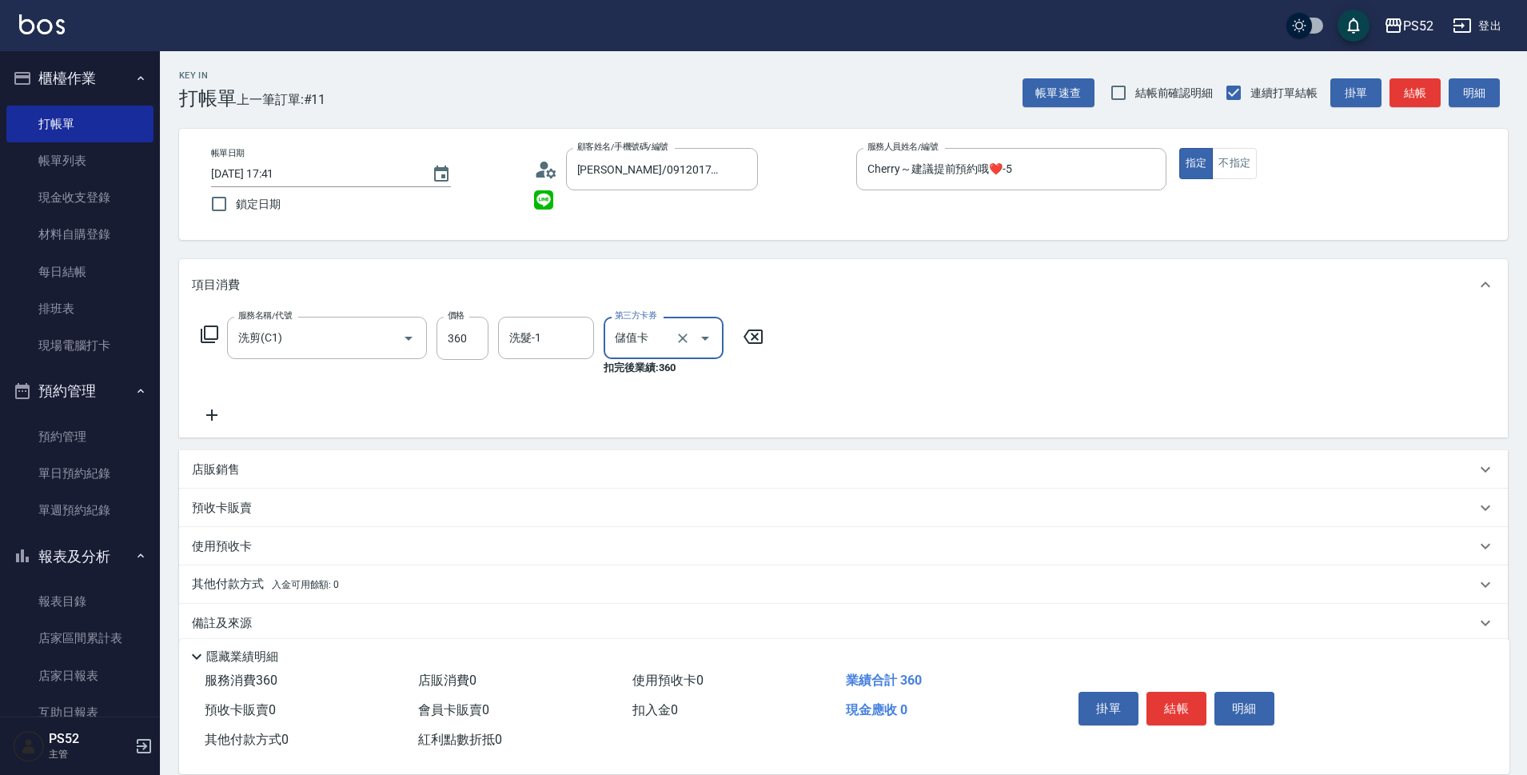
type input "儲值卡"
click at [1176, 708] on button "結帳" at bounding box center [1177, 709] width 60 height 34
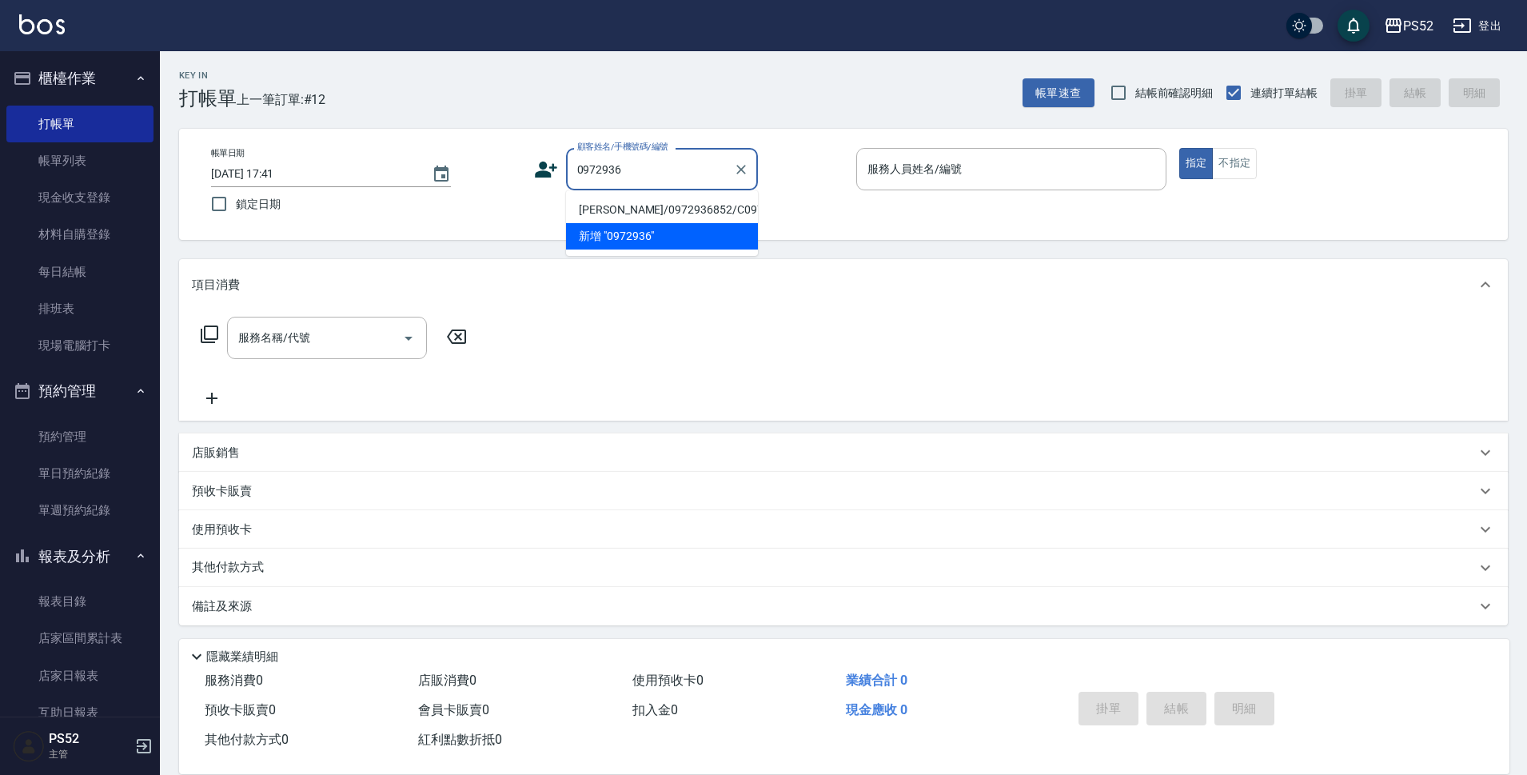
click at [644, 223] on li "[PERSON_NAME]/0972936852/C0972936852" at bounding box center [662, 210] width 192 height 26
type input "[PERSON_NAME]/0972936852/C0972936852"
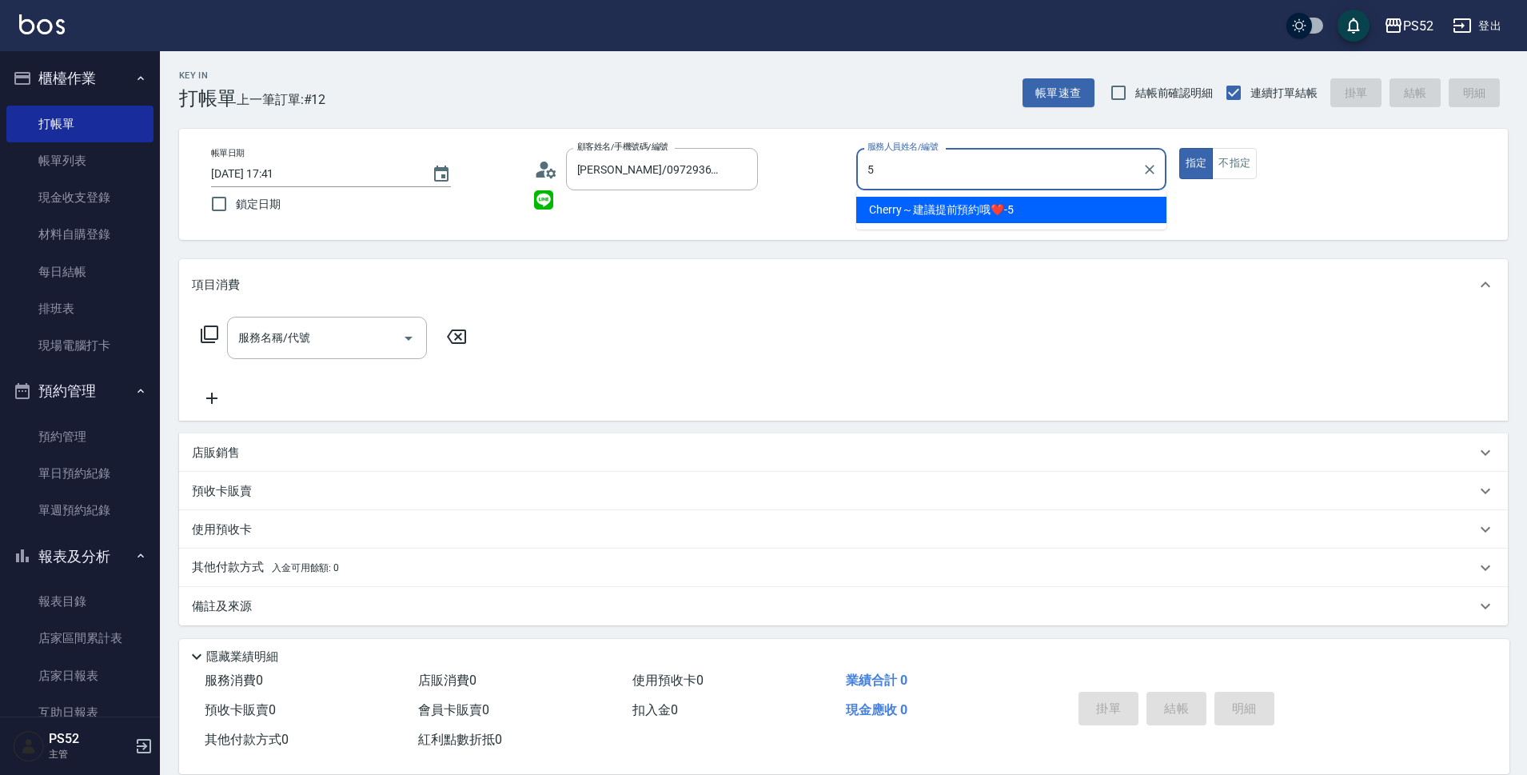
type input "Cherry～建議提前預約哦❤️-5"
type button "true"
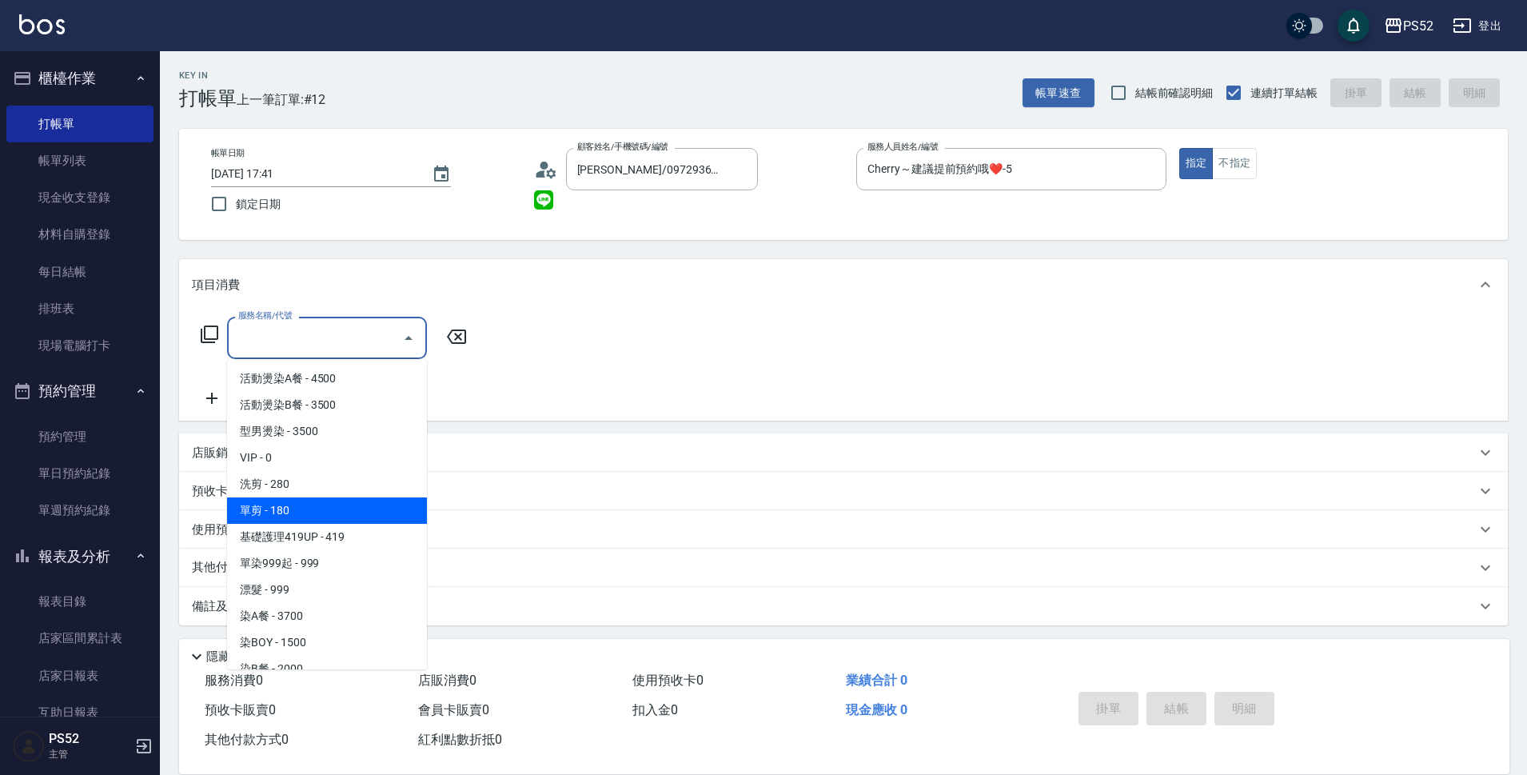
type input "單剪(C2)"
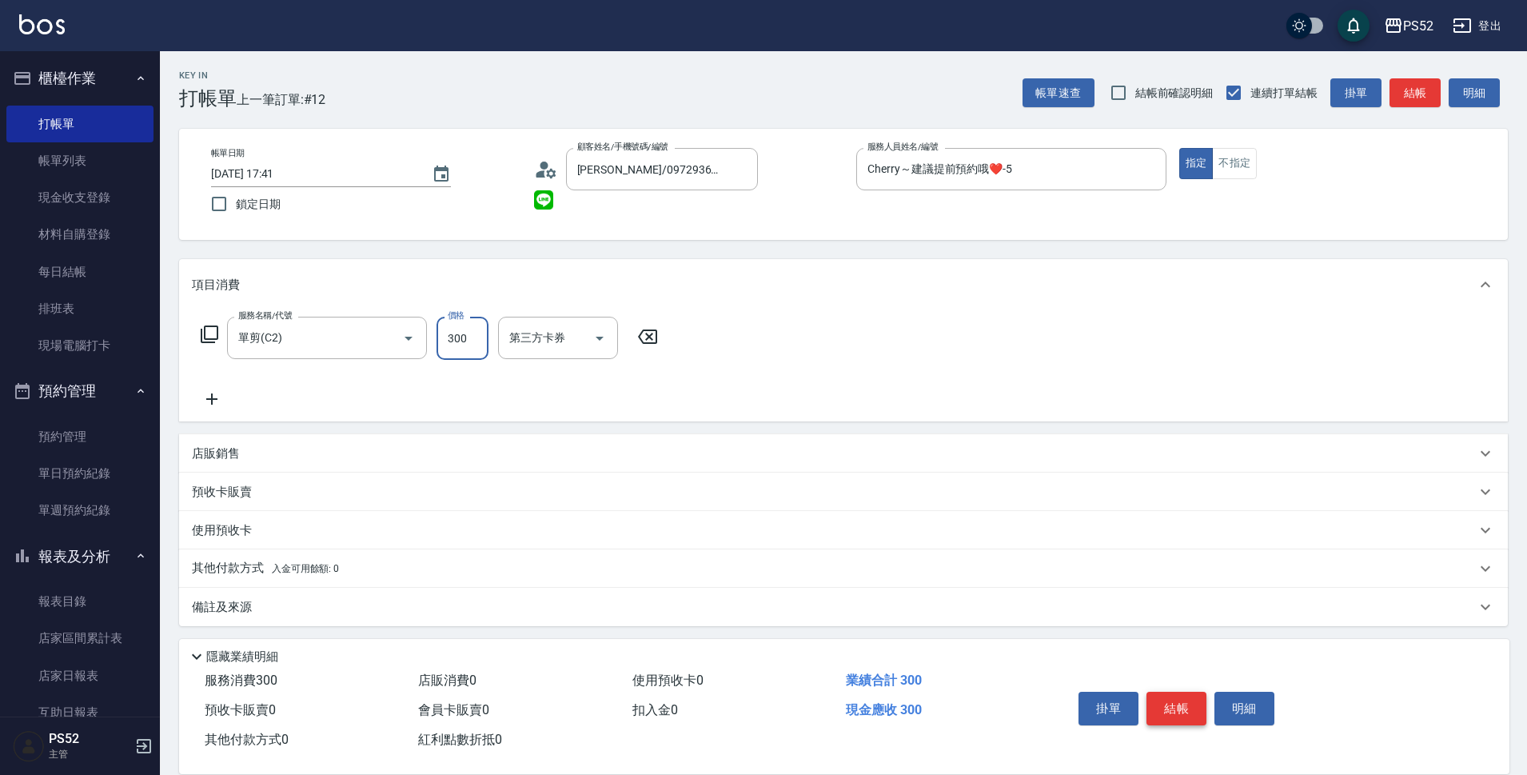
type input "300"
click at [1187, 700] on button "結帳" at bounding box center [1177, 709] width 60 height 34
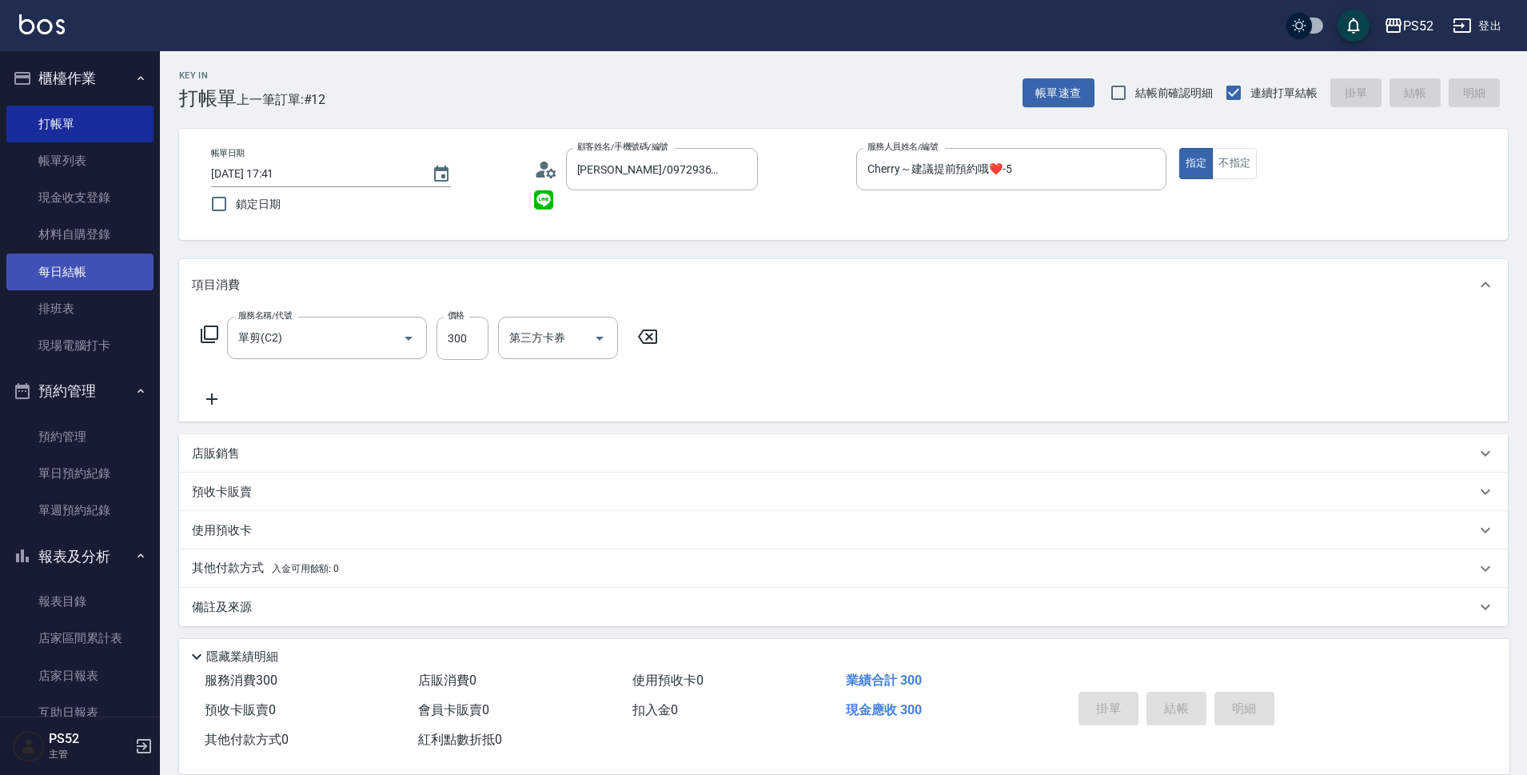
type input "[DATE] 17:42"
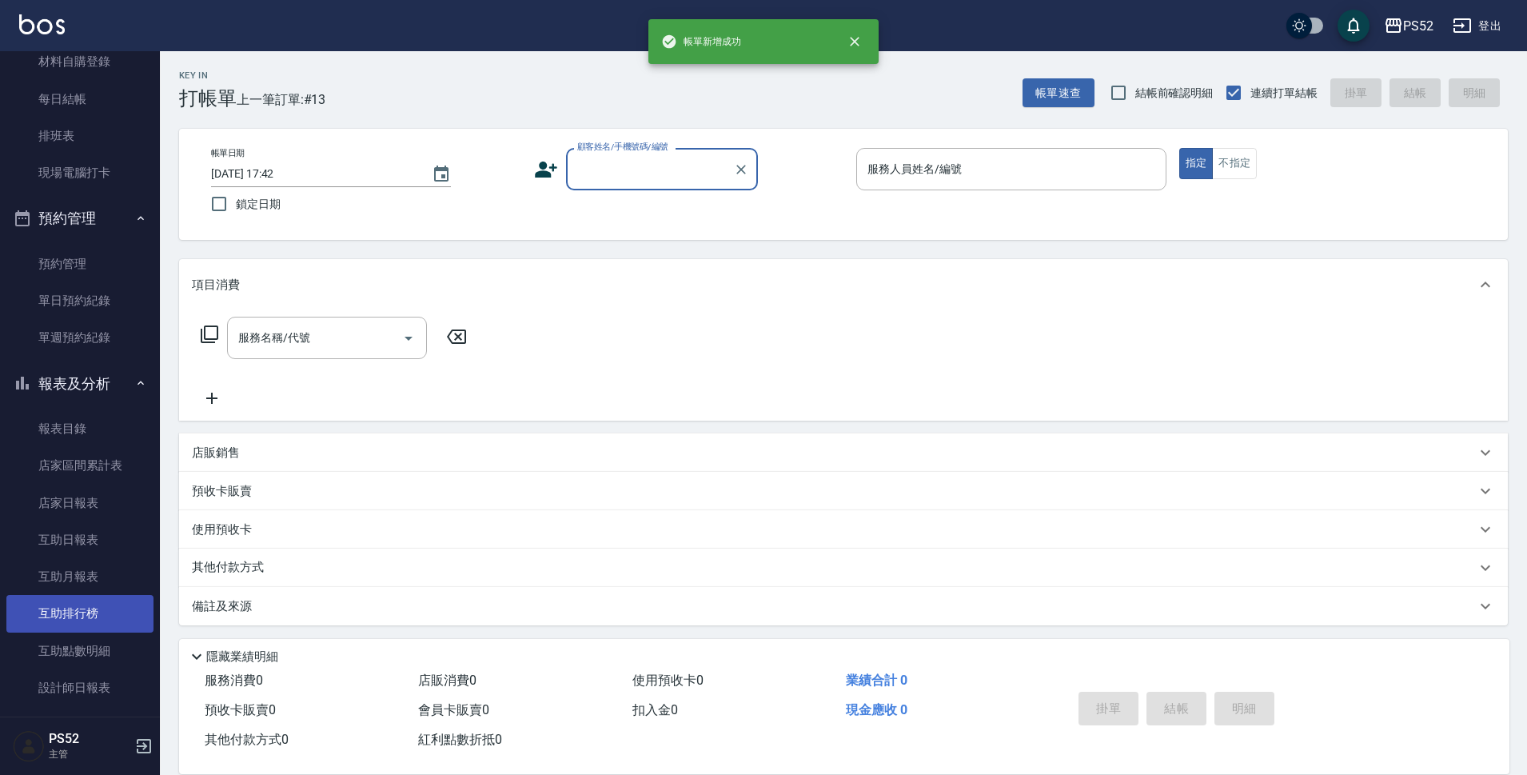
scroll to position [240, 0]
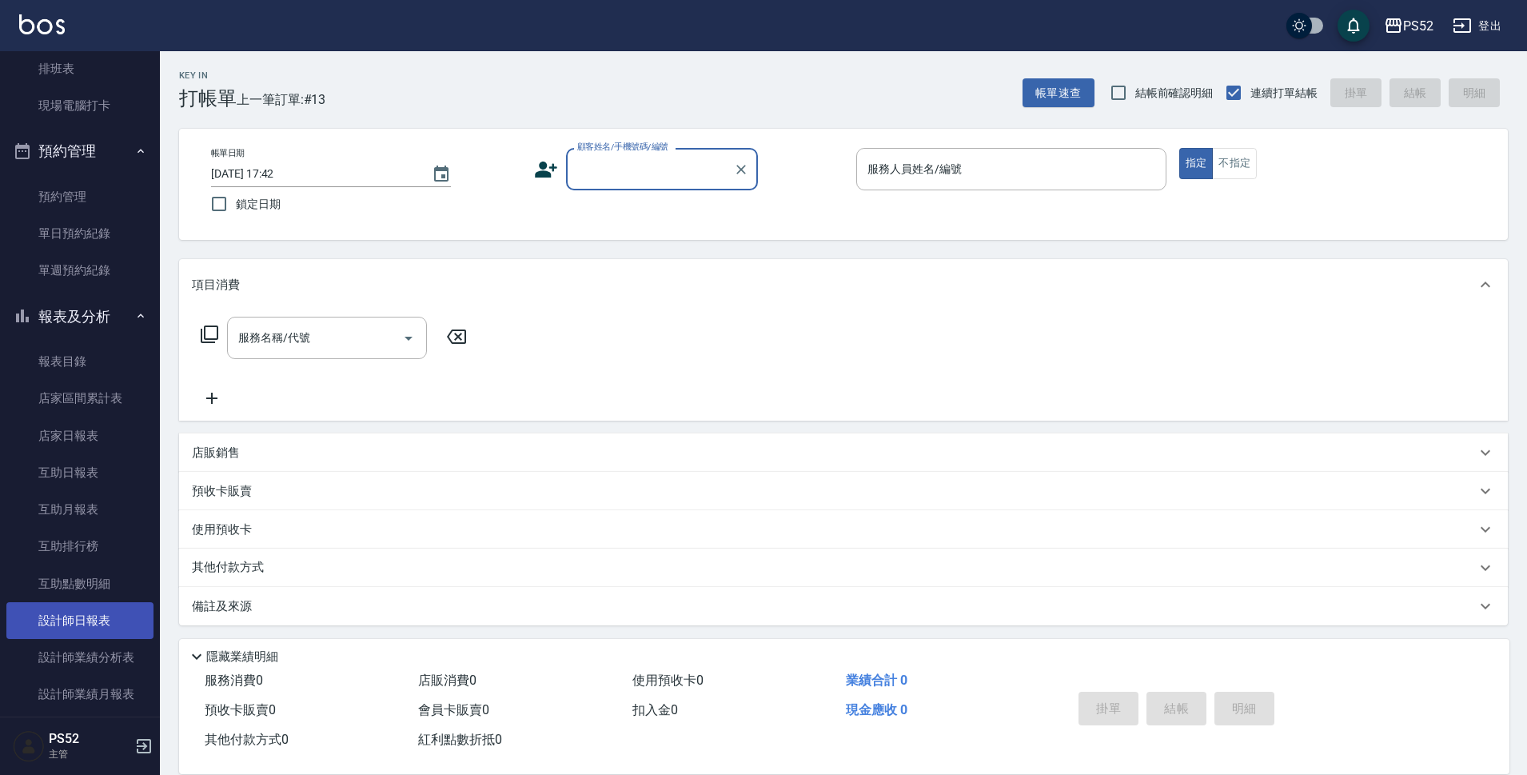
click at [108, 613] on link "設計師日報表" at bounding box center [79, 620] width 147 height 37
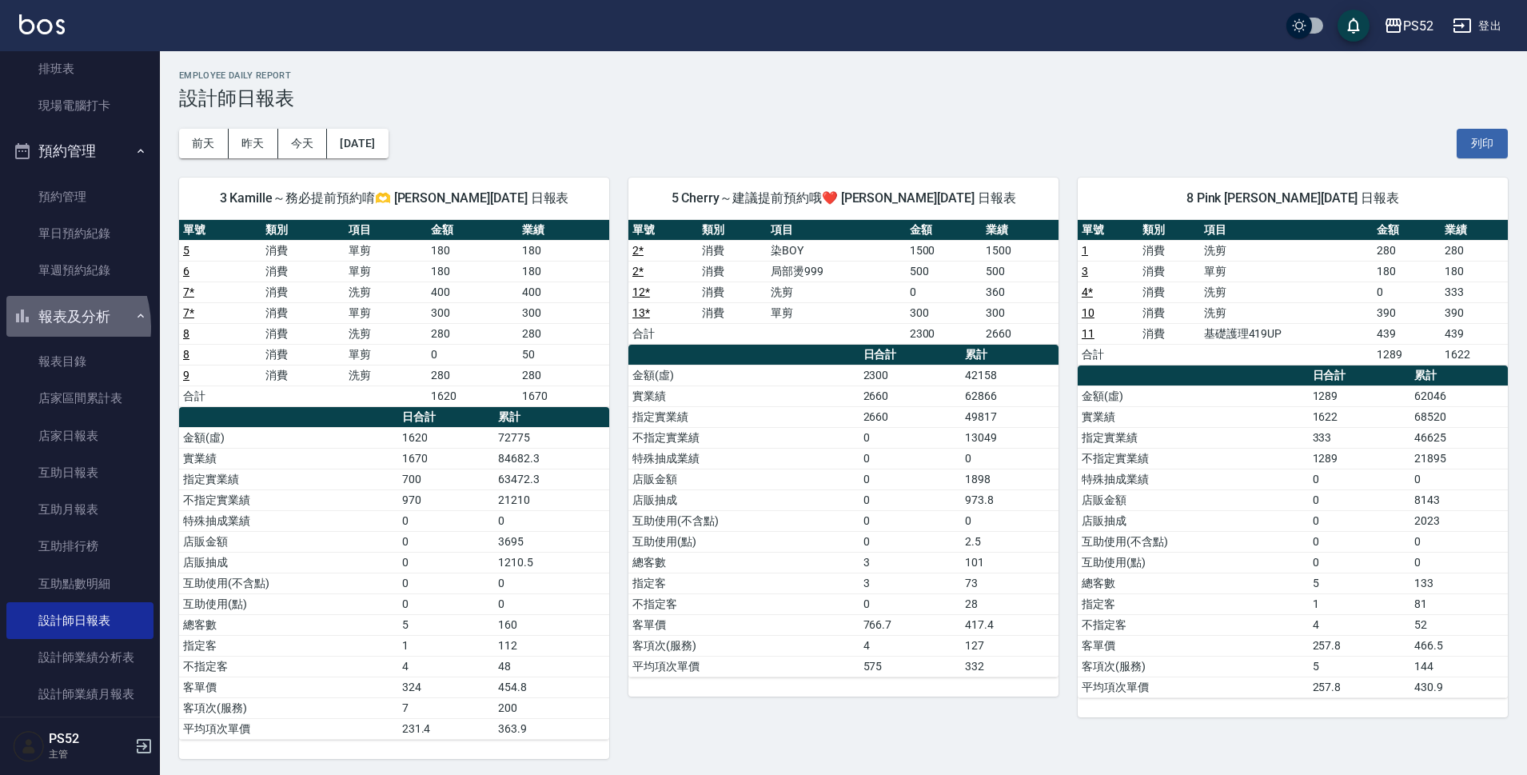
click at [36, 326] on button "報表及分析" at bounding box center [79, 317] width 147 height 42
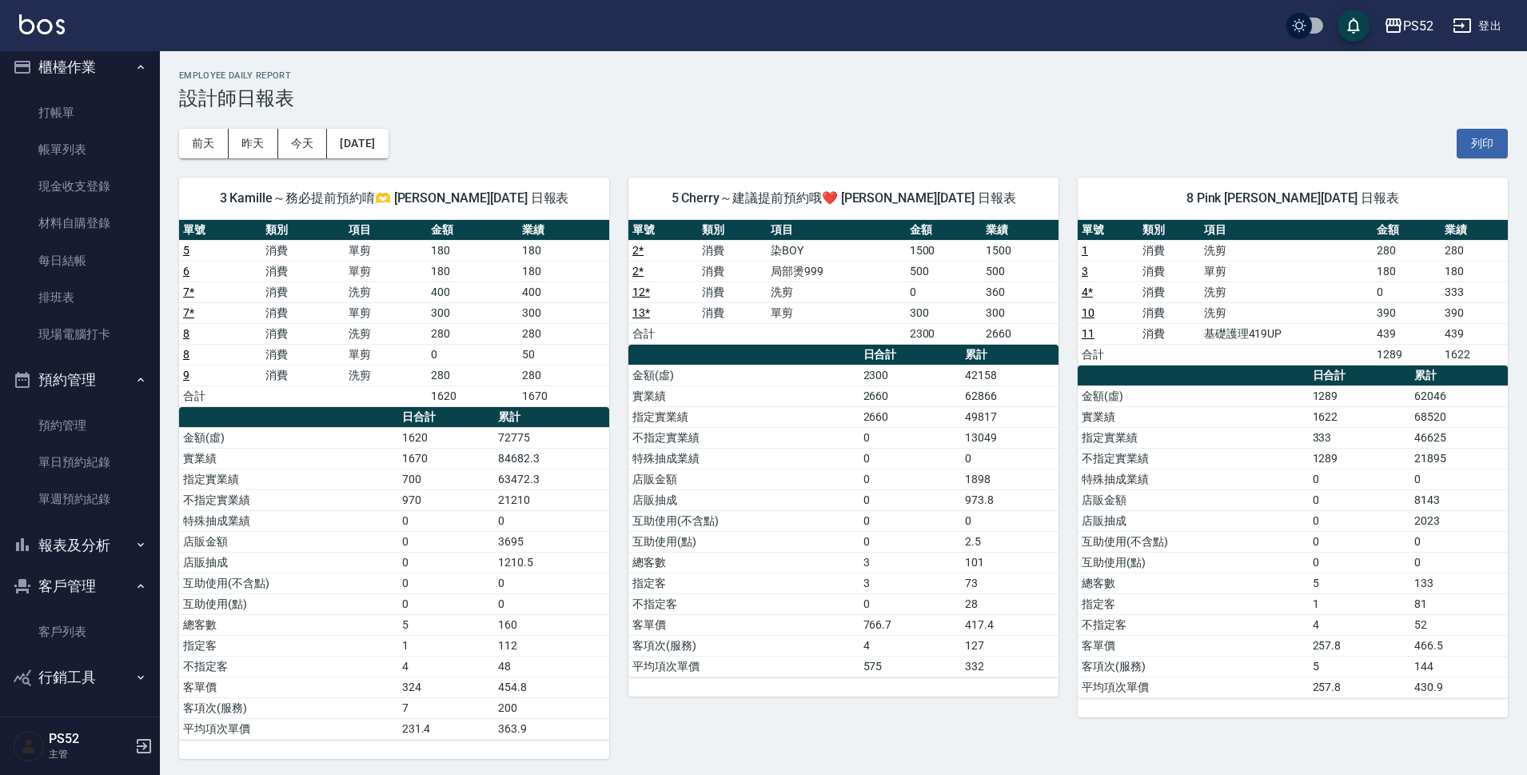
scroll to position [11, 0]
click at [84, 461] on link "單日預約紀錄" at bounding box center [79, 462] width 147 height 37
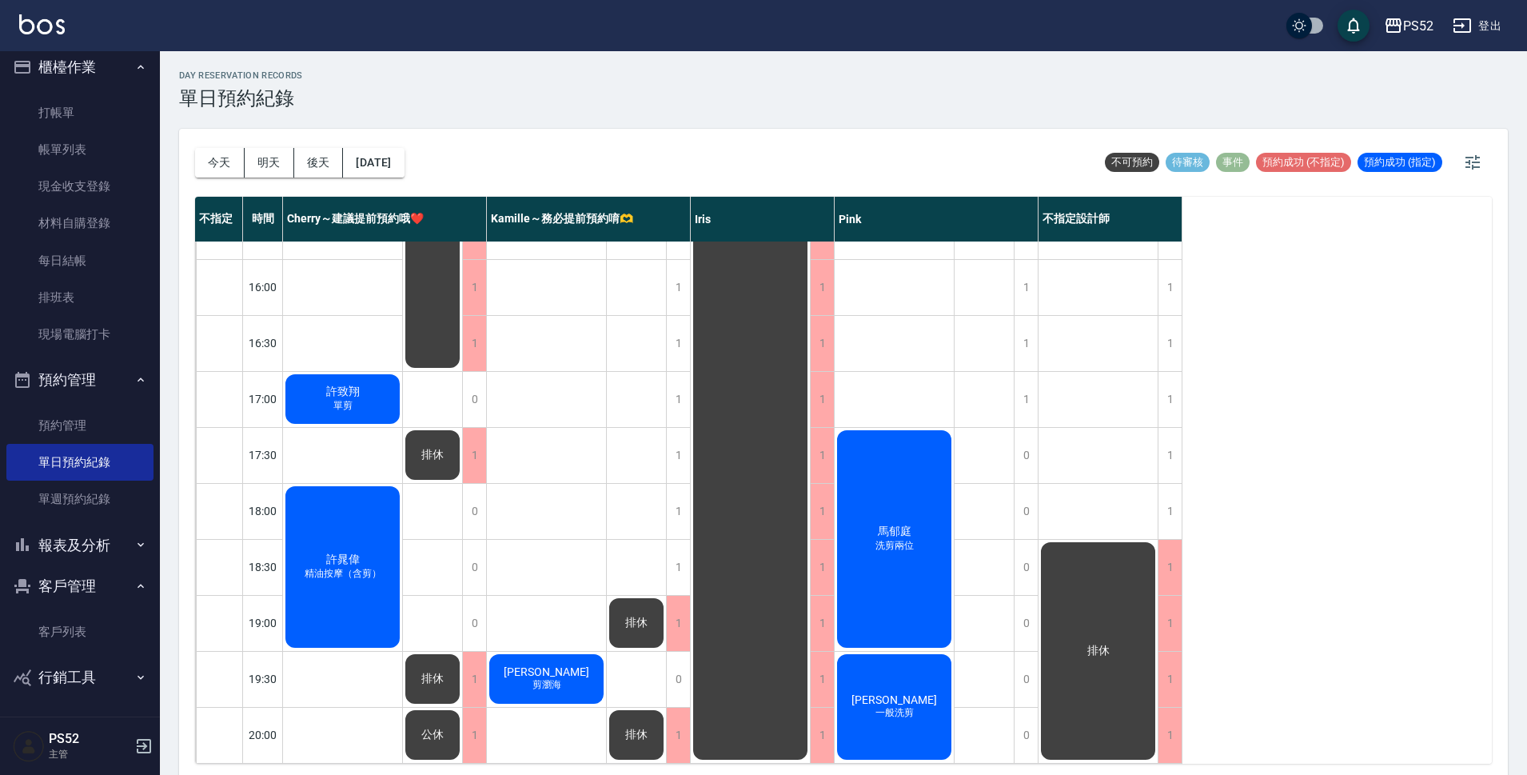
scroll to position [5, 0]
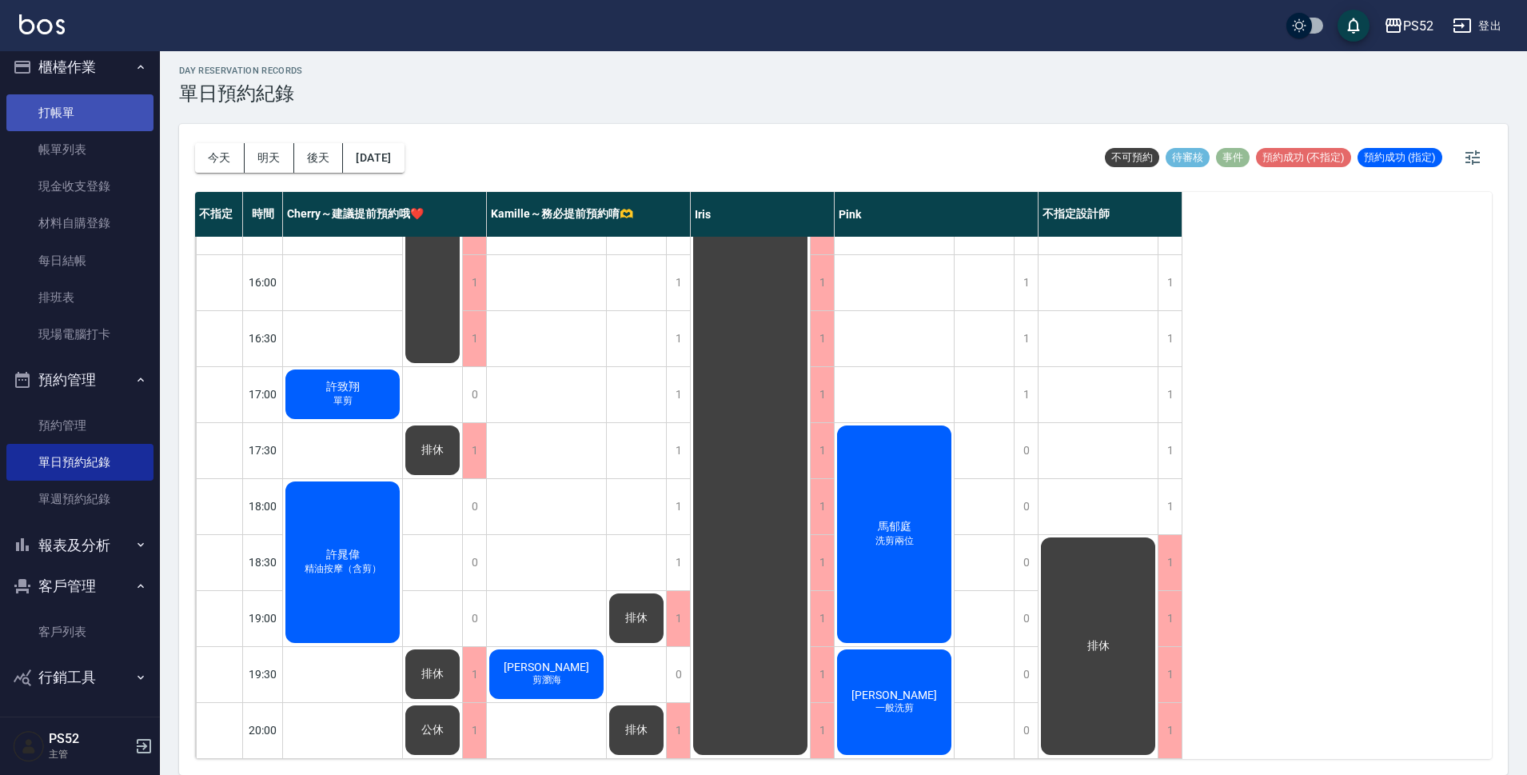
click at [78, 130] on link "打帳單" at bounding box center [79, 112] width 147 height 37
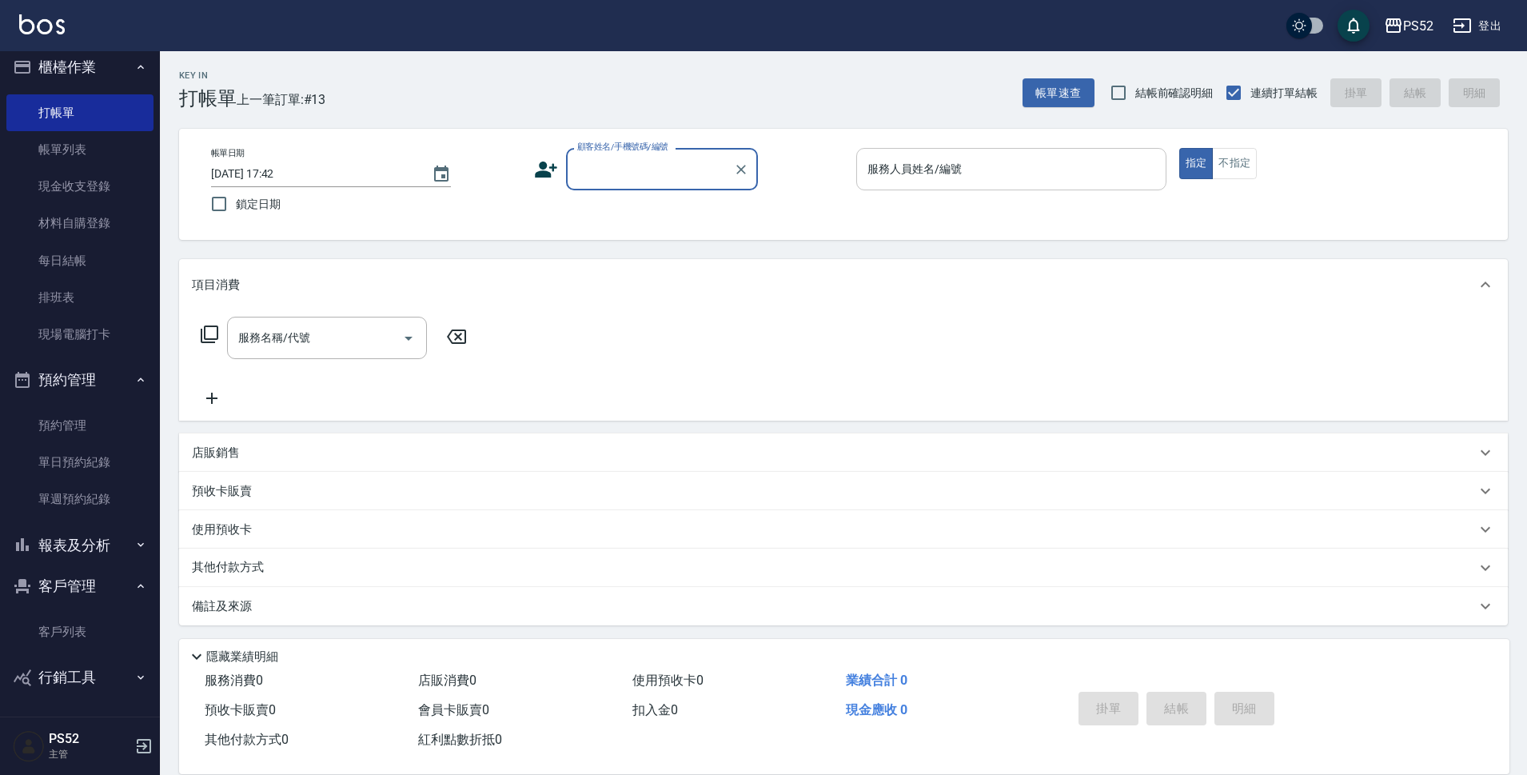
click at [1004, 186] on div "服務人員姓名/編號" at bounding box center [1011, 169] width 310 height 42
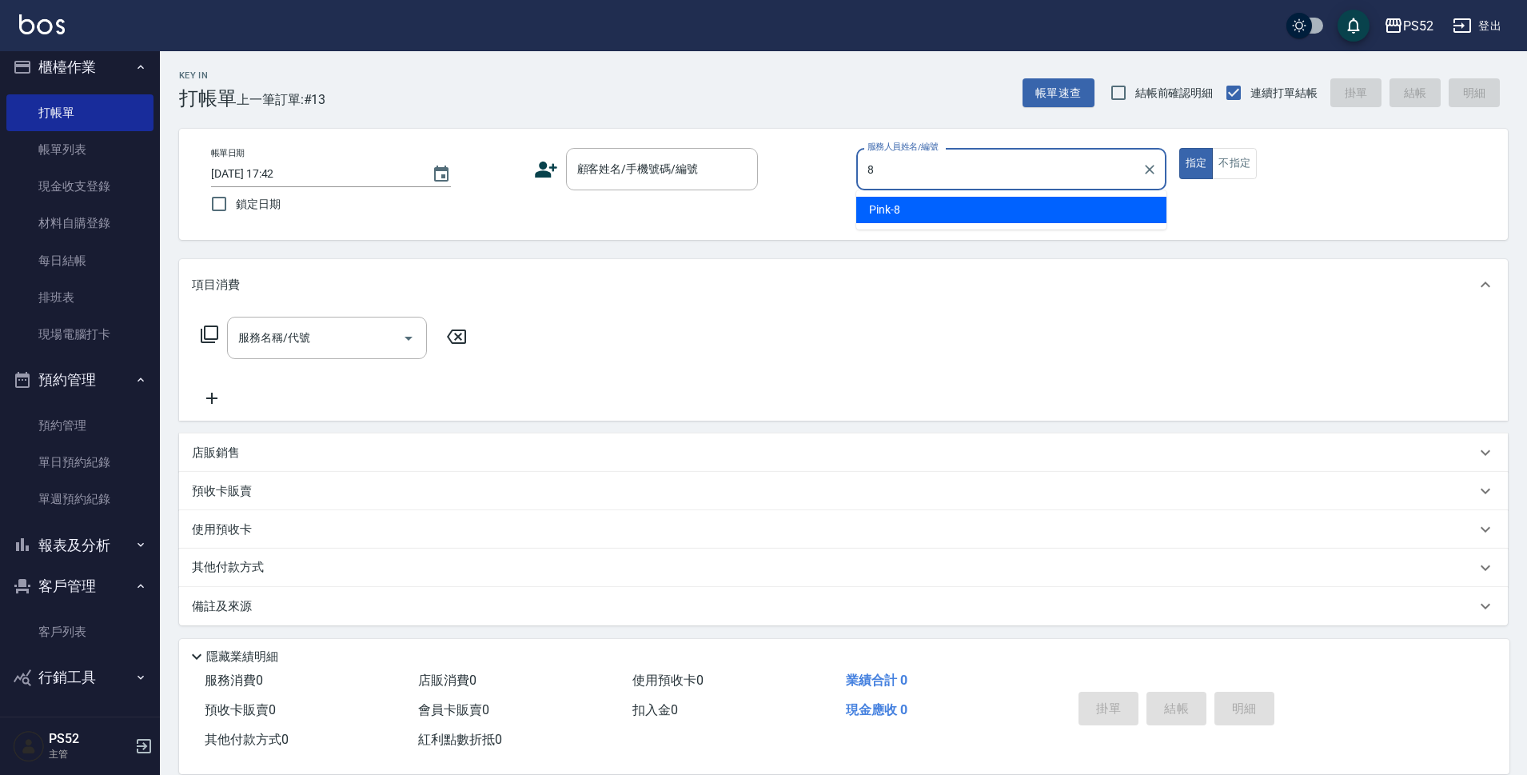
type input "Pink-8"
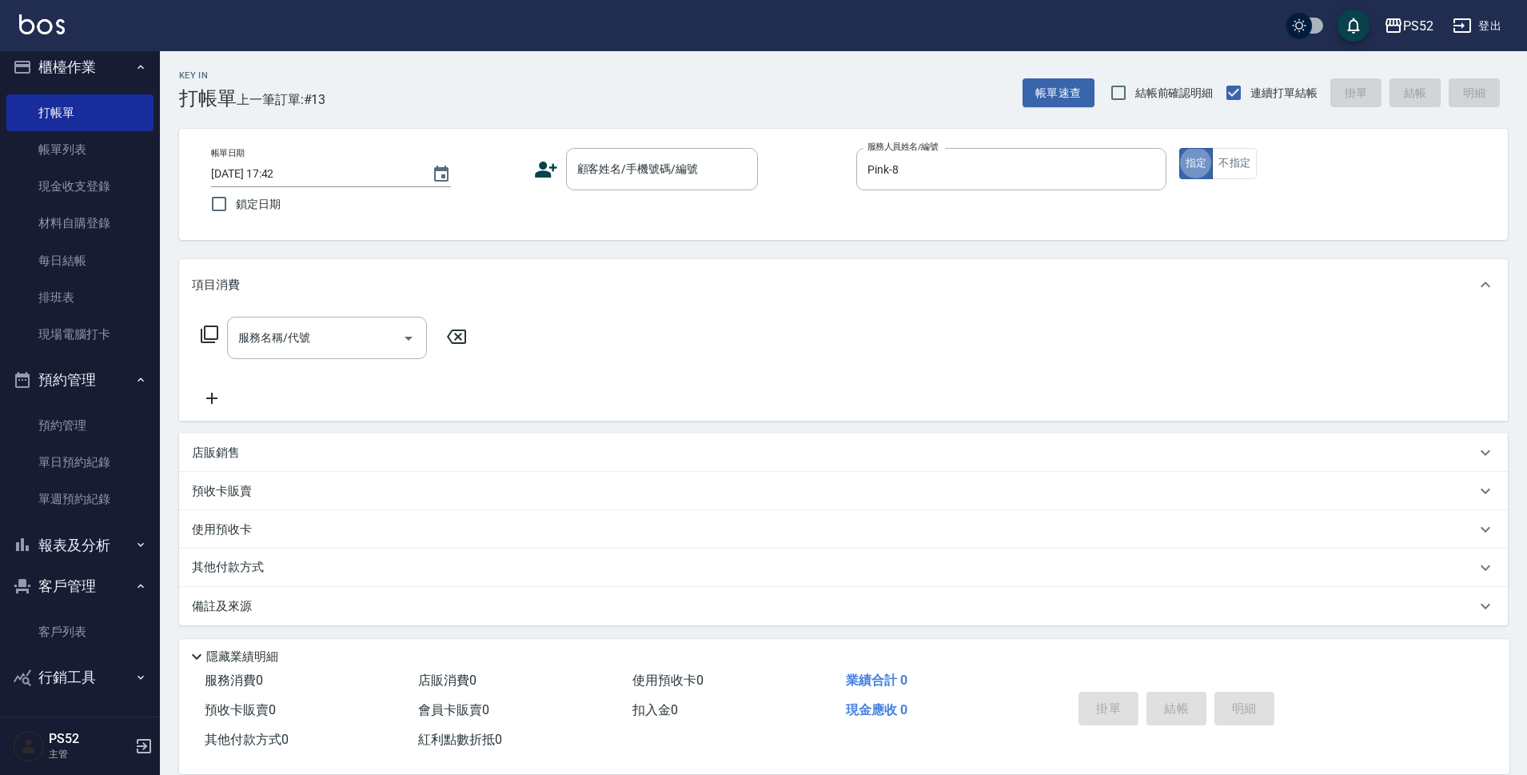
type button "true"
click at [689, 178] on input "顧客姓名/手機號碼/編號" at bounding box center [650, 169] width 154 height 28
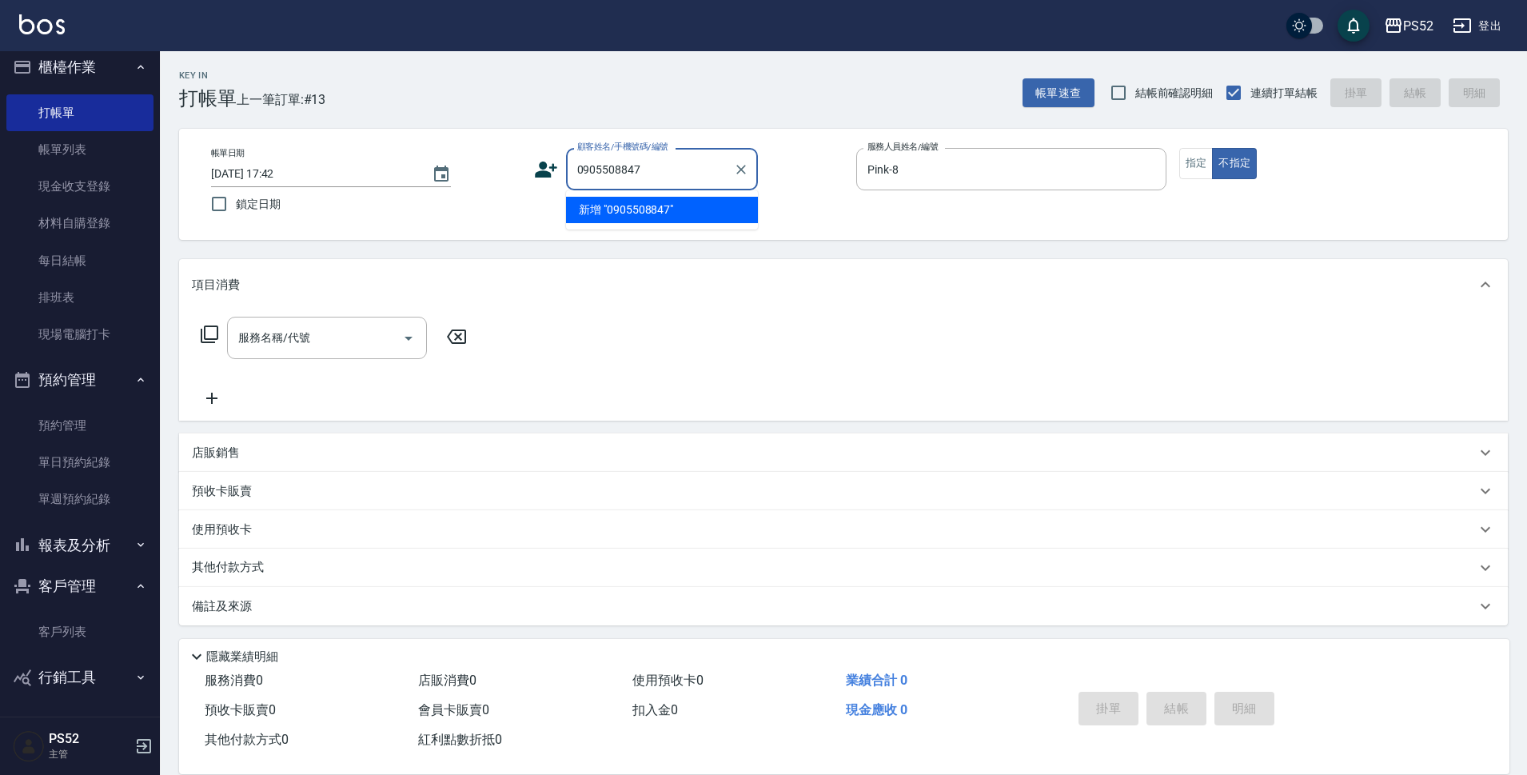
type input "0905508847"
click at [548, 172] on icon at bounding box center [546, 170] width 22 height 16
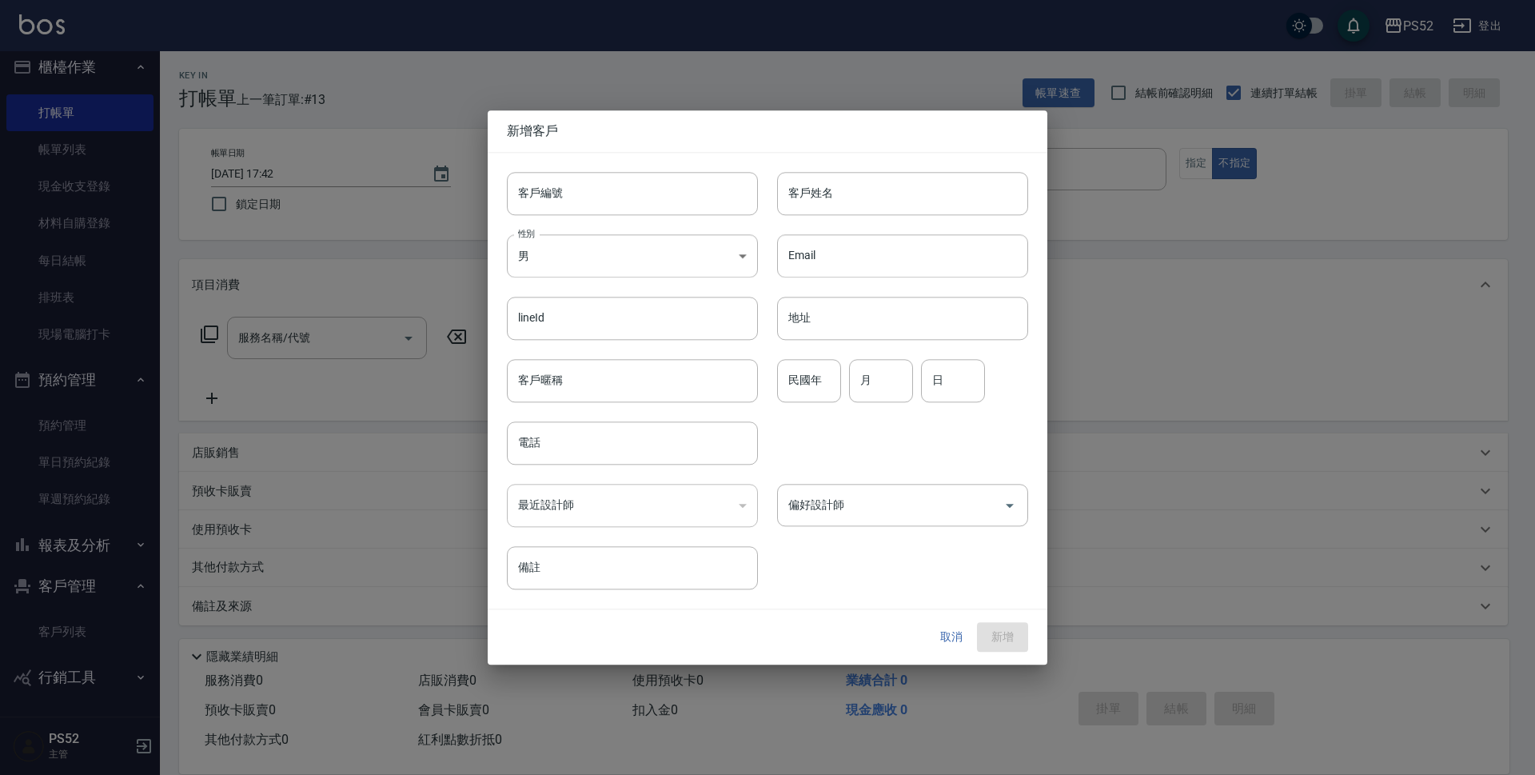
click at [646, 199] on input "客戶編號" at bounding box center [632, 193] width 251 height 43
paste input "0905508847"
type input "B0905508847"
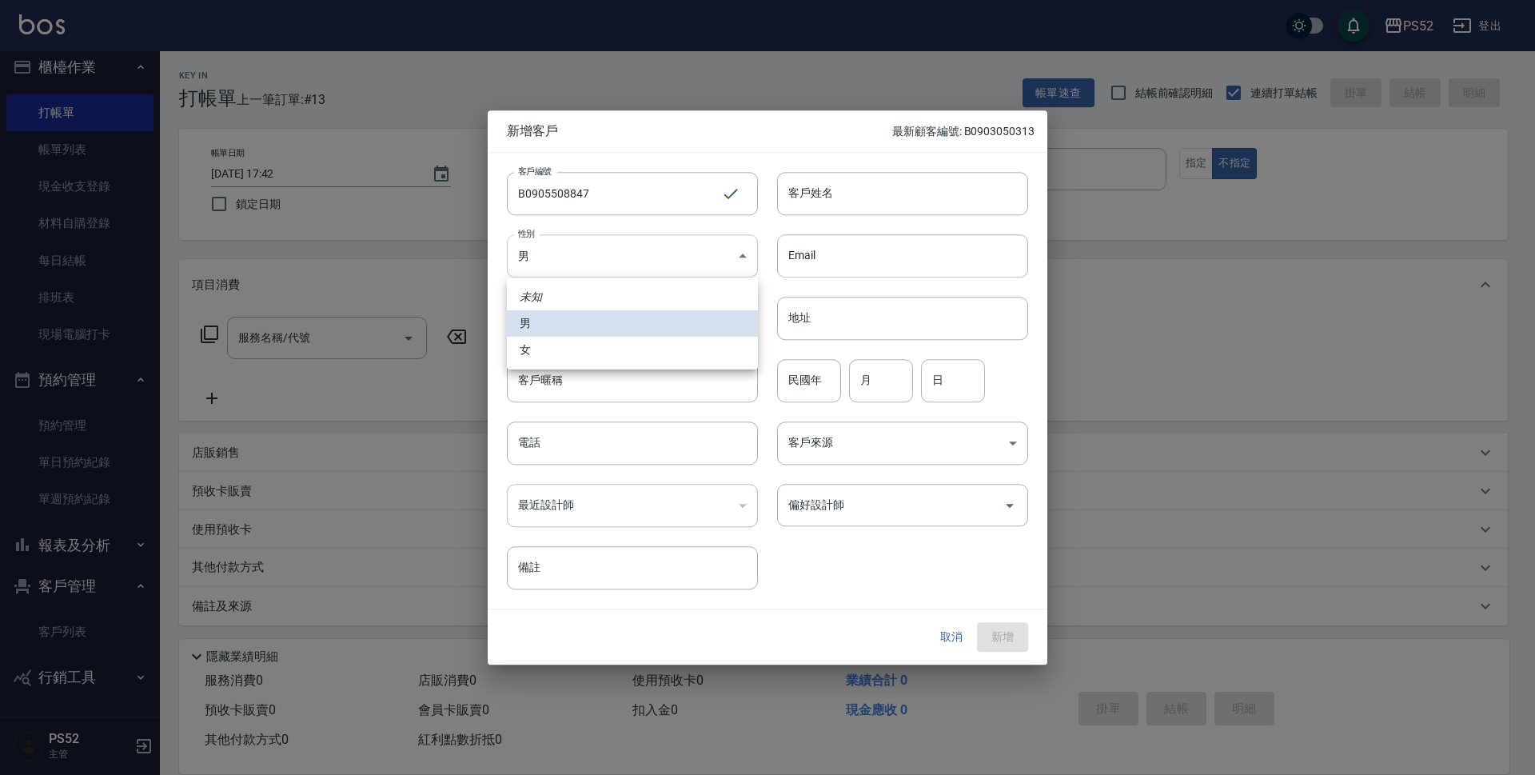
click at [549, 262] on body "PS52 登出 櫃檯作業 打帳單 帳單列表 現金收支登錄 材料自購登錄 每日結帳 排班表 現場電腦打卡 預約管理 預約管理 單日預約紀錄 單週預約紀錄 報表及…" at bounding box center [767, 389] width 1535 height 779
click at [545, 348] on li "女" at bounding box center [632, 350] width 251 height 26
type input "[DEMOGRAPHIC_DATA]"
click at [553, 449] on input "電話" at bounding box center [632, 442] width 251 height 43
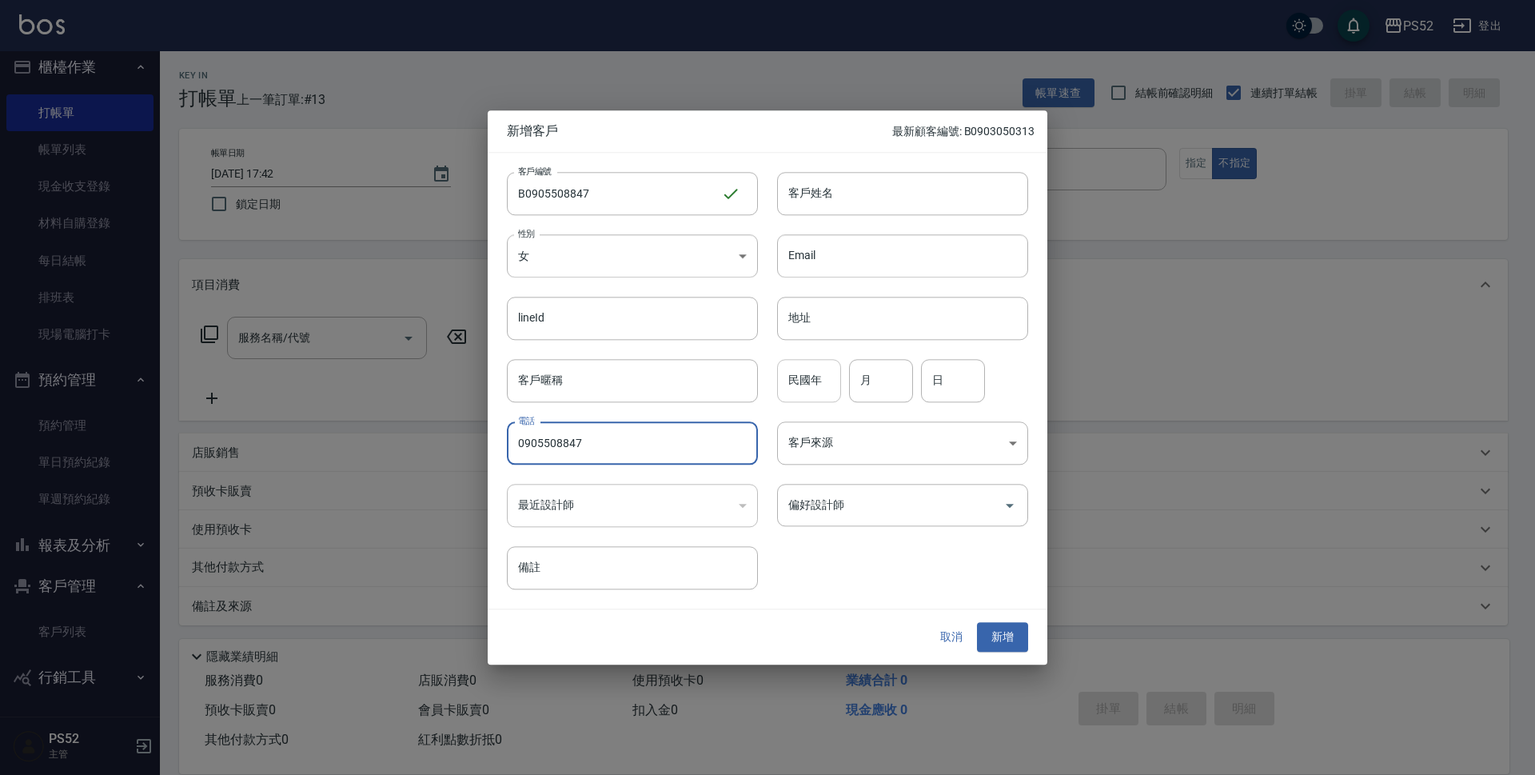
type input "0905508847"
click at [807, 386] on input "民國年" at bounding box center [809, 380] width 64 height 43
type input "11"
type input "4"
click at [847, 190] on input "客戶姓名" at bounding box center [902, 193] width 251 height 43
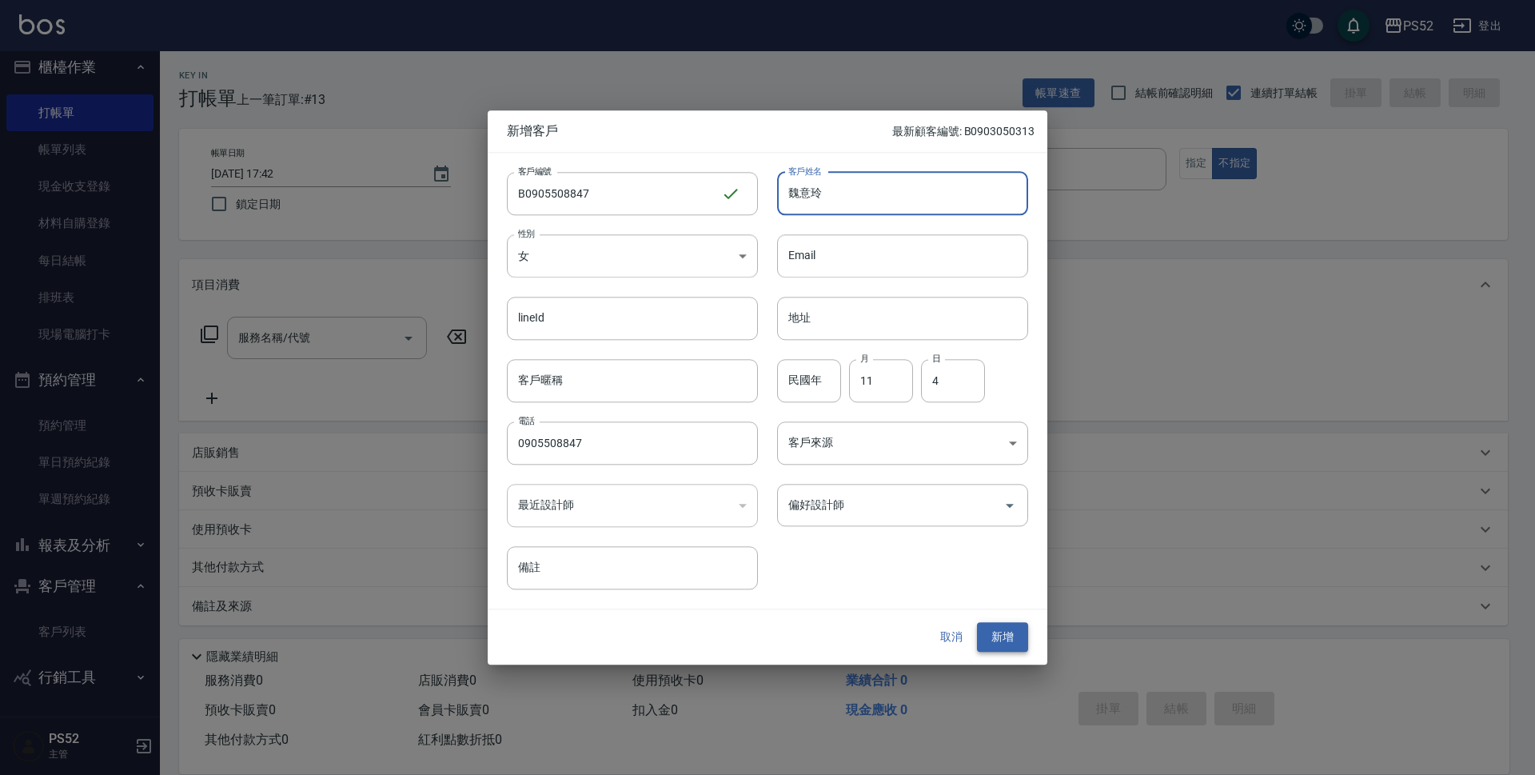
type input "魏意玲"
click at [1005, 642] on button "新增" at bounding box center [1002, 638] width 51 height 30
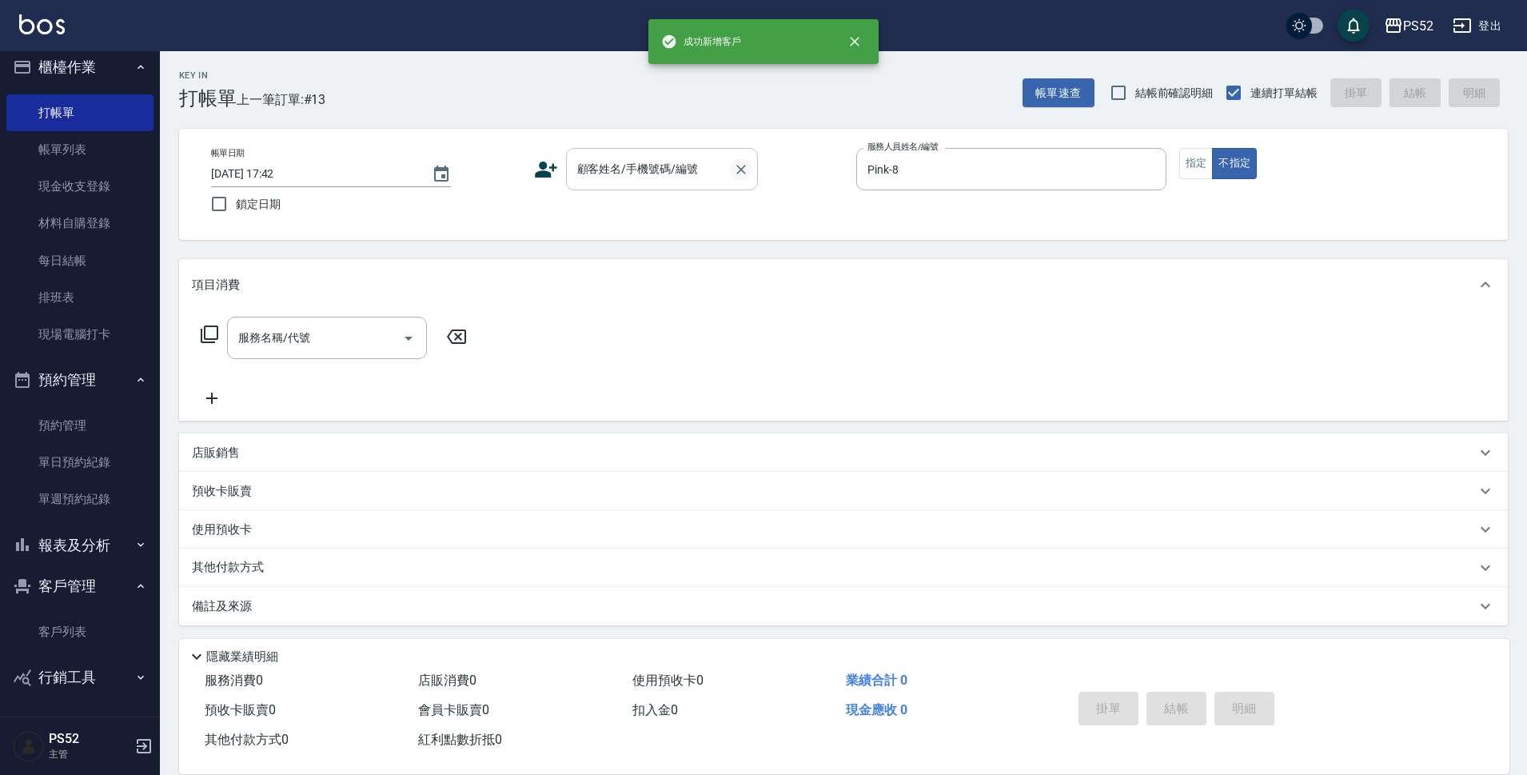
click at [734, 166] on icon "Clear" at bounding box center [741, 170] width 16 height 16
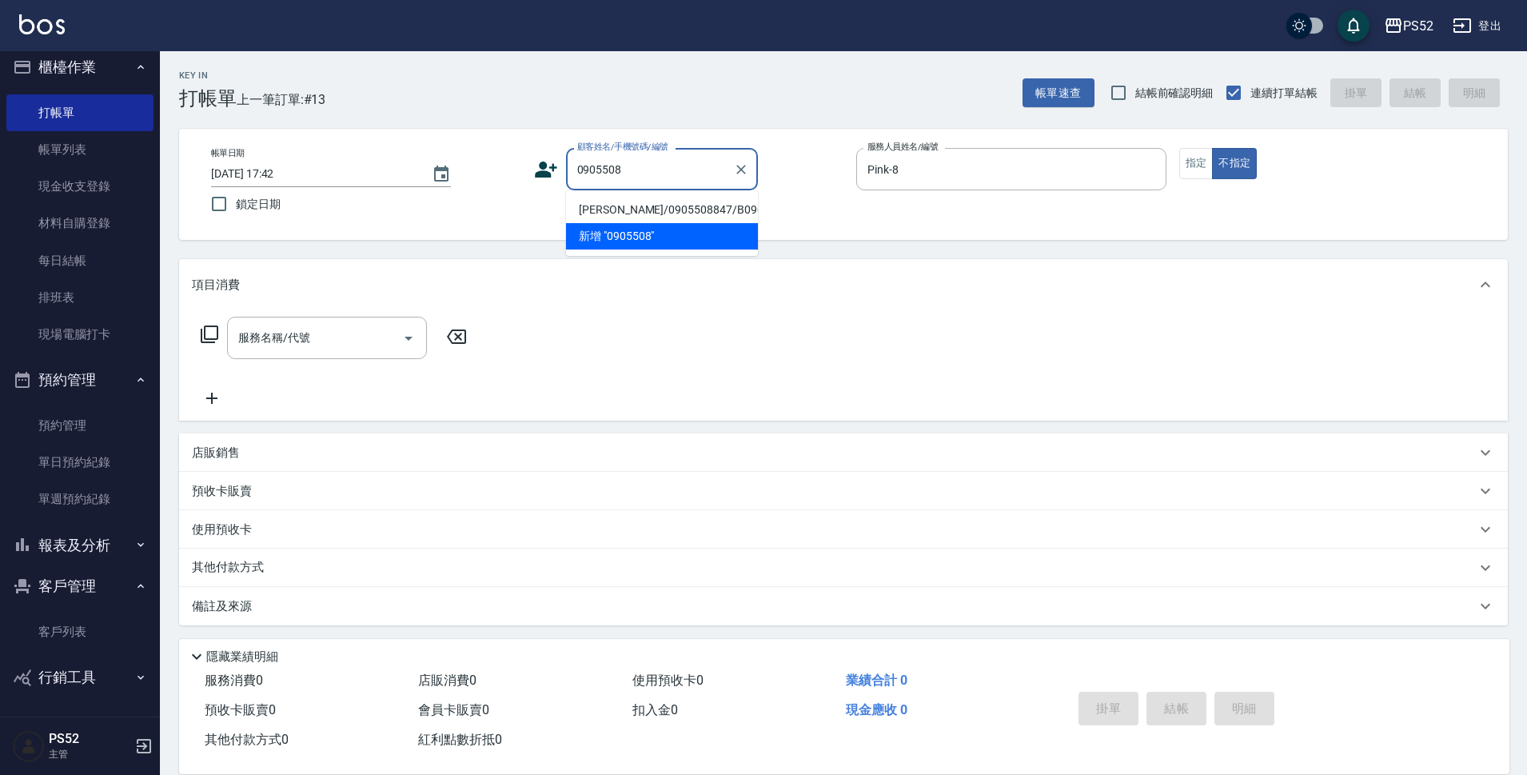
click at [672, 217] on li "[PERSON_NAME]/0905508847/B0905508847" at bounding box center [662, 210] width 192 height 26
type input "[PERSON_NAME]/0905508847/B0905508847"
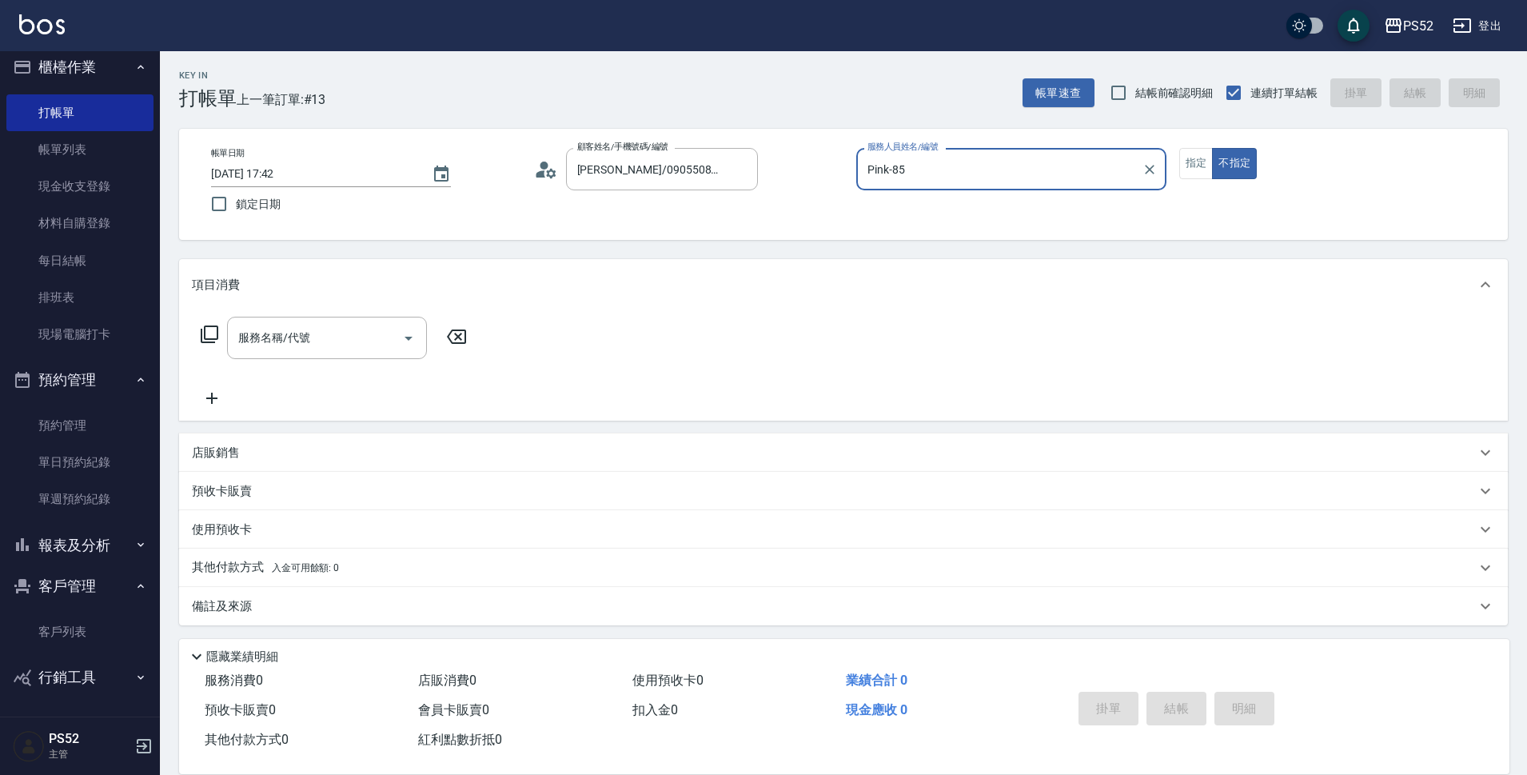
click at [1212, 148] on button "不指定" at bounding box center [1234, 163] width 45 height 31
type input "Pink-8"
type button "false"
click at [373, 332] on input "服務名稱/代號" at bounding box center [315, 338] width 162 height 28
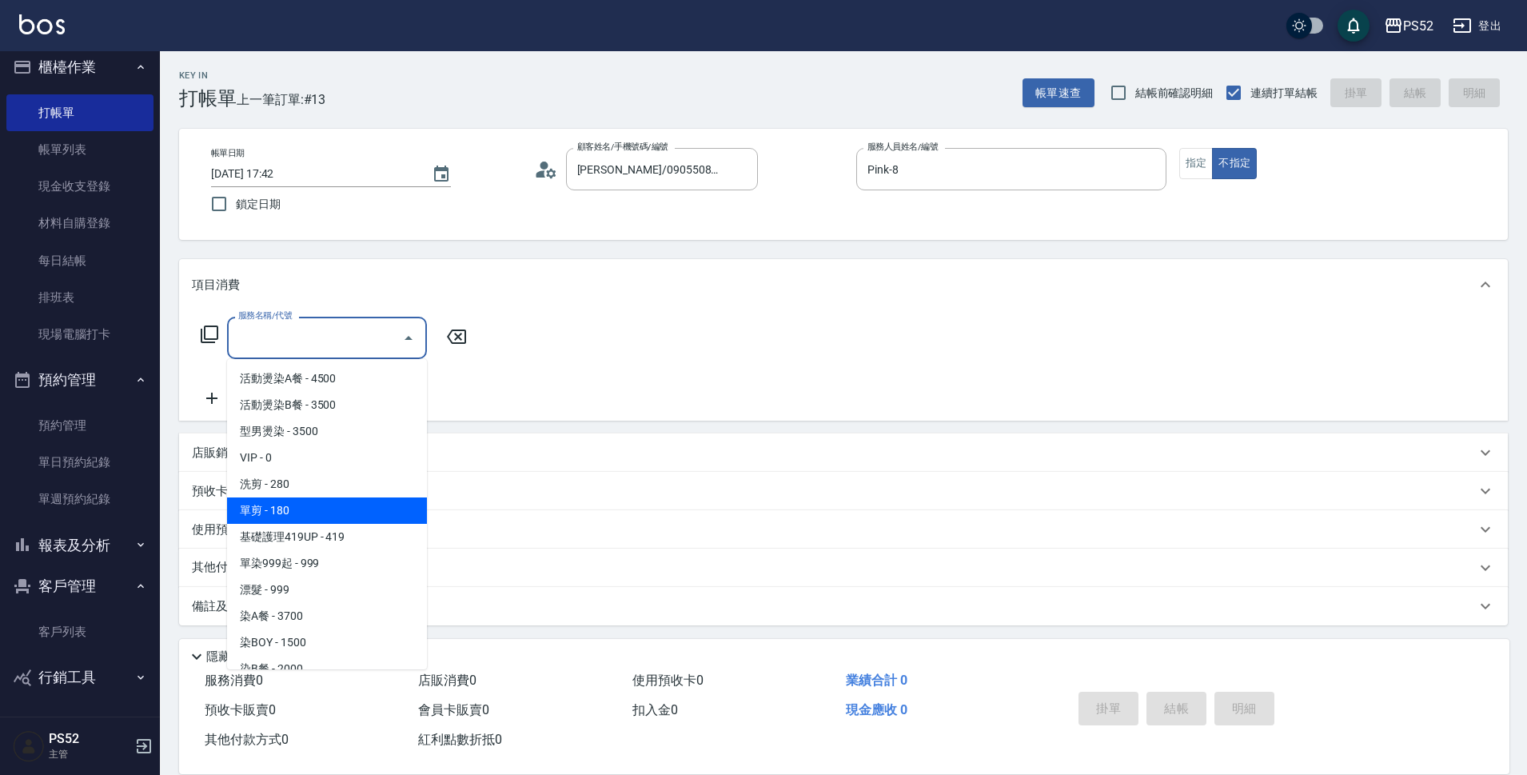
click at [329, 499] on span "單剪 - 180" at bounding box center [327, 510] width 200 height 26
type input "單剪(C2)"
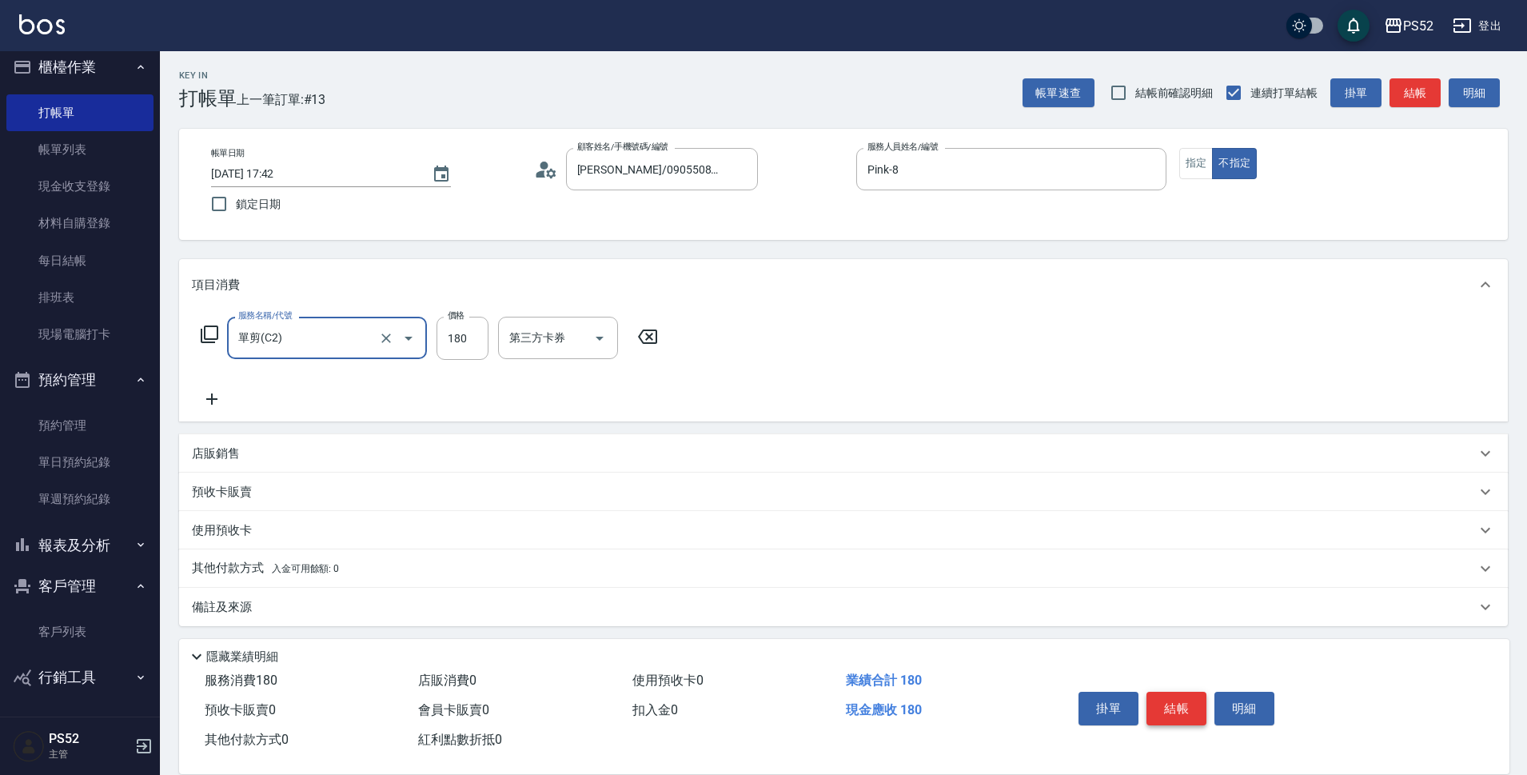
click at [1170, 692] on button "結帳" at bounding box center [1177, 709] width 60 height 34
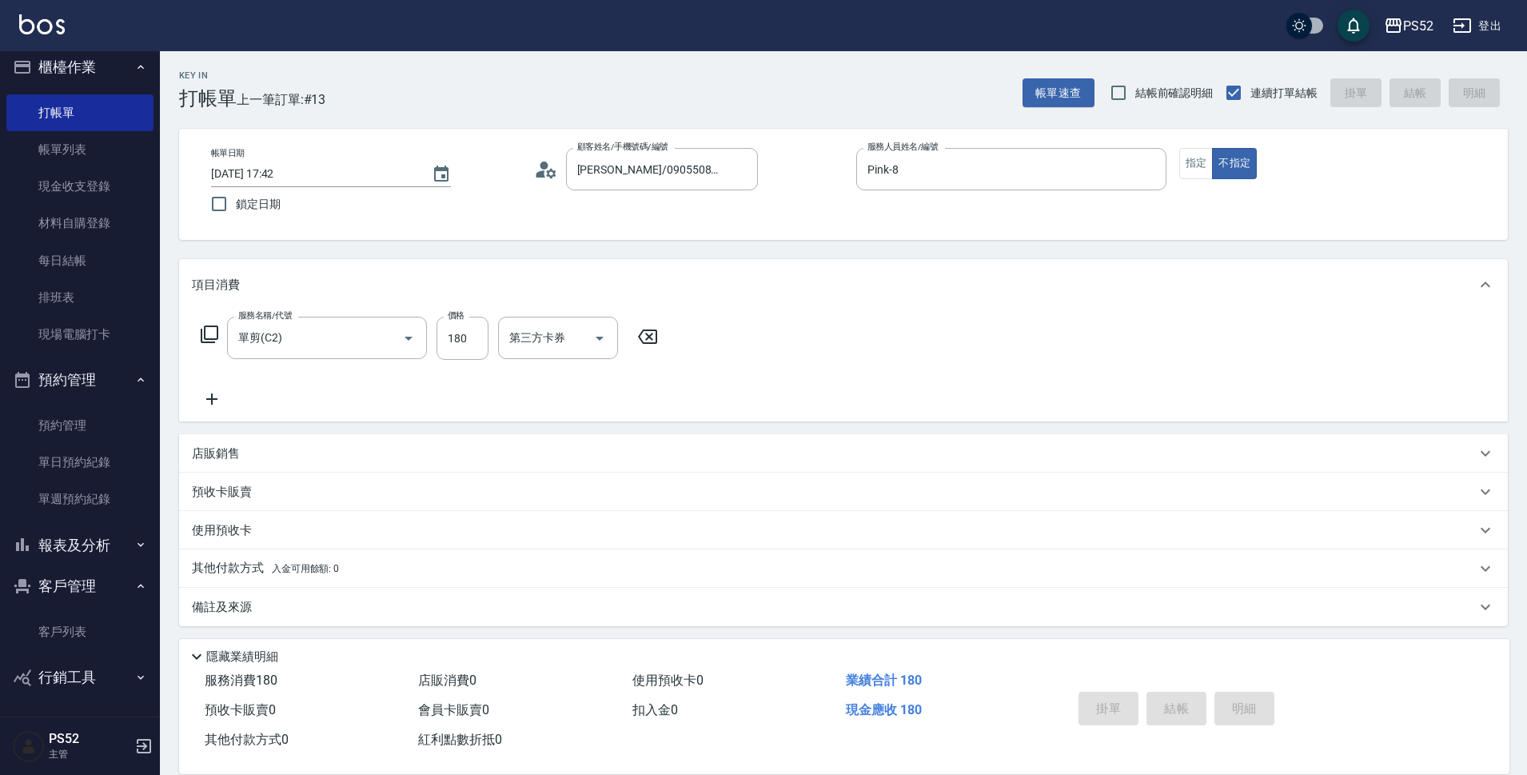
type input "[DATE] 17:52"
